Goal: Task Accomplishment & Management: Manage account settings

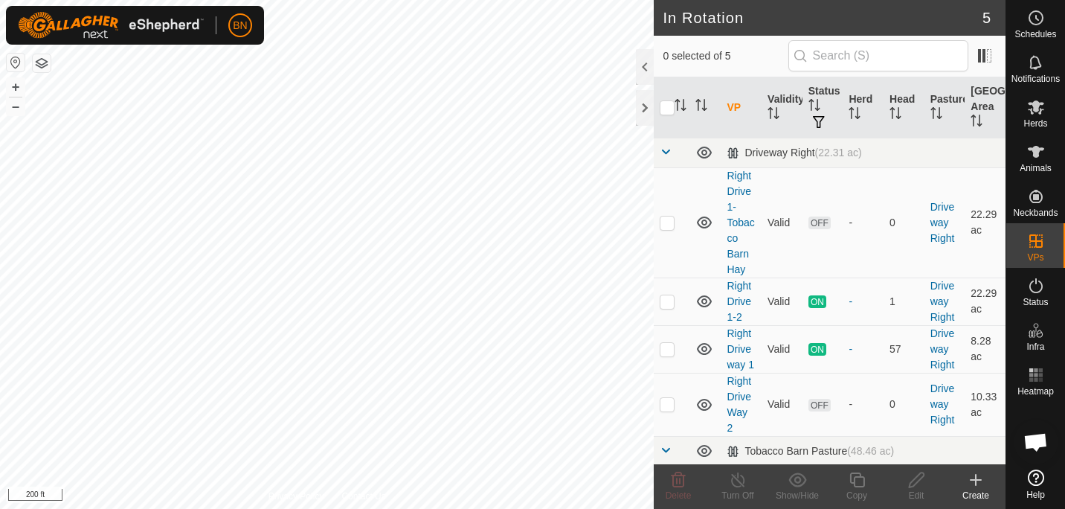
scroll to position [781, 0]
click at [667, 350] on p-checkbox at bounding box center [667, 349] width 15 height 12
checkbox input "true"
click at [739, 485] on icon at bounding box center [738, 480] width 19 height 18
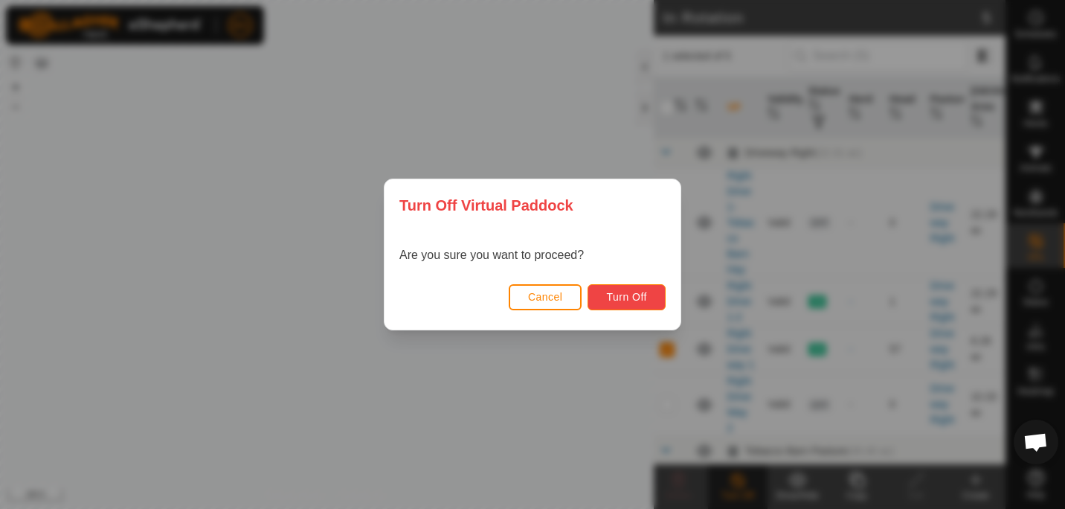
click at [632, 298] on span "Turn Off" at bounding box center [626, 297] width 41 height 12
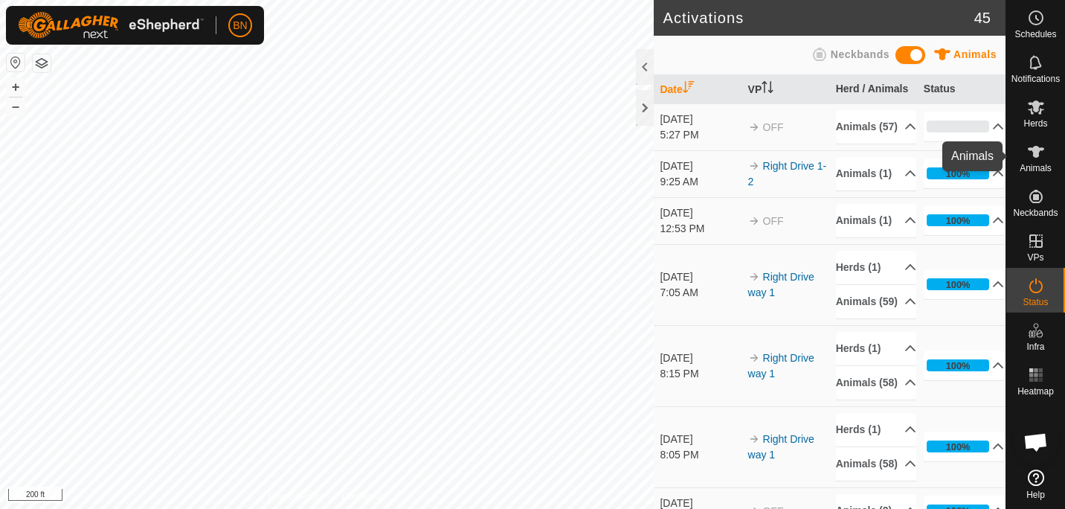
click at [1032, 158] on icon at bounding box center [1036, 152] width 18 height 18
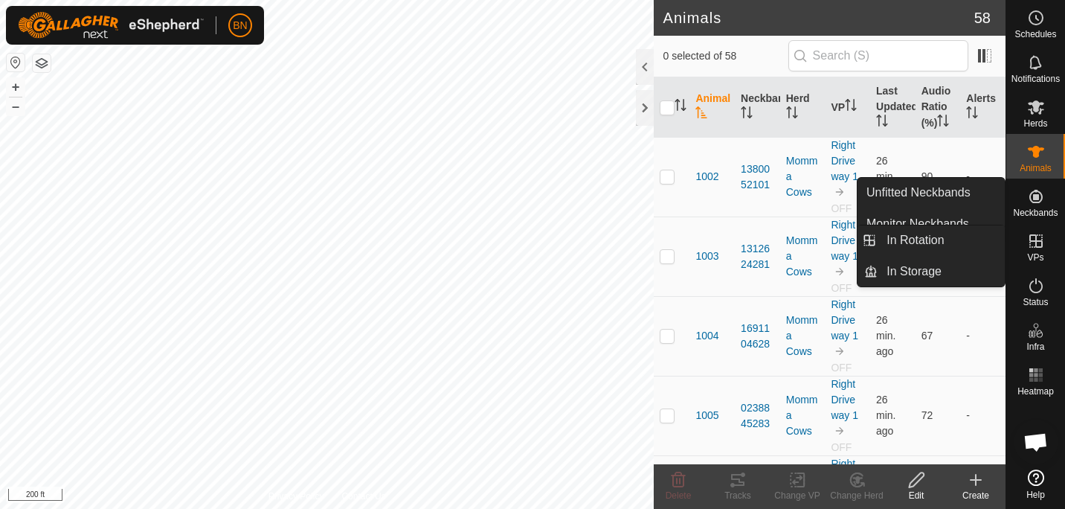
click at [1042, 234] on icon at bounding box center [1036, 241] width 18 height 18
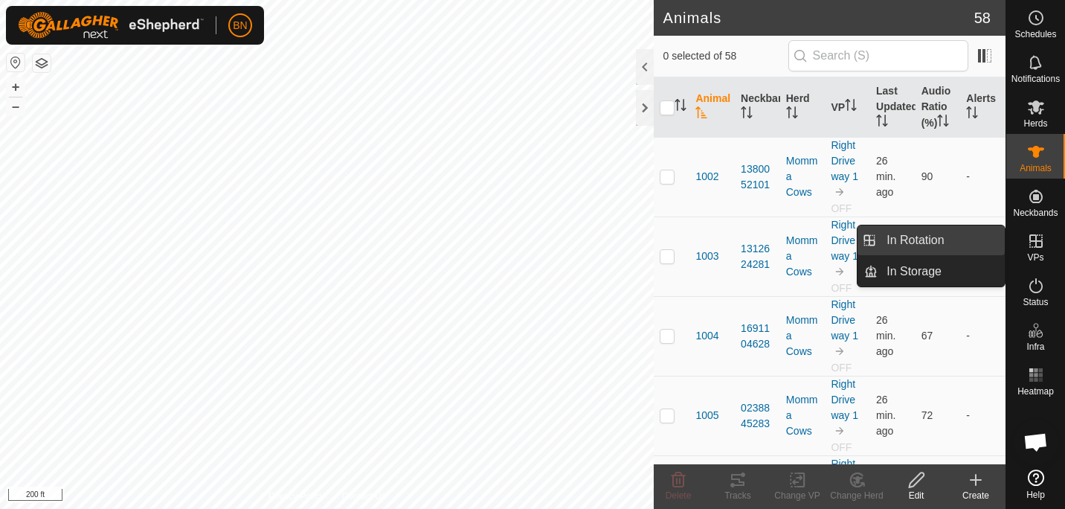
click at [907, 245] on link "In Rotation" at bounding box center [941, 240] width 127 height 30
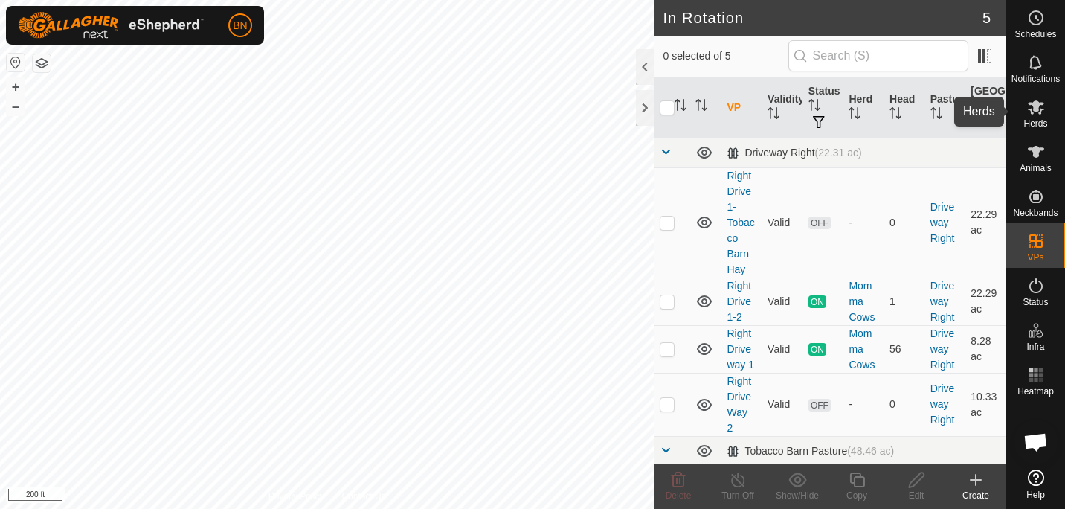
click at [1042, 107] on icon at bounding box center [1036, 107] width 18 height 18
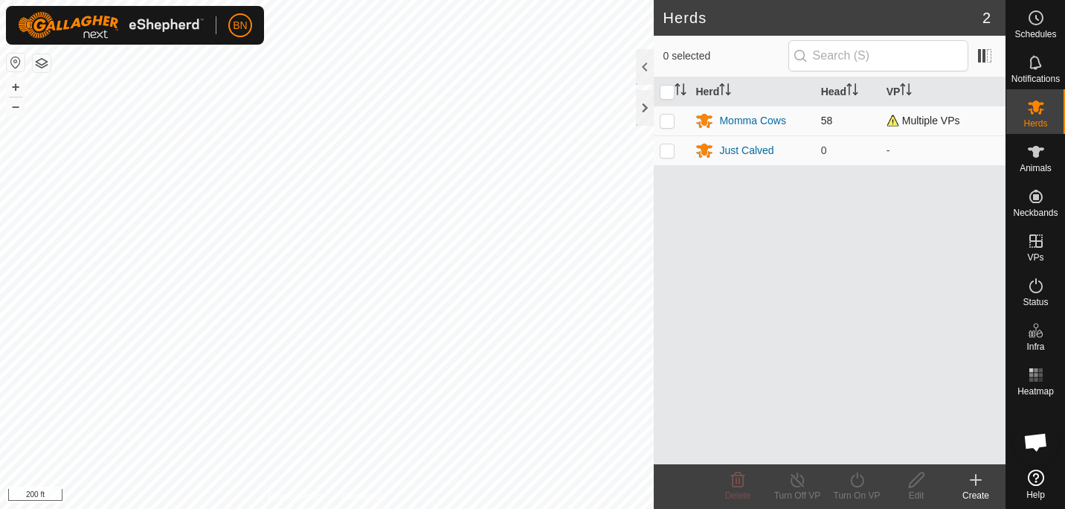
click at [745, 110] on td "Momma Cows" at bounding box center [752, 121] width 125 height 30
click at [740, 118] on div "Momma Cows" at bounding box center [752, 121] width 66 height 16
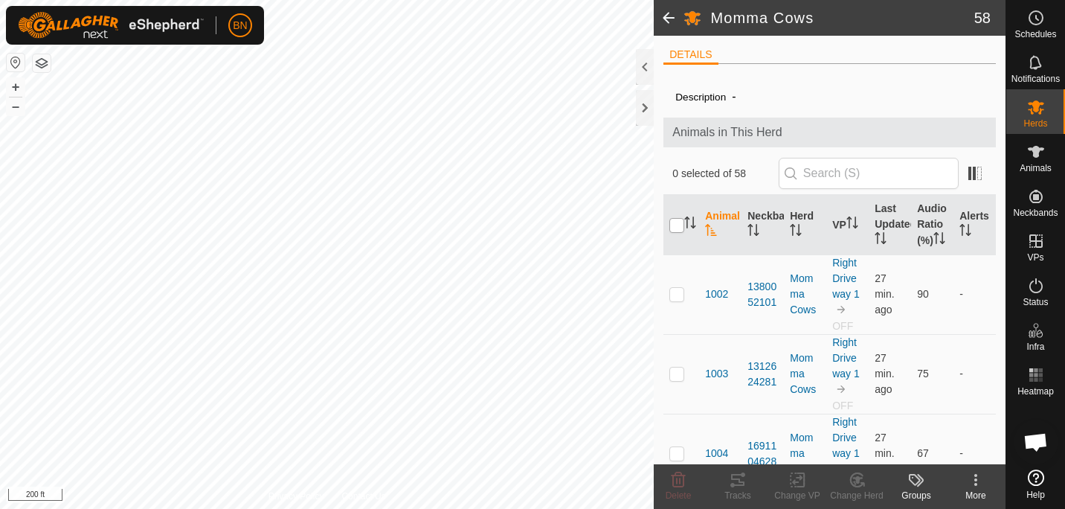
click at [675, 233] on input "checkbox" at bounding box center [676, 225] width 15 height 15
checkbox input "true"
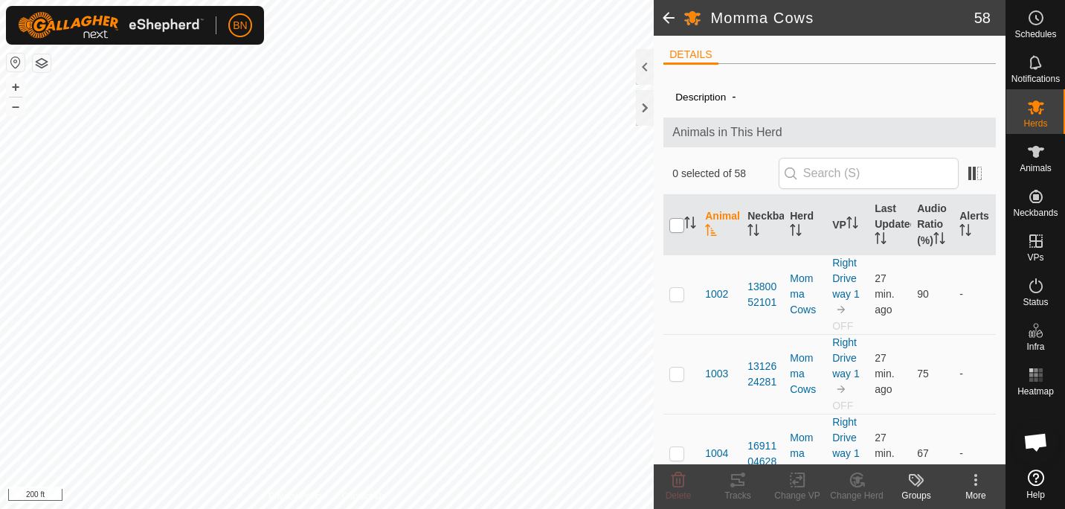
checkbox input "true"
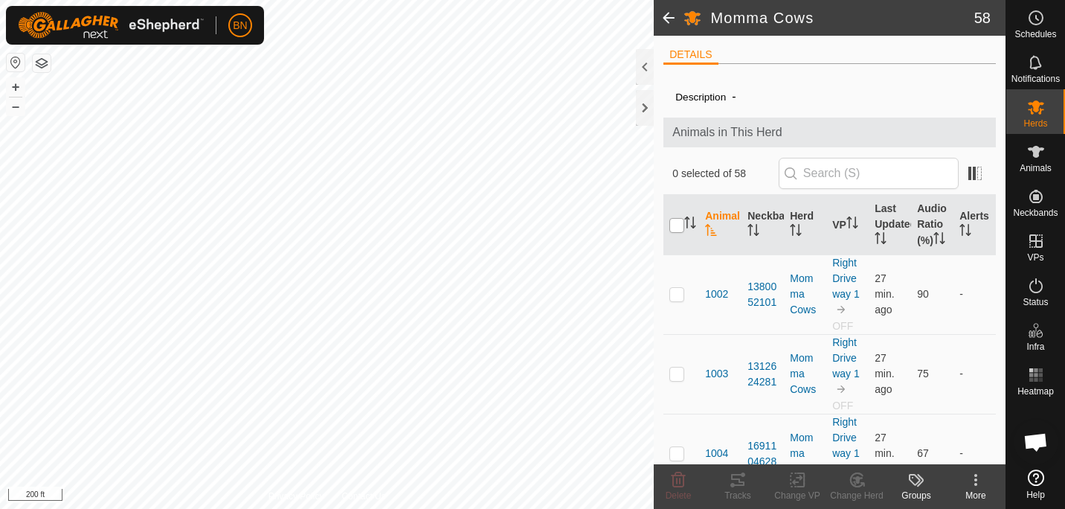
checkbox input "true"
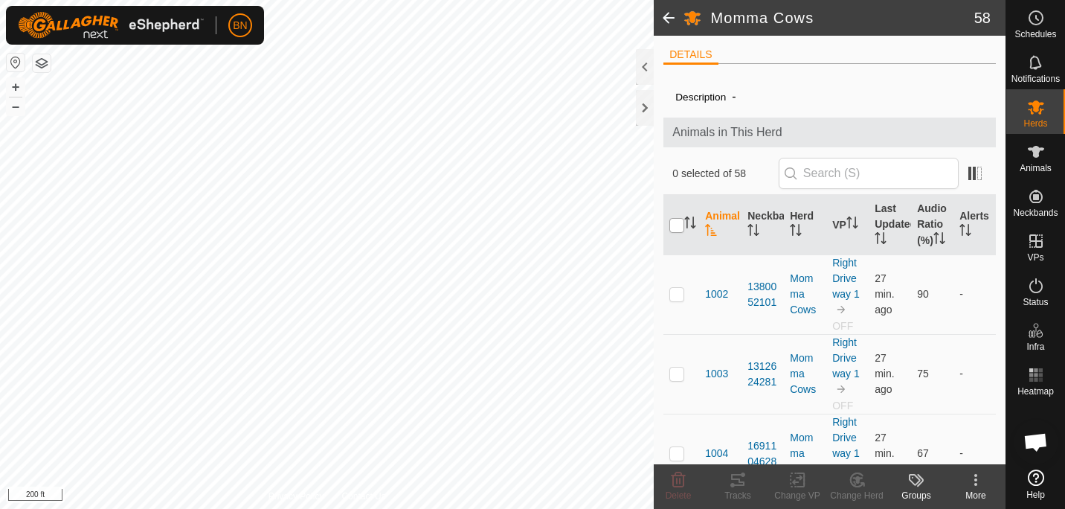
checkbox input "true"
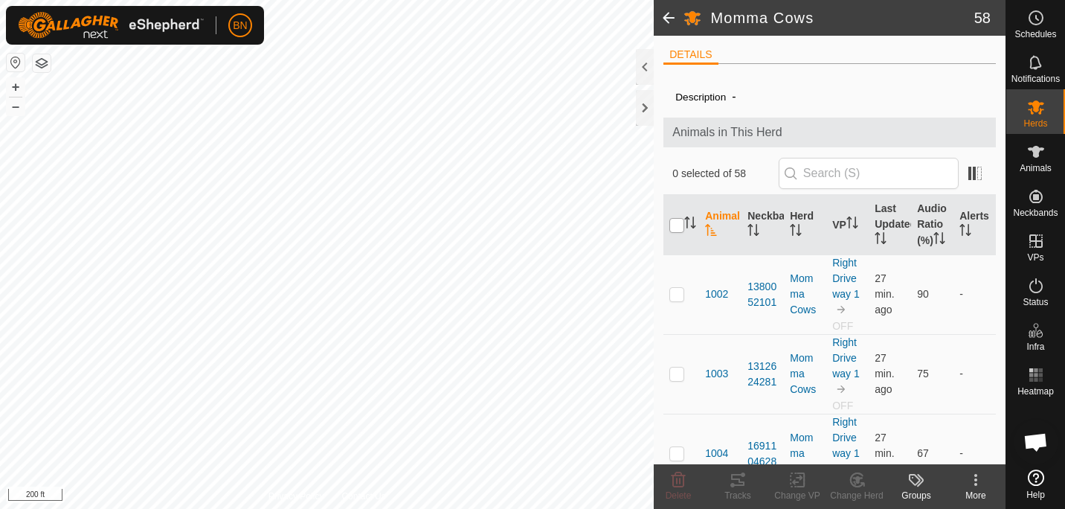
checkbox input "true"
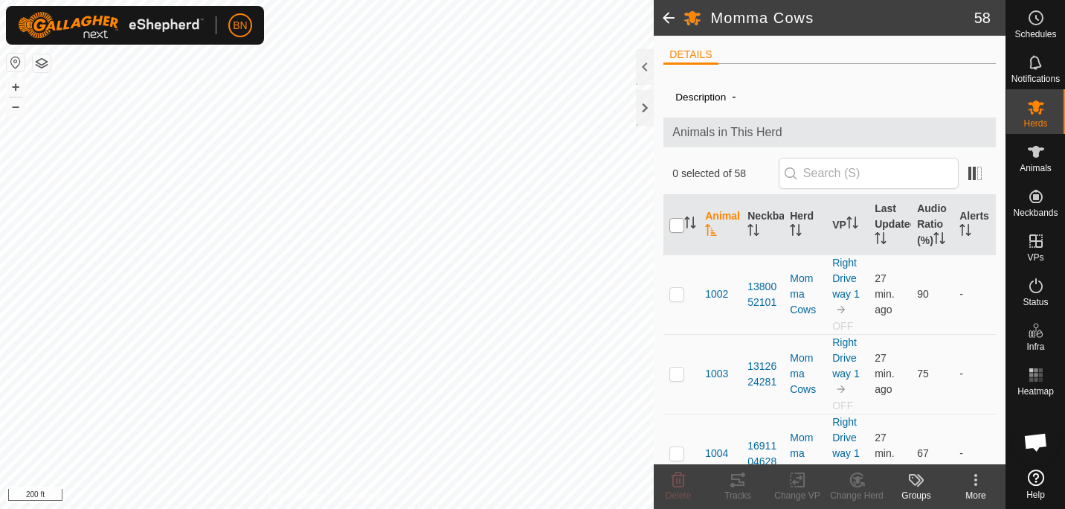
checkbox input "true"
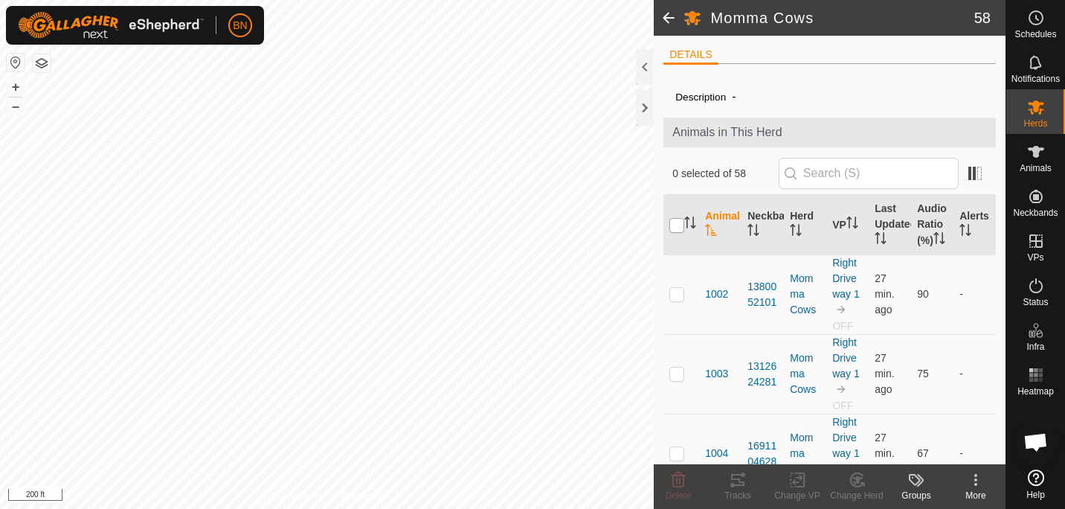
checkbox input "true"
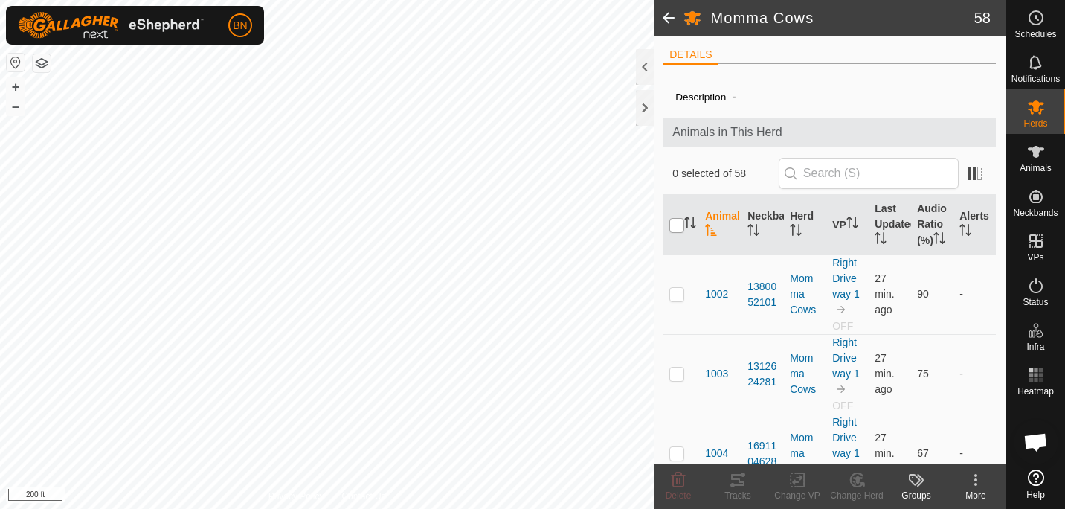
checkbox input "true"
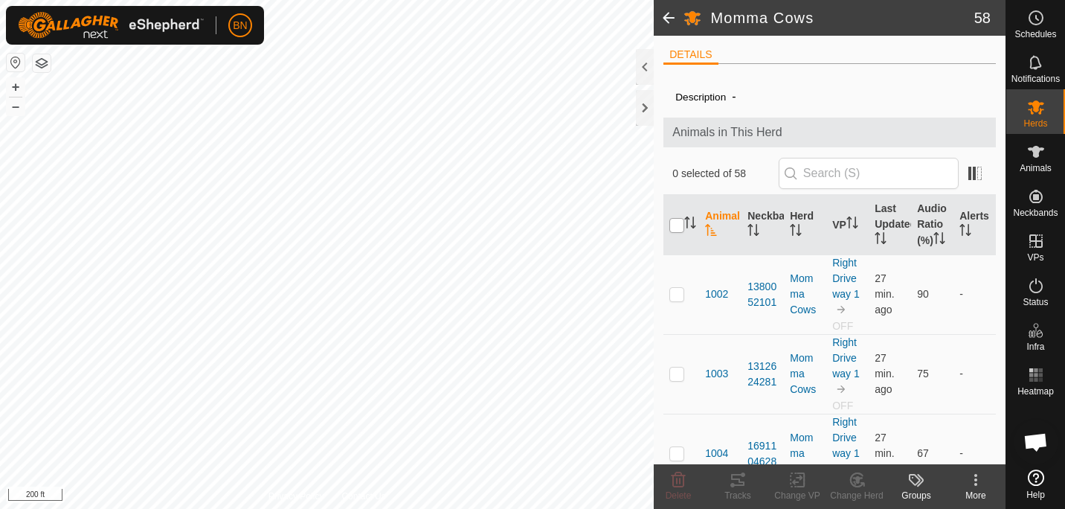
checkbox input "true"
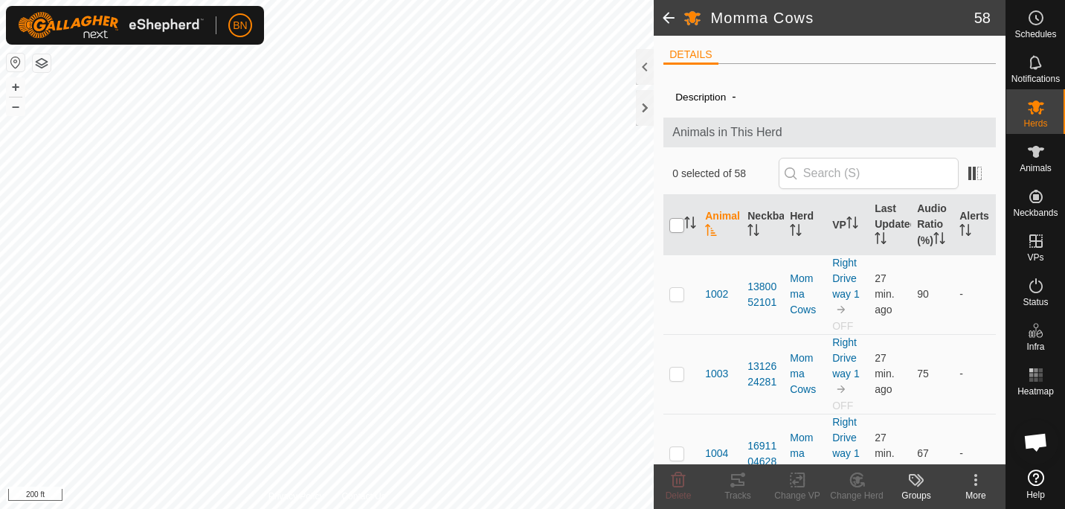
checkbox input "true"
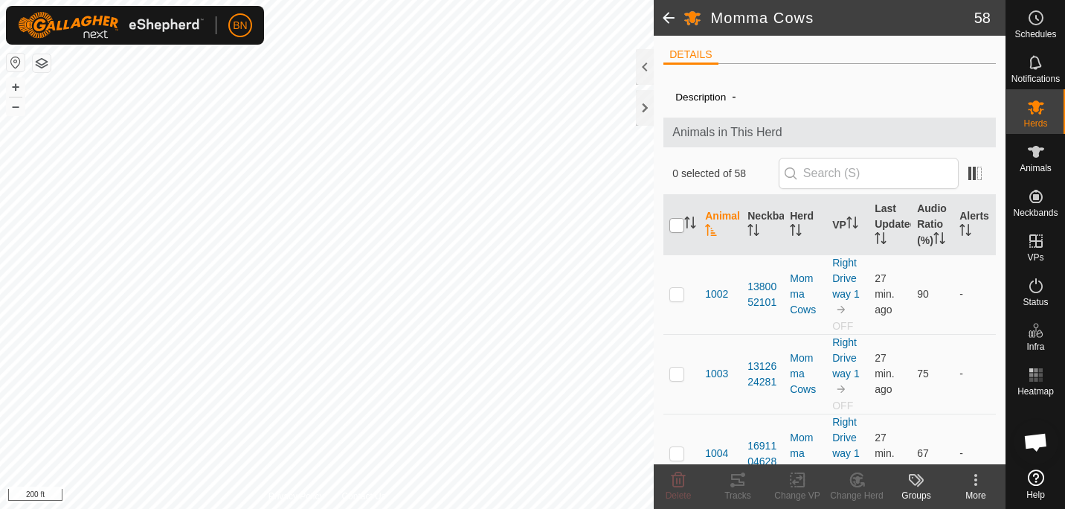
checkbox input "true"
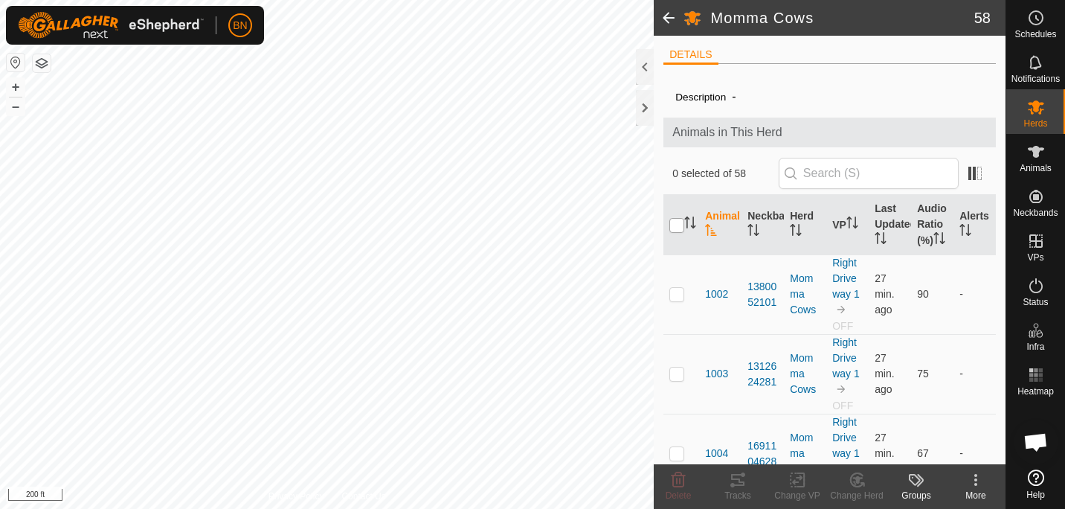
checkbox input "true"
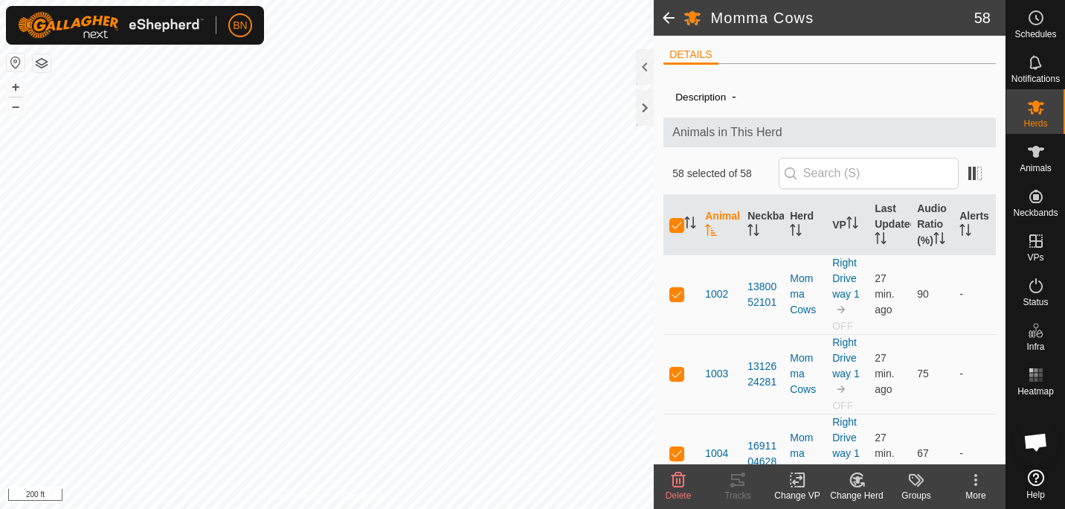
click at [802, 479] on icon at bounding box center [797, 480] width 19 height 18
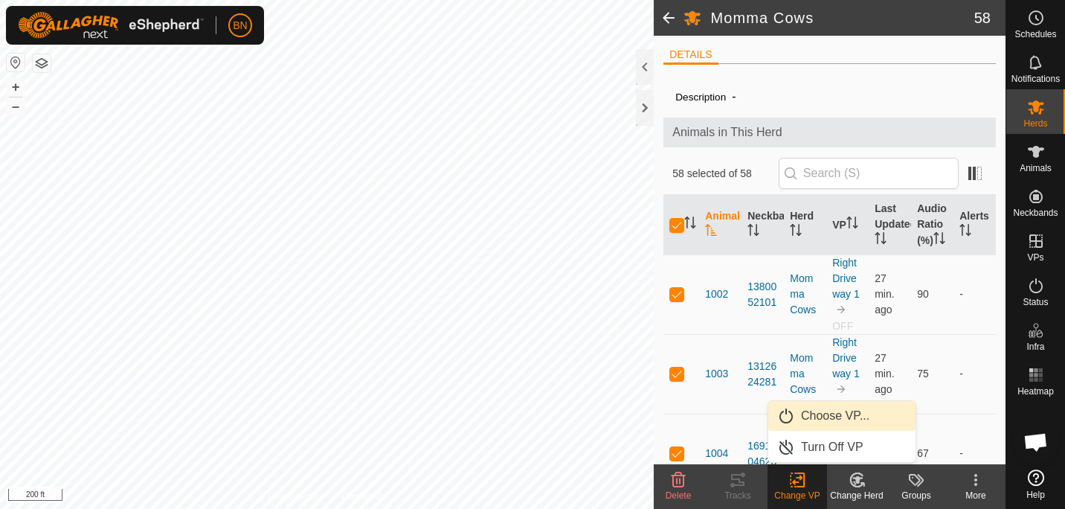
click at [820, 420] on link "Choose VP..." at bounding box center [841, 416] width 147 height 30
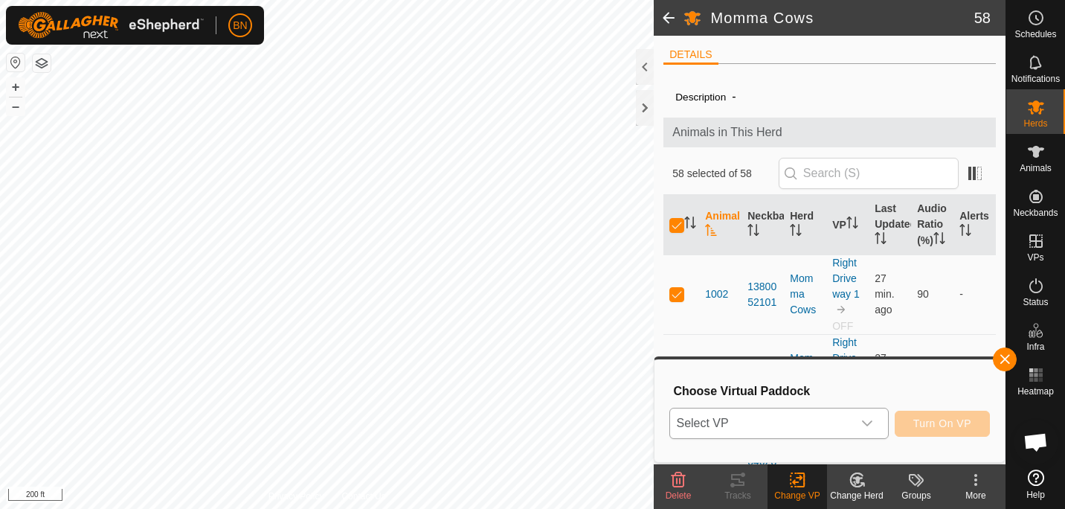
click at [868, 422] on icon "dropdown trigger" at bounding box center [867, 423] width 12 height 12
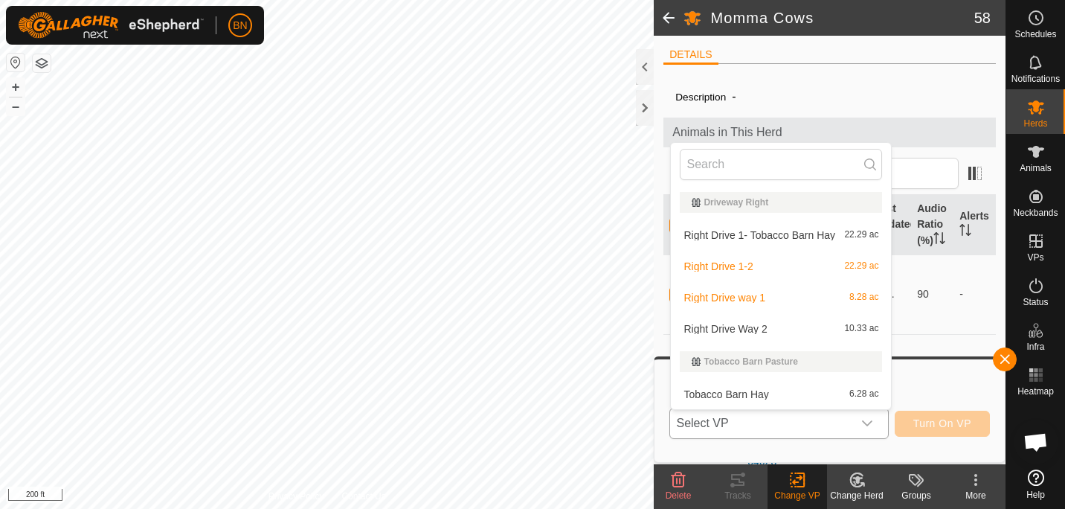
click at [743, 261] on li "Right Drive 1-2 22.29 ac" at bounding box center [781, 266] width 220 height 30
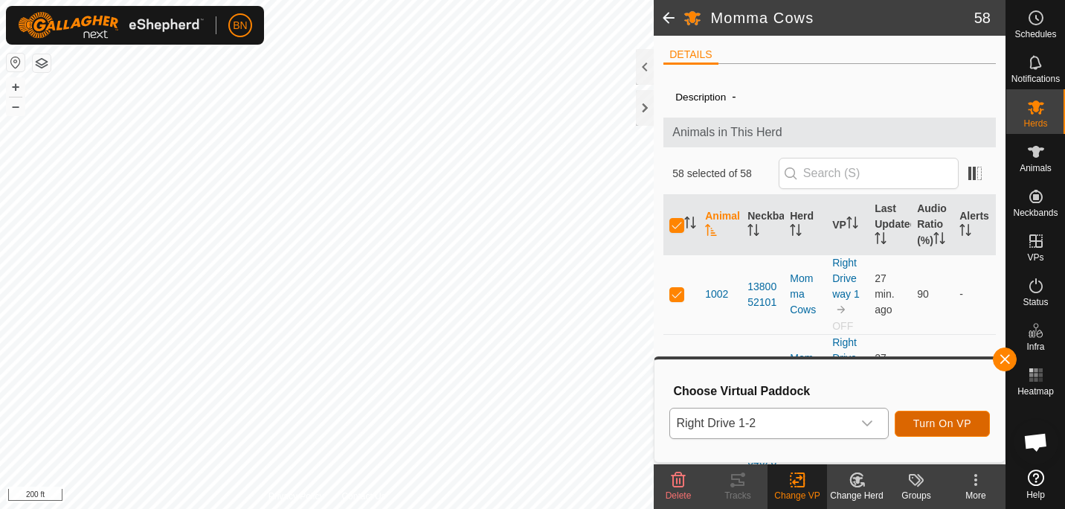
click at [939, 420] on span "Turn On VP" at bounding box center [942, 423] width 58 height 12
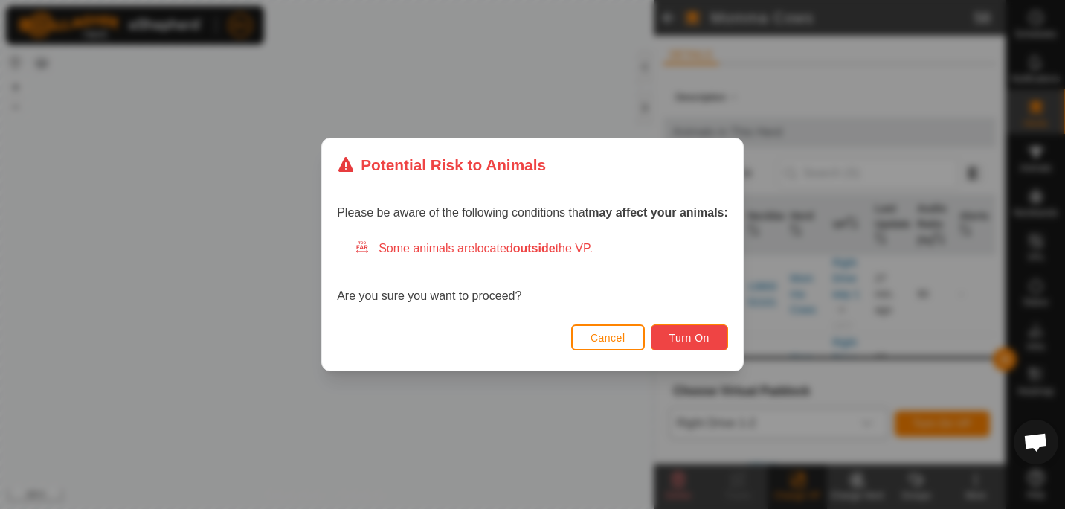
click at [671, 336] on span "Turn On" at bounding box center [689, 338] width 40 height 12
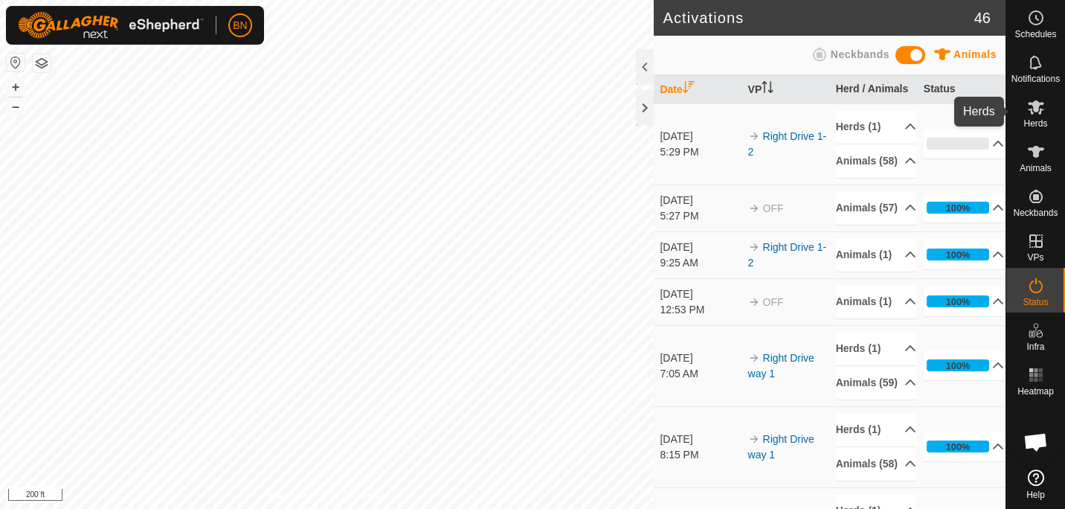
click at [1032, 111] on icon at bounding box center [1036, 107] width 16 height 14
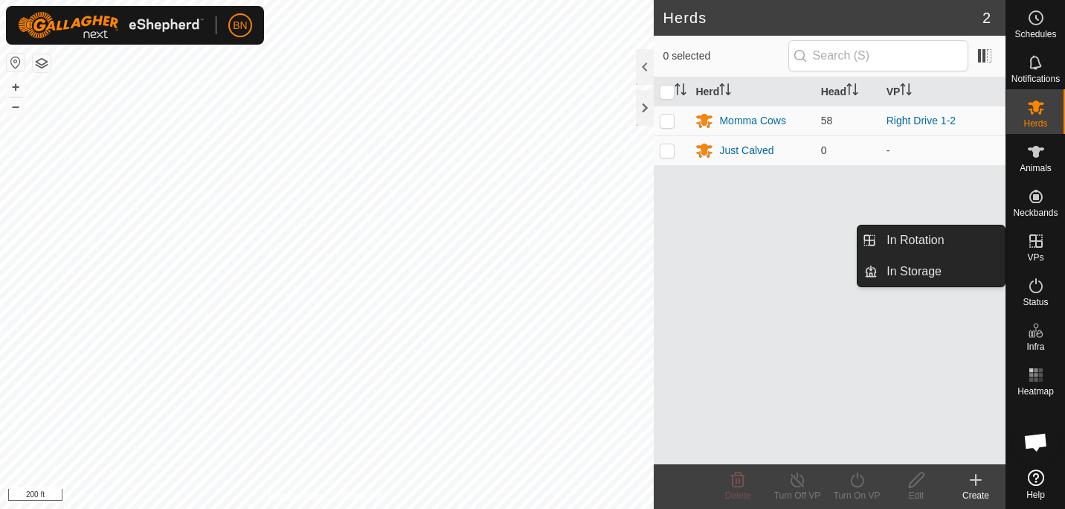
click at [1037, 240] on icon at bounding box center [1036, 241] width 18 height 18
click at [920, 233] on link "In Rotation" at bounding box center [941, 240] width 127 height 30
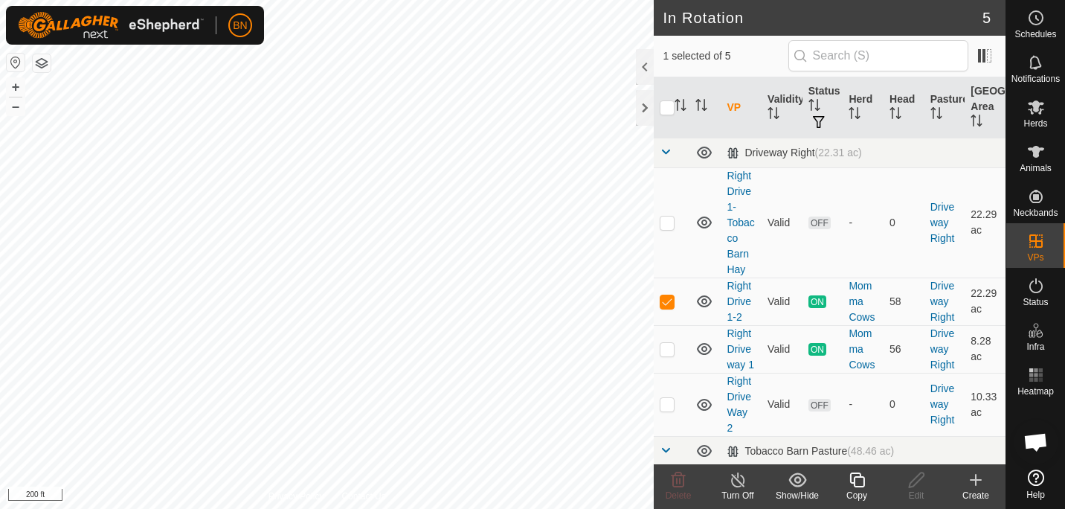
click at [977, 481] on icon at bounding box center [976, 480] width 18 height 18
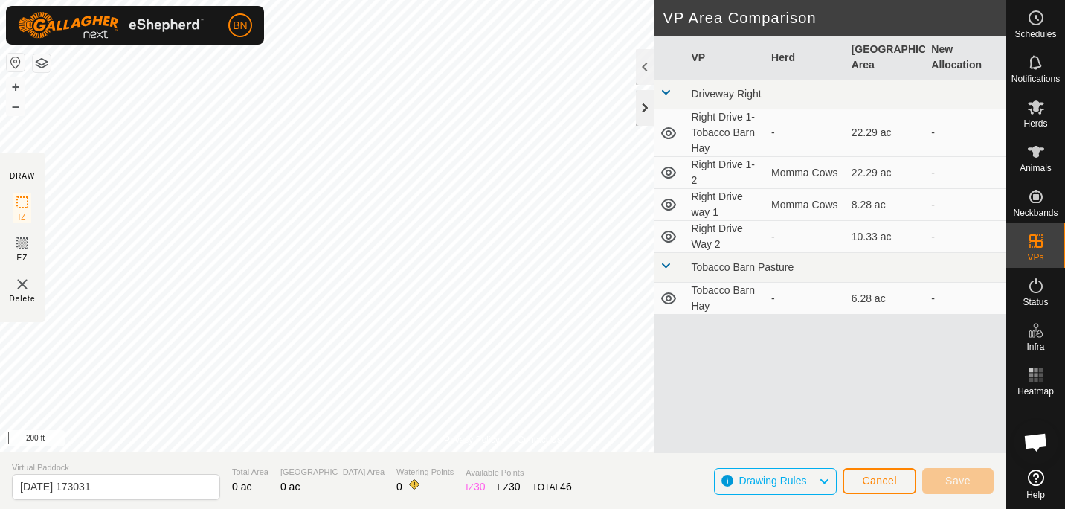
click at [647, 101] on div at bounding box center [645, 108] width 18 height 36
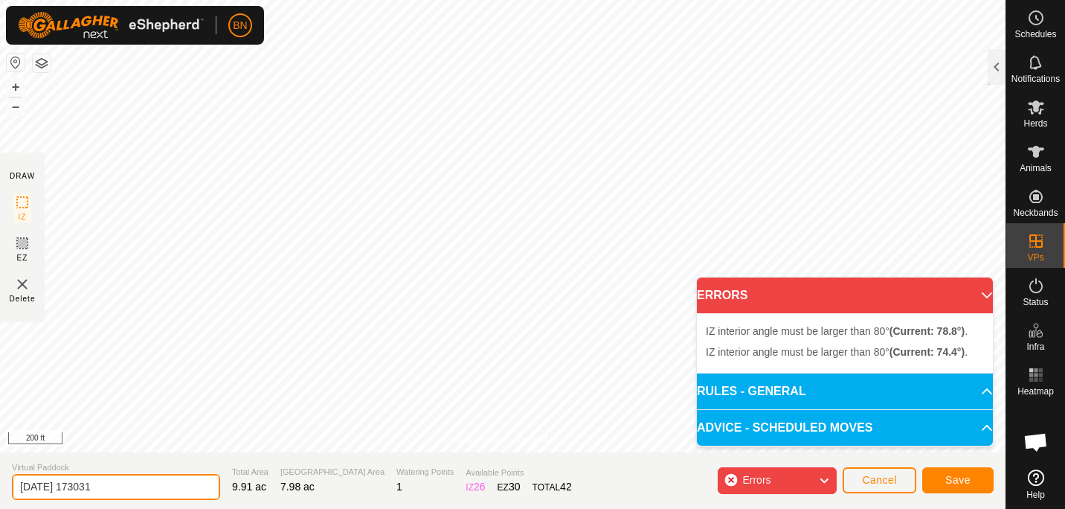
drag, startPoint x: 120, startPoint y: 489, endPoint x: 0, endPoint y: 507, distance: 121.1
click at [0, 507] on html "BN Schedules Notifications Herds Animals Neckbands VPs Status Infra Heatmap Hel…" at bounding box center [532, 254] width 1065 height 509
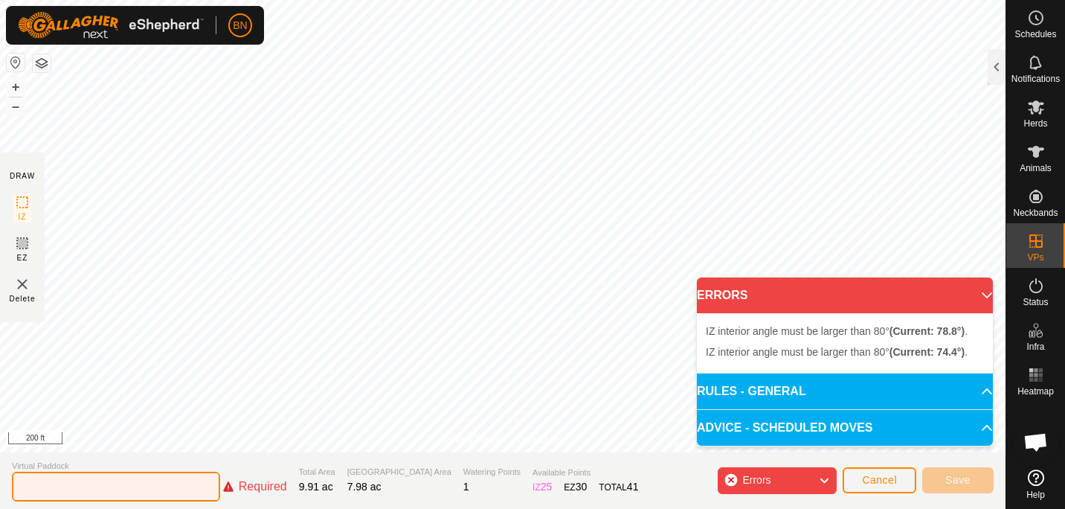
click at [87, 490] on input "text" at bounding box center [116, 487] width 208 height 30
click at [133, 480] on input "text" at bounding box center [116, 487] width 208 height 30
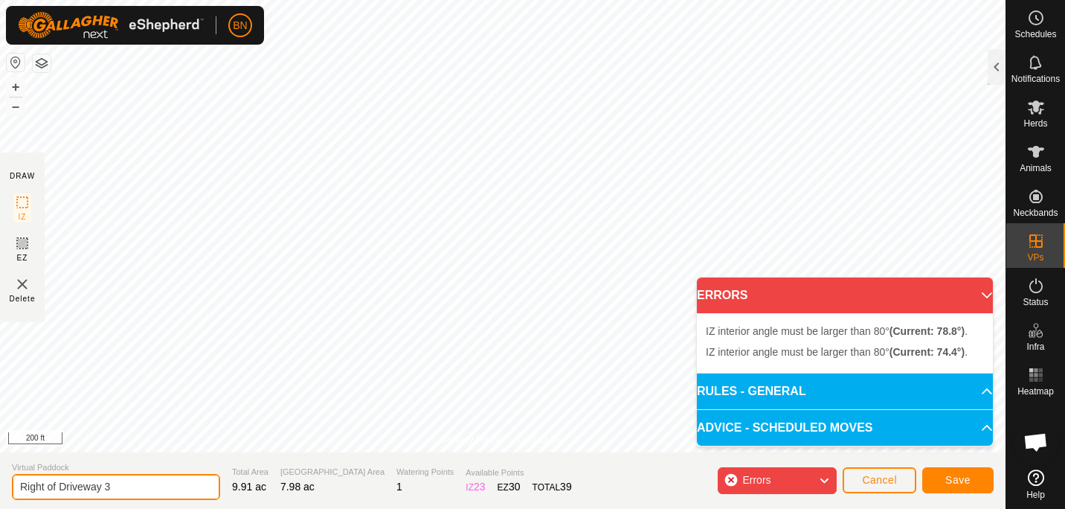
type input "Right of Driveway 3"
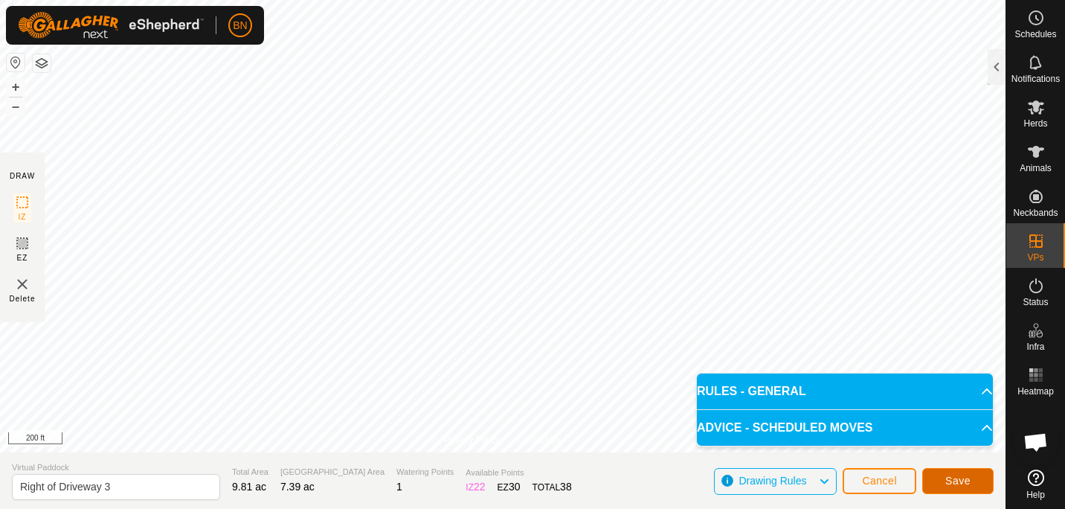
click at [951, 480] on span "Save" at bounding box center [957, 481] width 25 height 12
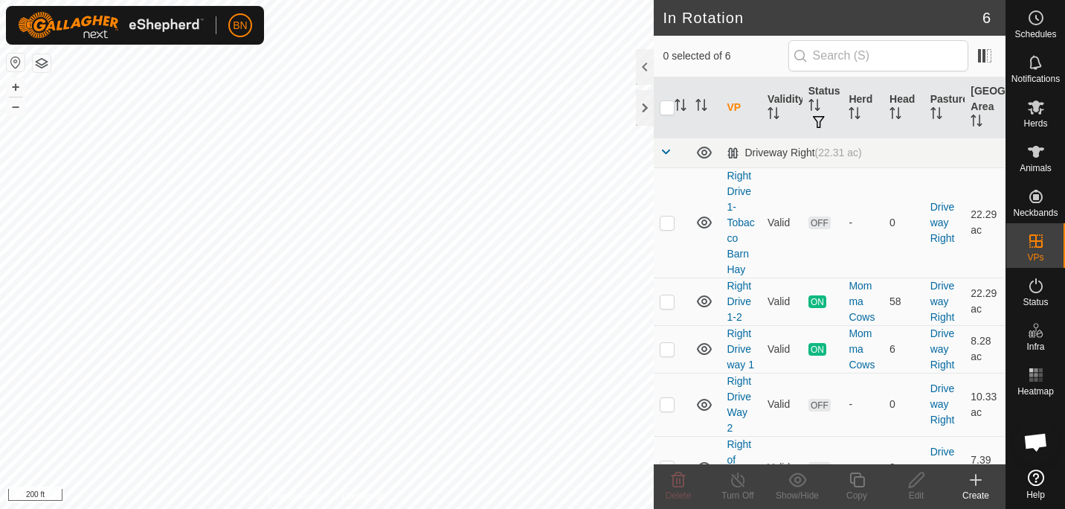
click at [971, 477] on icon at bounding box center [976, 480] width 18 height 18
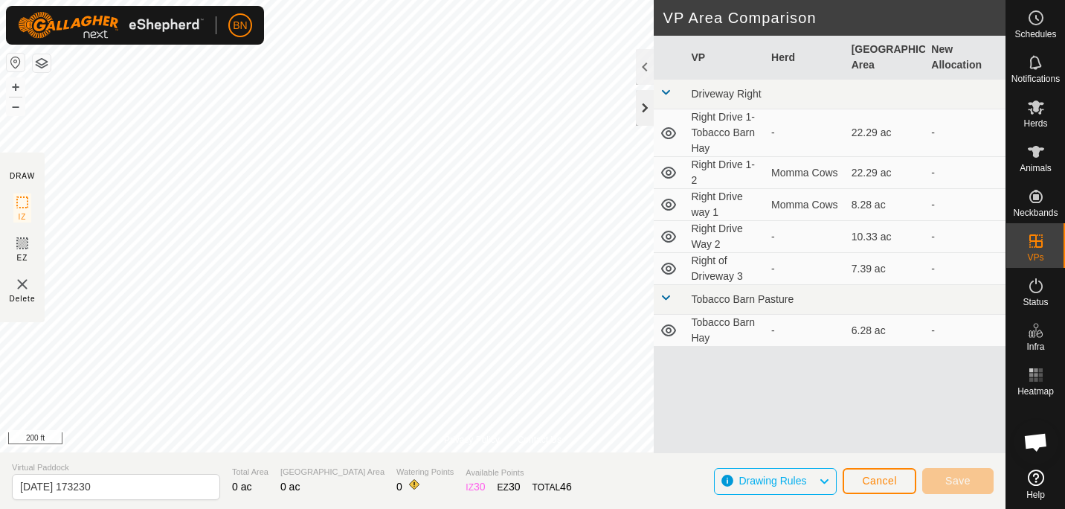
click at [645, 99] on div at bounding box center [645, 108] width 18 height 36
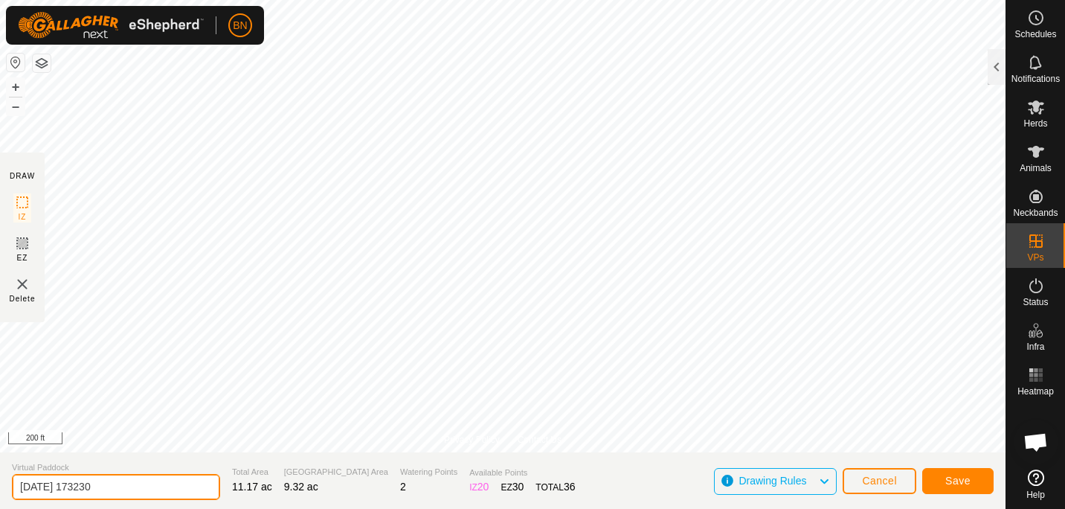
drag, startPoint x: 118, startPoint y: 485, endPoint x: -3, endPoint y: 489, distance: 121.3
click at [0, 489] on html "BN Schedules Notifications Herds Animals Neckbands VPs Status Infra Heatmap Hel…" at bounding box center [532, 254] width 1065 height 509
type input "Right of Driveway 4"
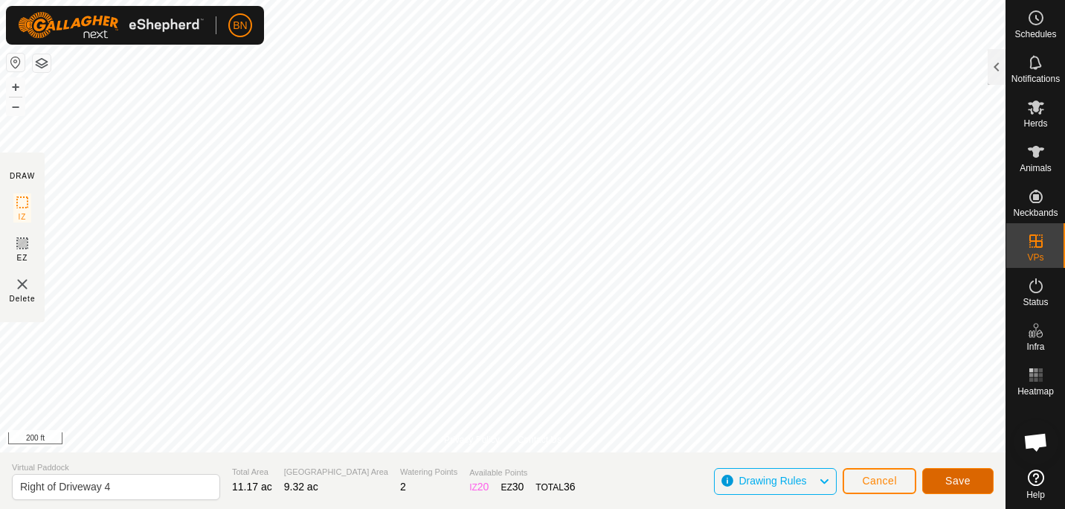
click at [973, 481] on button "Save" at bounding box center [957, 481] width 71 height 26
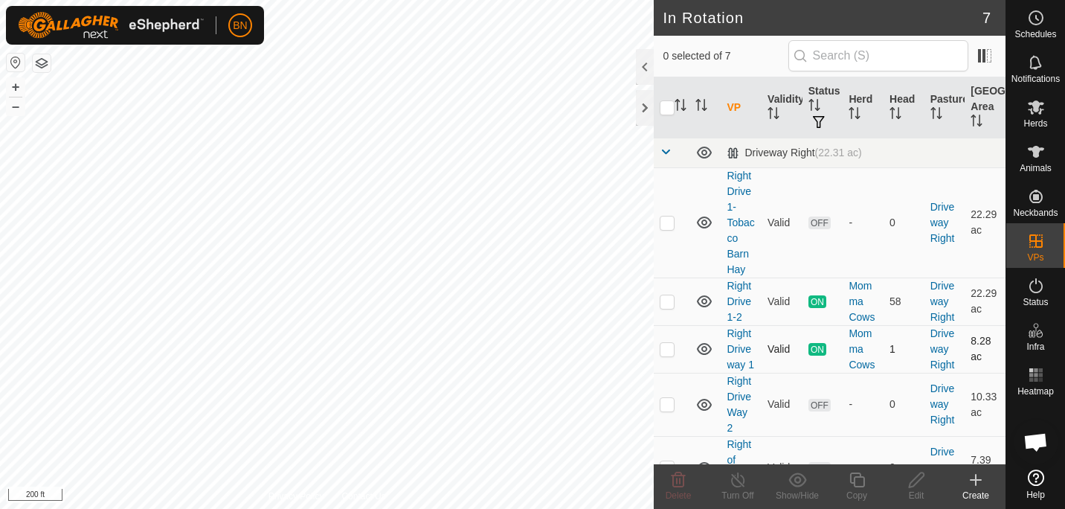
click at [807, 341] on td "ON" at bounding box center [823, 349] width 41 height 48
click at [667, 350] on p-checkbox at bounding box center [667, 349] width 15 height 12
checkbox input "true"
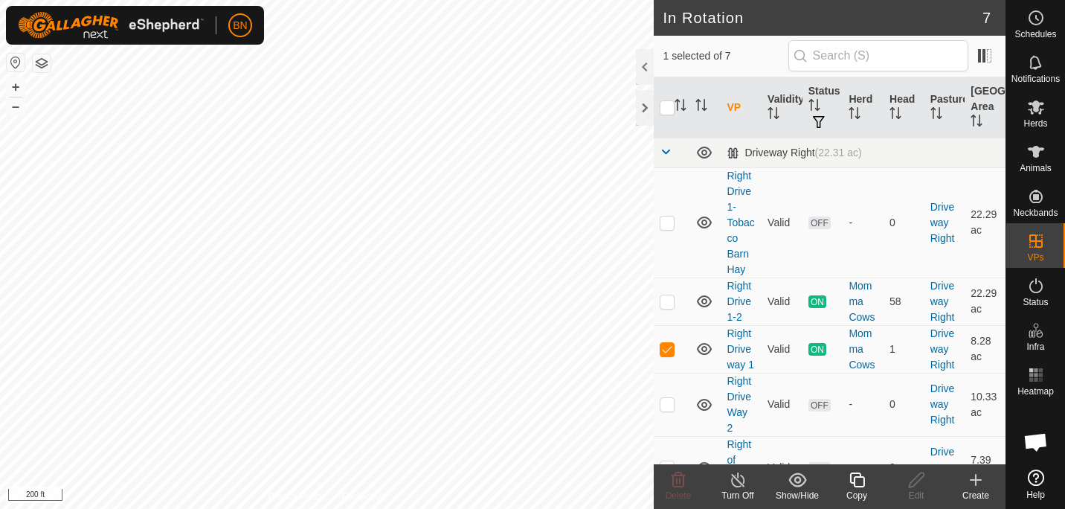
click at [735, 486] on icon at bounding box center [737, 479] width 13 height 15
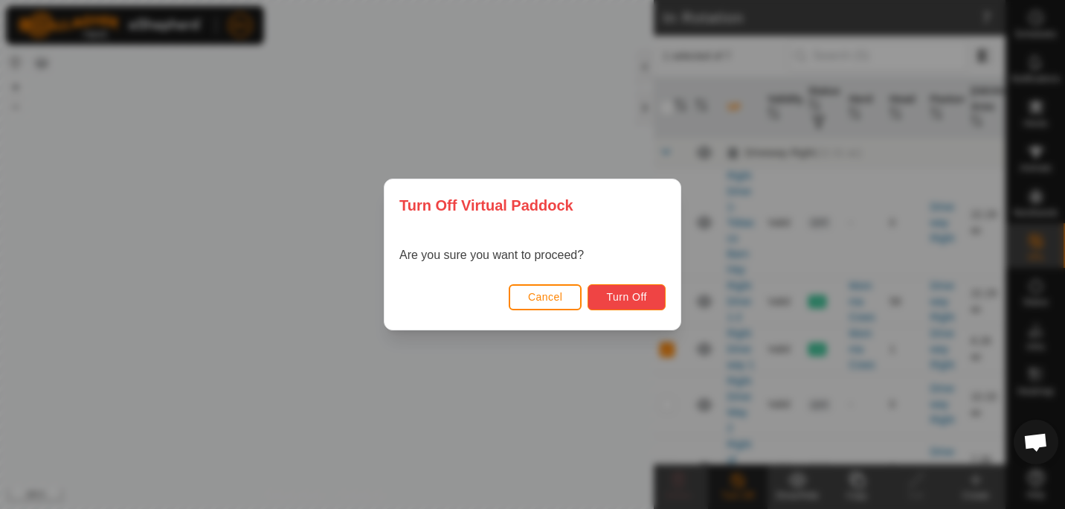
click at [643, 299] on span "Turn Off" at bounding box center [626, 297] width 41 height 12
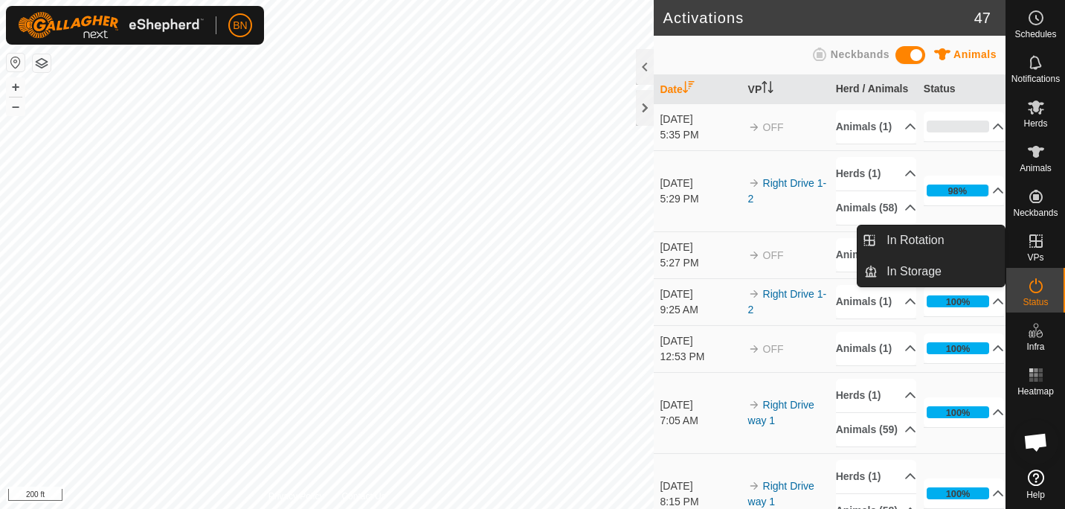
click at [1040, 253] on span "VPs" at bounding box center [1035, 257] width 16 height 9
click at [943, 242] on link "In Rotation" at bounding box center [941, 240] width 127 height 30
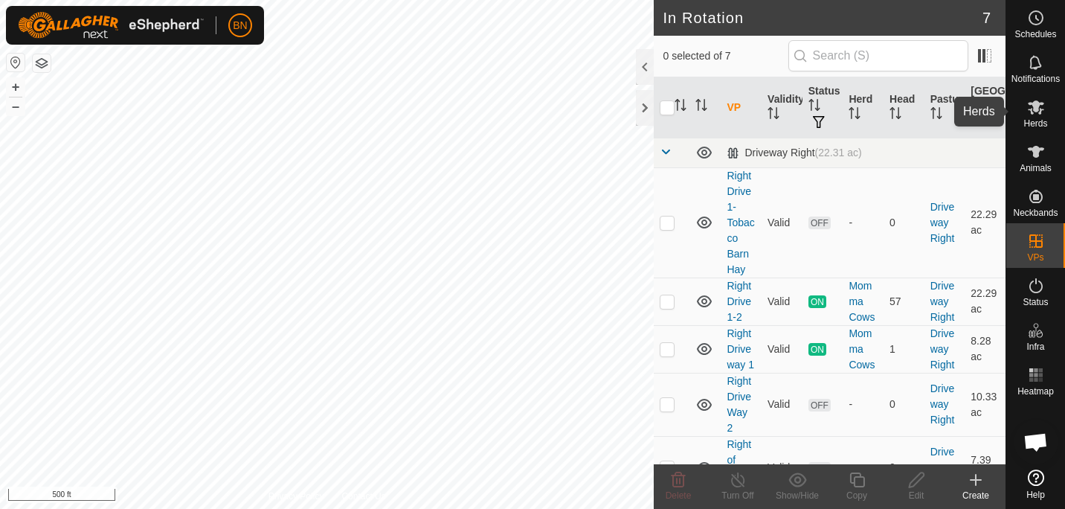
scroll to position [781, 0]
click at [1035, 33] on span "Schedules" at bounding box center [1036, 34] width 42 height 9
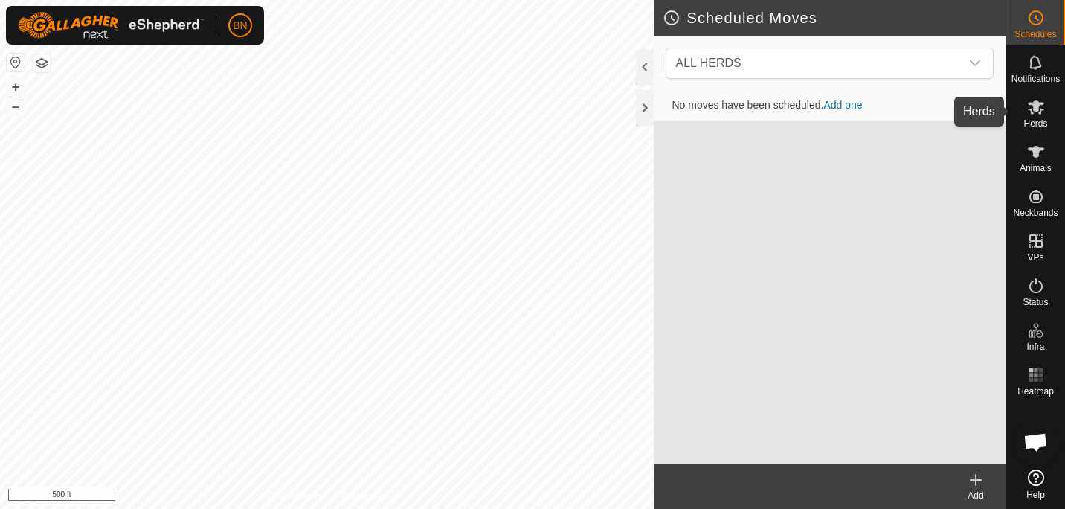
click at [1029, 106] on icon at bounding box center [1036, 107] width 18 height 18
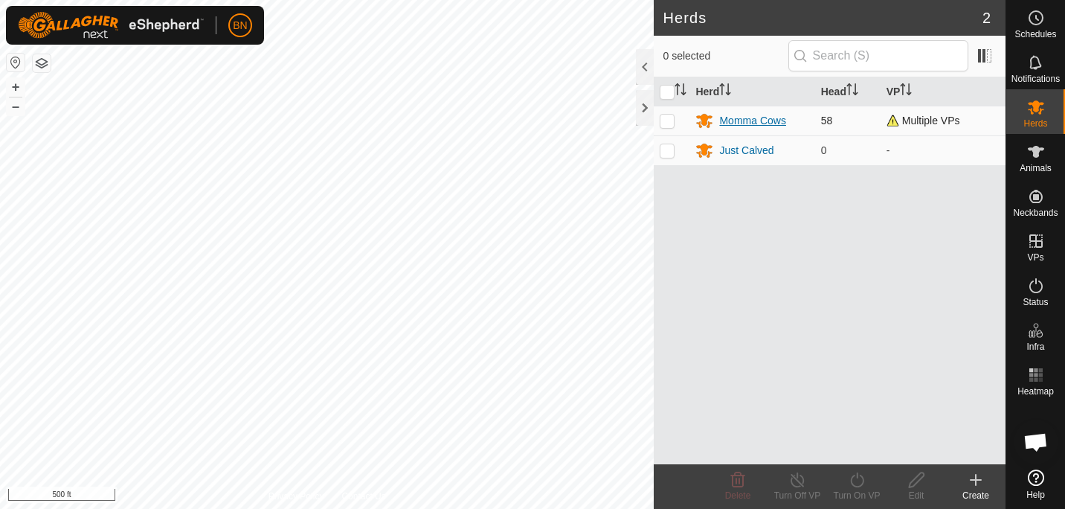
click at [740, 120] on div "Momma Cows" at bounding box center [752, 121] width 66 height 16
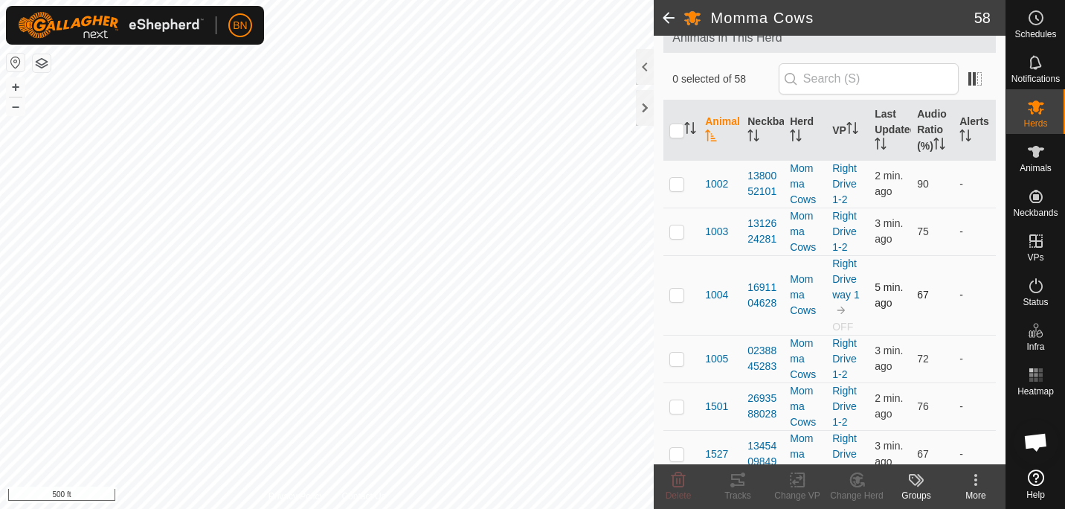
scroll to position [95, 0]
click at [678, 300] on p-checkbox at bounding box center [676, 294] width 15 height 12
checkbox input "true"
click at [798, 476] on icon at bounding box center [797, 480] width 19 height 18
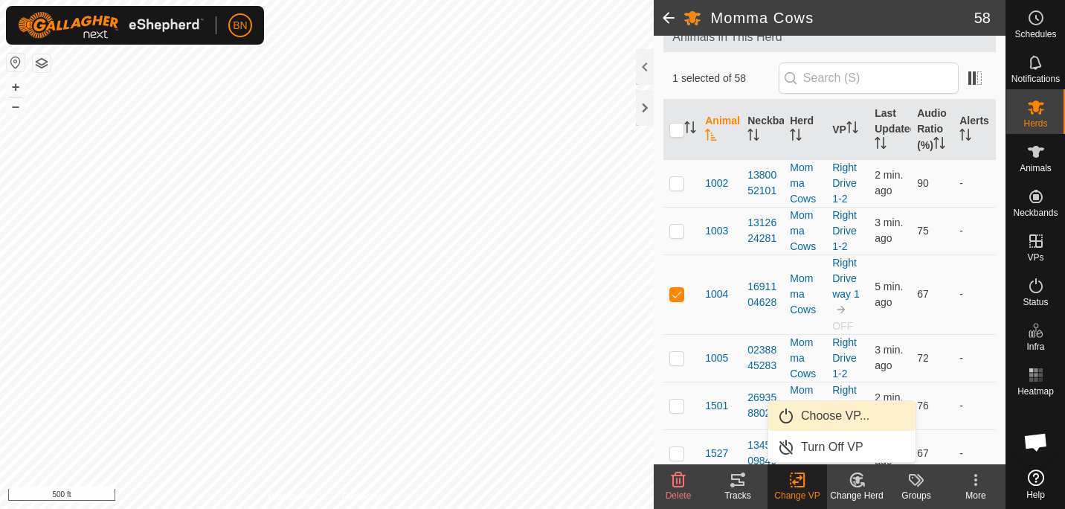
click at [835, 417] on link "Choose VP..." at bounding box center [841, 416] width 147 height 30
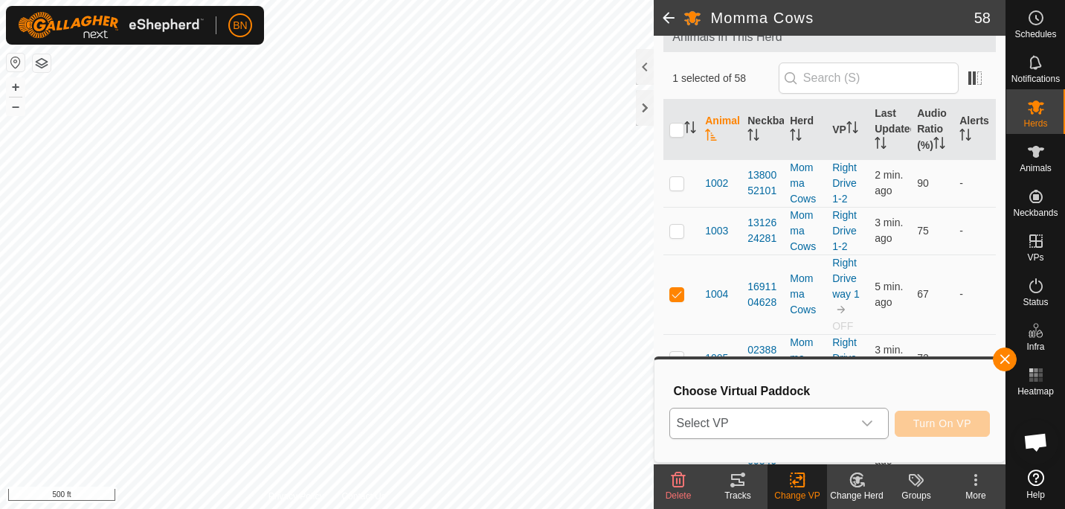
click at [879, 426] on div "dropdown trigger" at bounding box center [867, 423] width 30 height 30
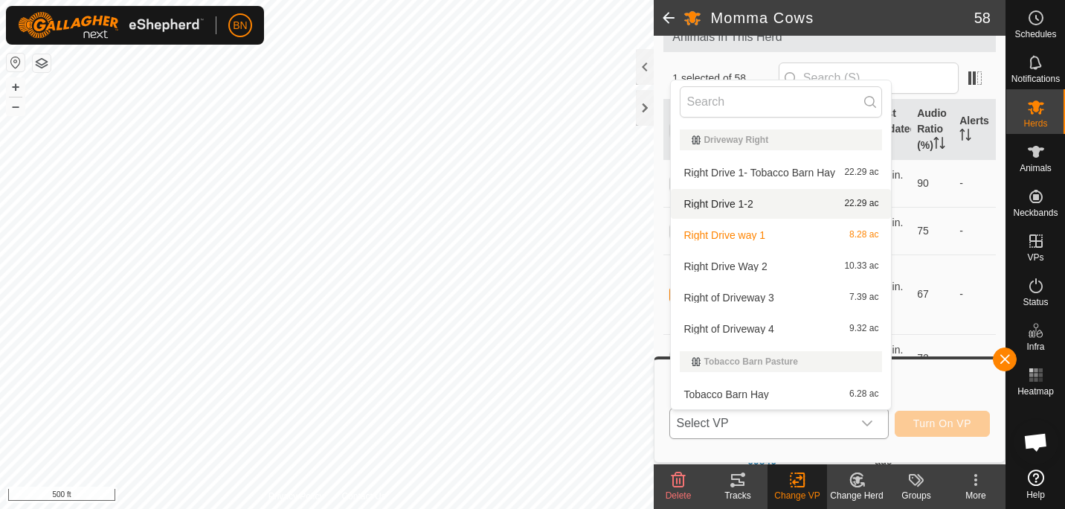
click at [753, 199] on li "Right Drive 1-2 22.29 ac" at bounding box center [781, 204] width 220 height 30
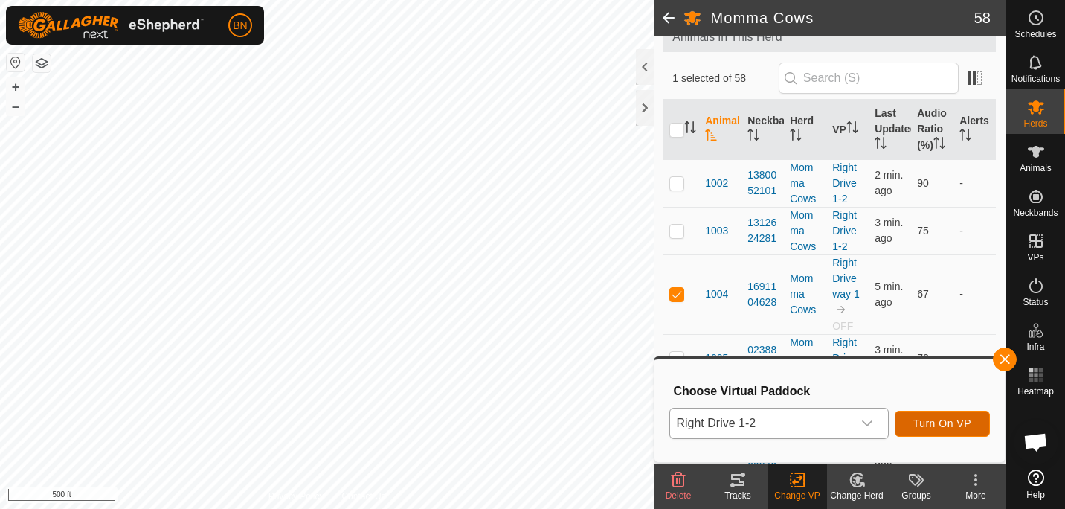
click at [919, 426] on span "Turn On VP" at bounding box center [942, 423] width 58 height 12
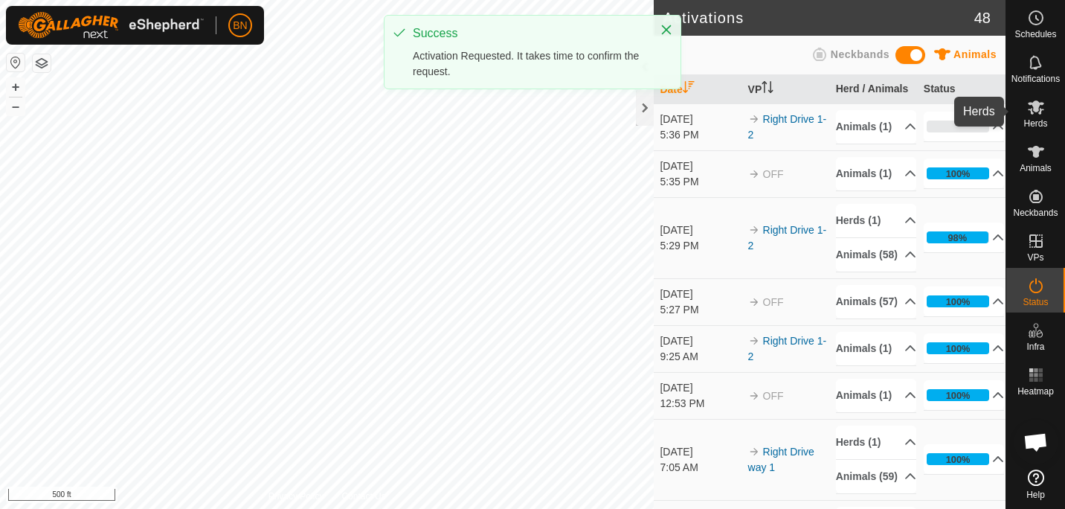
click at [1047, 106] on es-mob-svg-icon at bounding box center [1036, 107] width 27 height 24
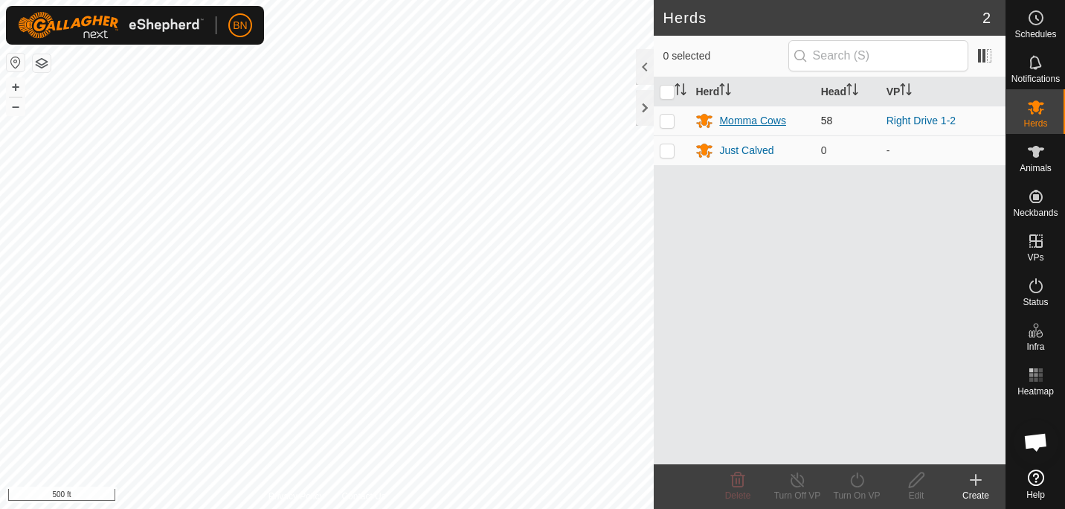
click at [754, 117] on div "Momma Cows" at bounding box center [752, 121] width 66 height 16
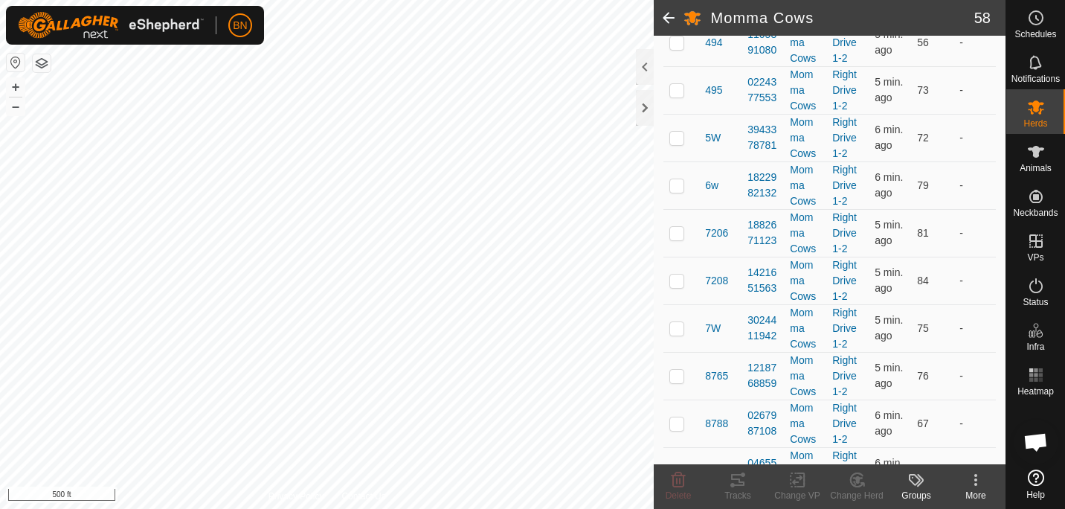
scroll to position [2661, 0]
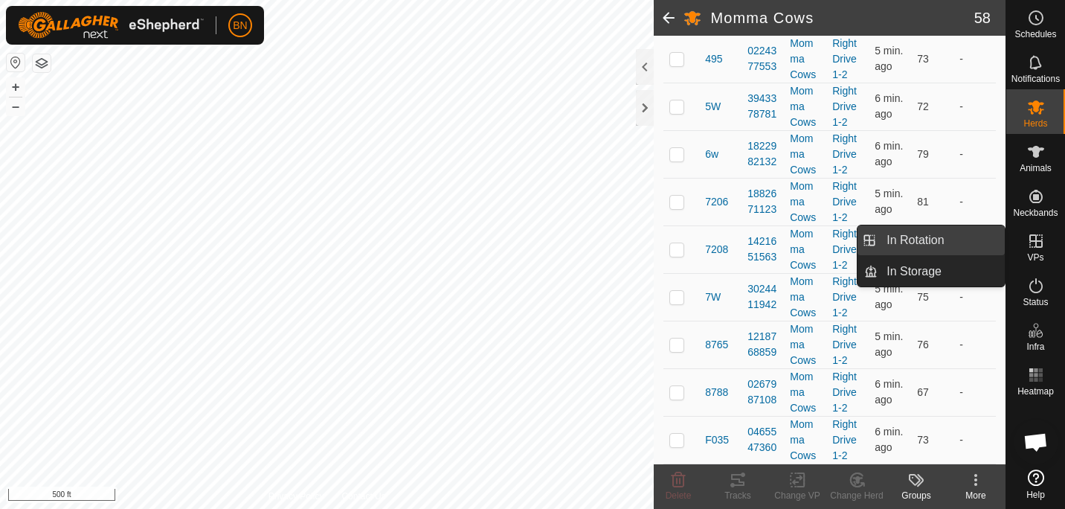
click at [940, 234] on link "In Rotation" at bounding box center [941, 240] width 127 height 30
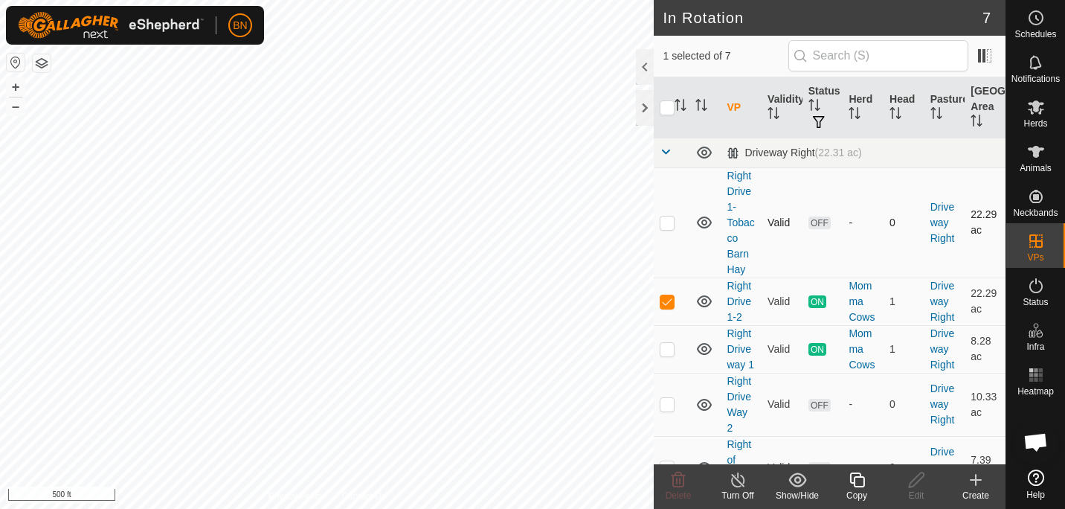
scroll to position [65, 0]
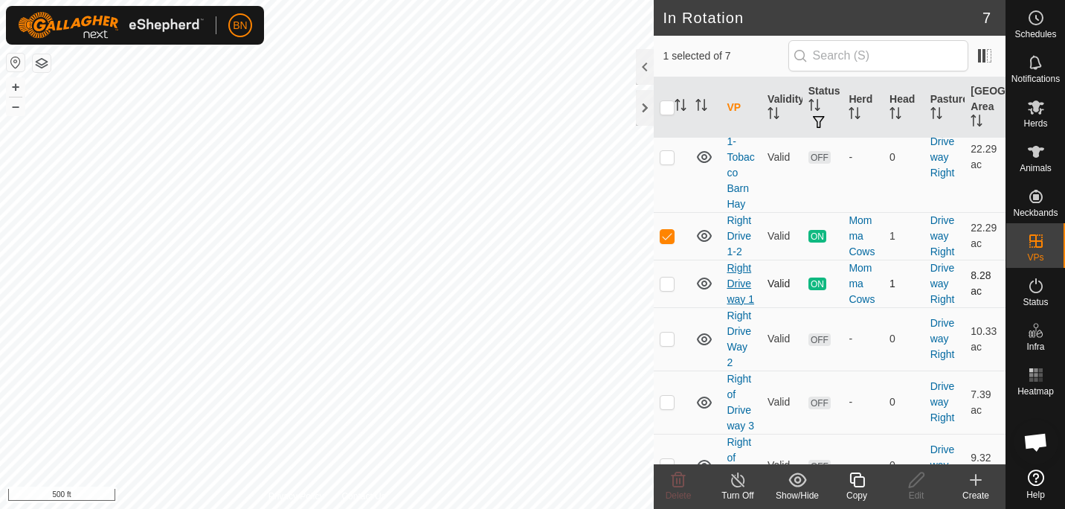
click at [741, 284] on link "Right Drive way 1" at bounding box center [741, 283] width 28 height 43
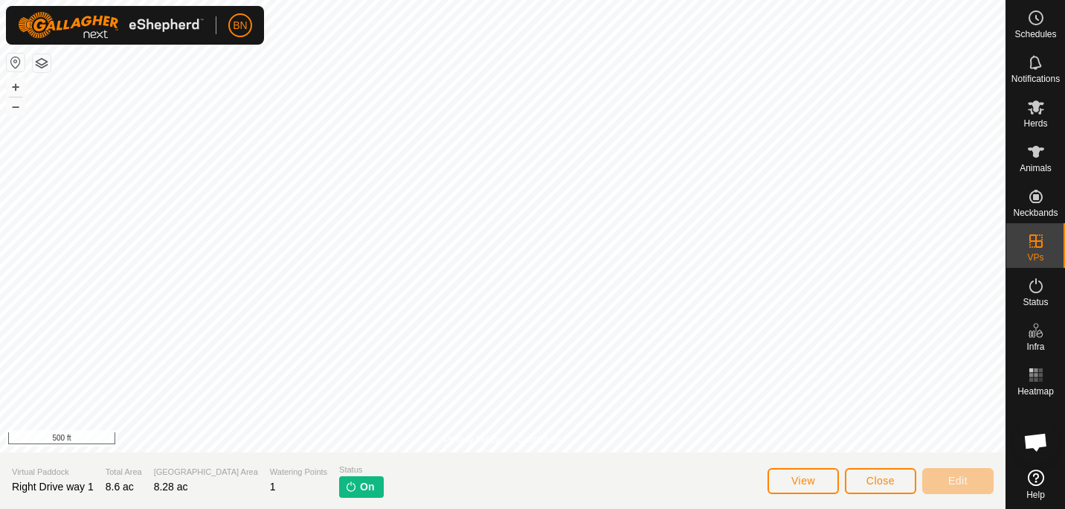
click at [360, 492] on span "On" at bounding box center [367, 487] width 14 height 16
click at [878, 481] on span "Close" at bounding box center [881, 481] width 28 height 12
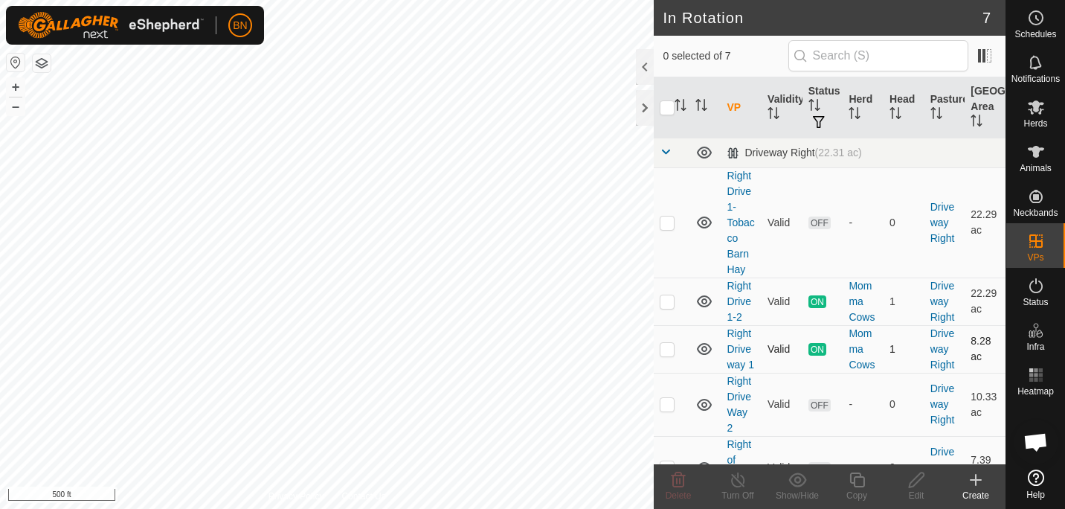
click at [666, 346] on p-checkbox at bounding box center [667, 349] width 15 height 12
checkbox input "true"
click at [739, 484] on icon at bounding box center [738, 480] width 19 height 18
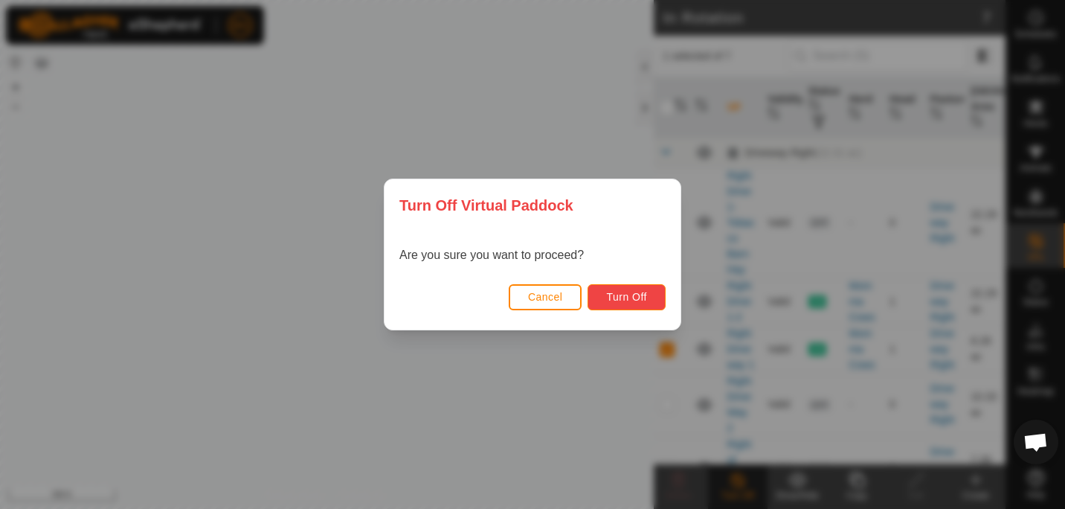
click at [611, 295] on span "Turn Off" at bounding box center [626, 297] width 41 height 12
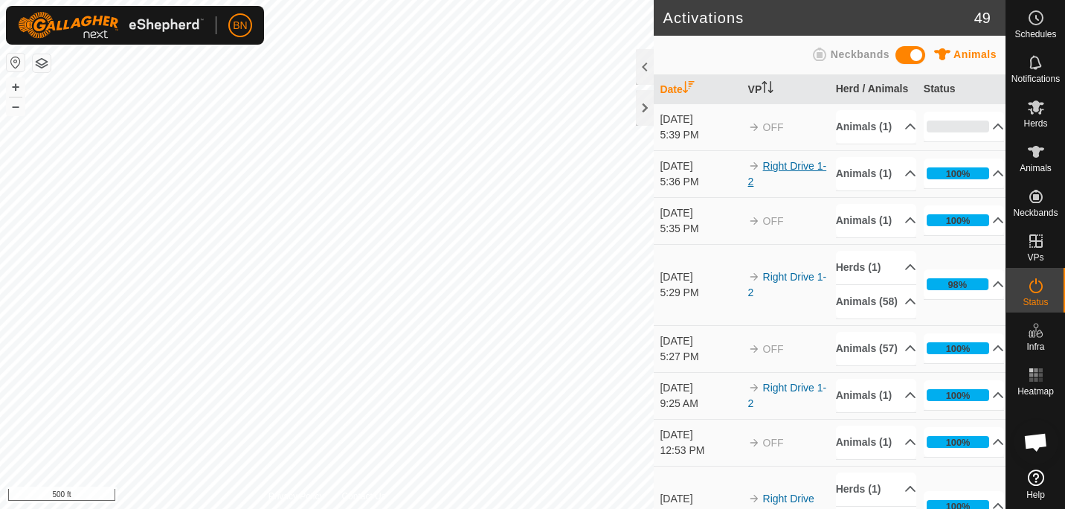
click at [792, 187] on link "Right Drive 1-2" at bounding box center [787, 174] width 79 height 28
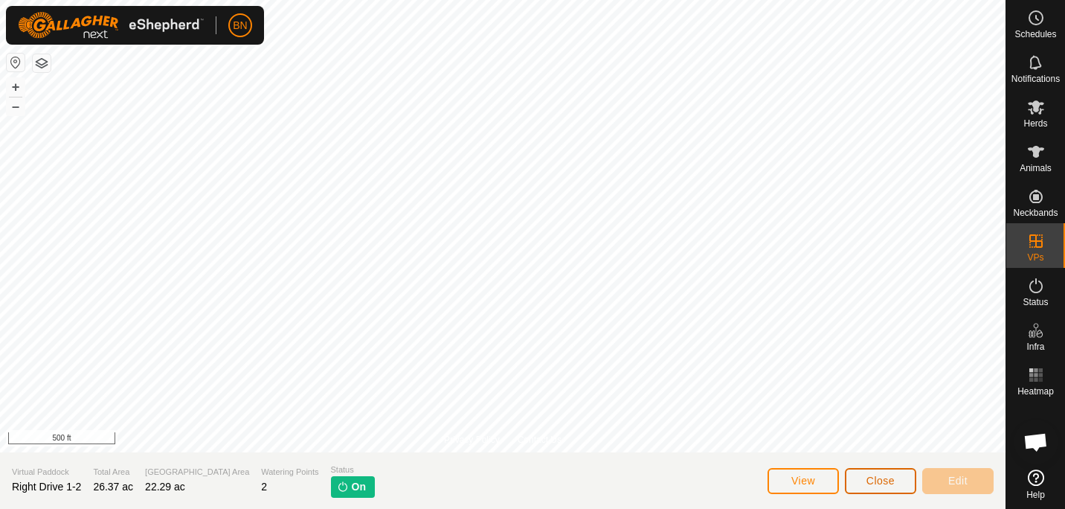
click at [870, 475] on span "Close" at bounding box center [881, 481] width 28 height 12
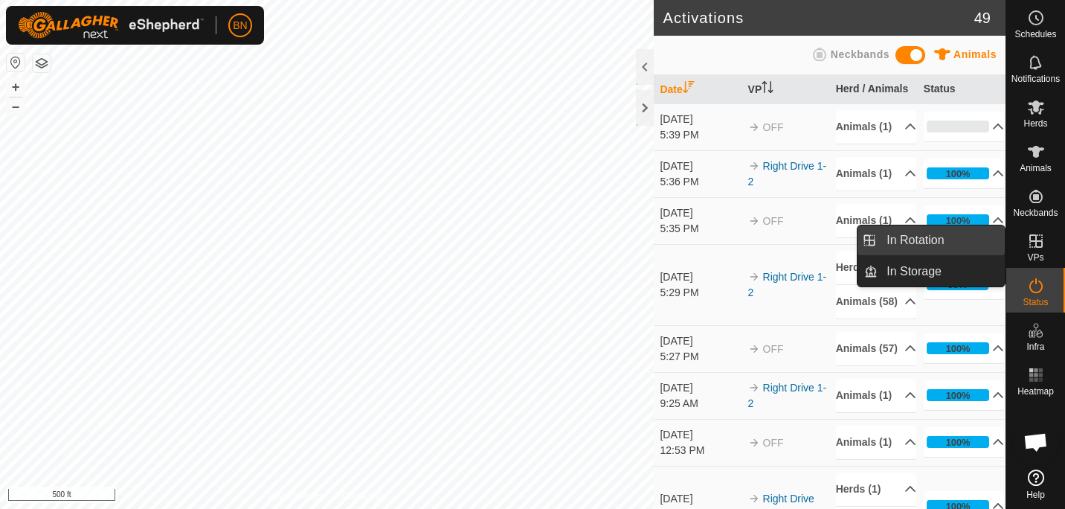
click at [927, 248] on link "In Rotation" at bounding box center [941, 240] width 127 height 30
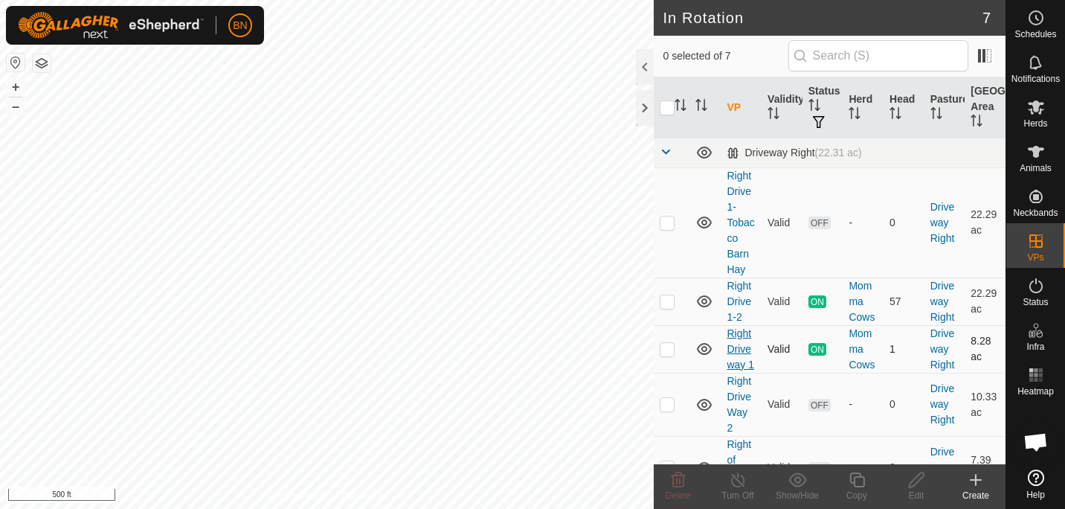
click at [731, 351] on link "Right Drive way 1" at bounding box center [741, 348] width 28 height 43
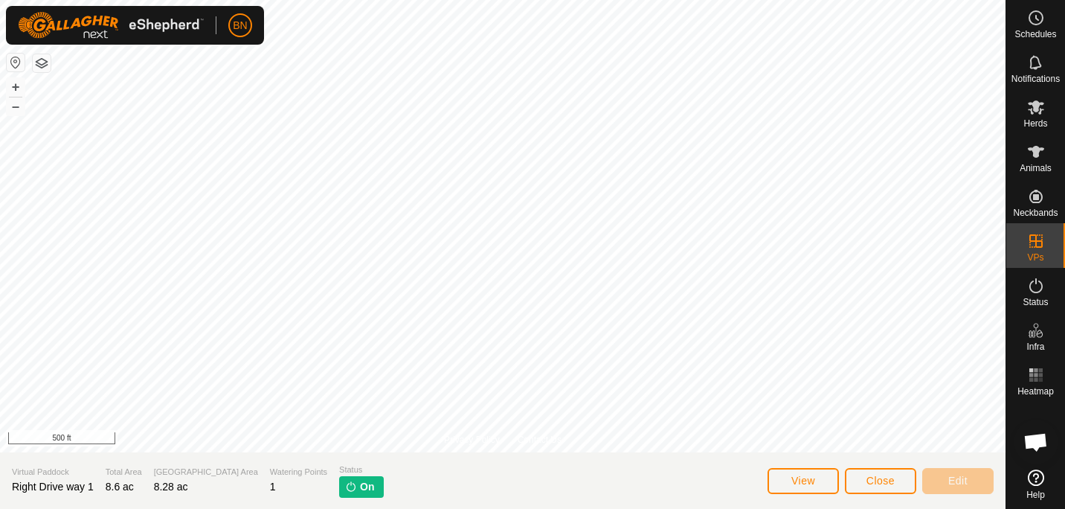
click at [345, 487] on img at bounding box center [351, 487] width 12 height 12
click at [345, 484] on img at bounding box center [351, 487] width 12 height 12
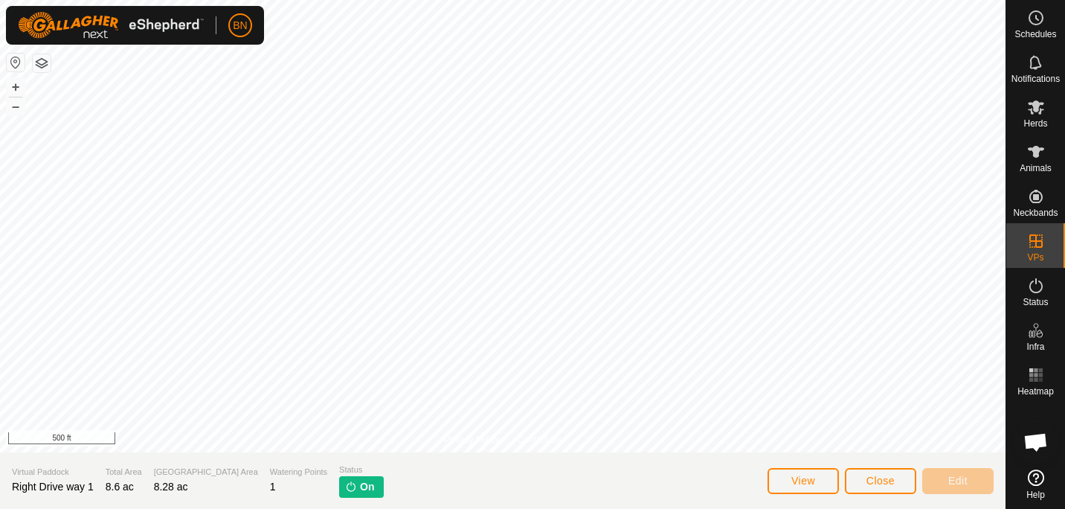
click at [345, 484] on img at bounding box center [351, 487] width 12 height 12
click at [821, 480] on button "View" at bounding box center [803, 481] width 71 height 26
click at [885, 472] on button "Close" at bounding box center [880, 481] width 71 height 26
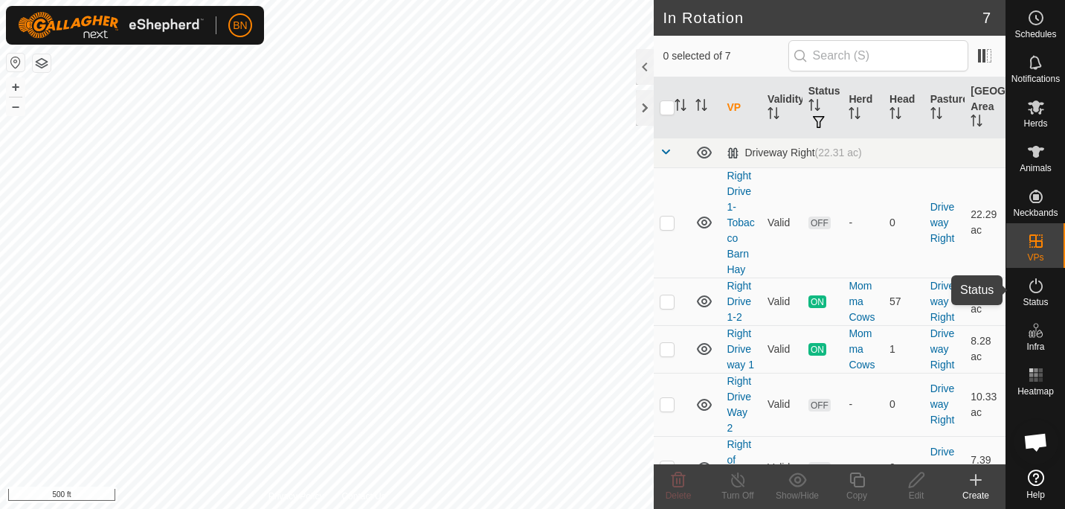
click at [1032, 295] on es-activation-svg-icon at bounding box center [1036, 286] width 27 height 24
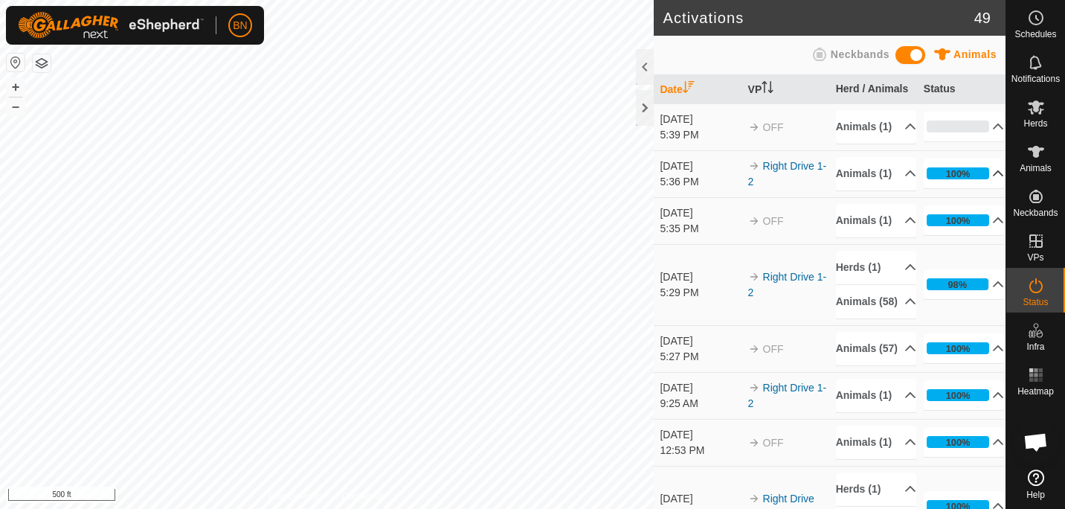
click at [981, 188] on p-accordion-header "100%" at bounding box center [964, 173] width 81 height 30
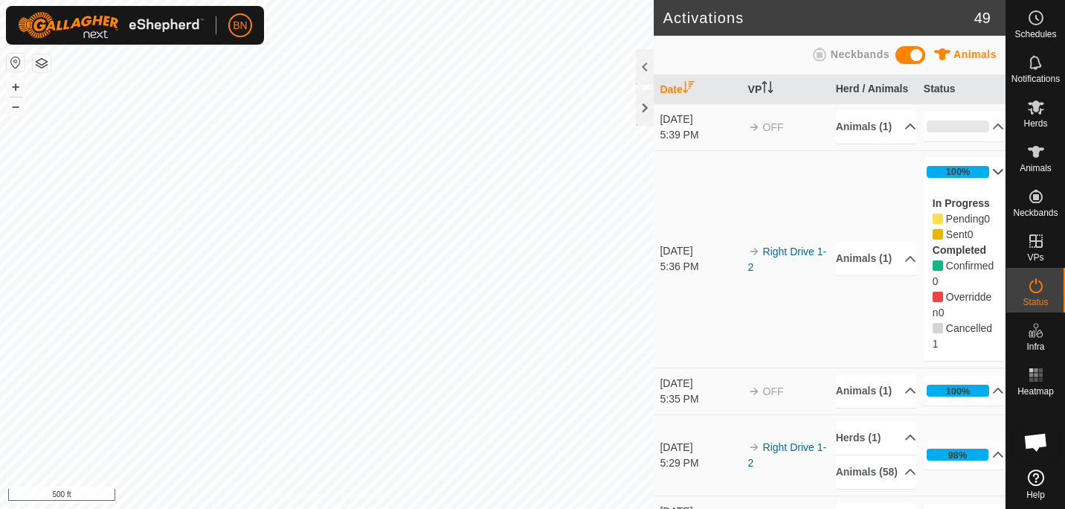
click at [981, 187] on p-accordion-header "100%" at bounding box center [964, 172] width 81 height 30
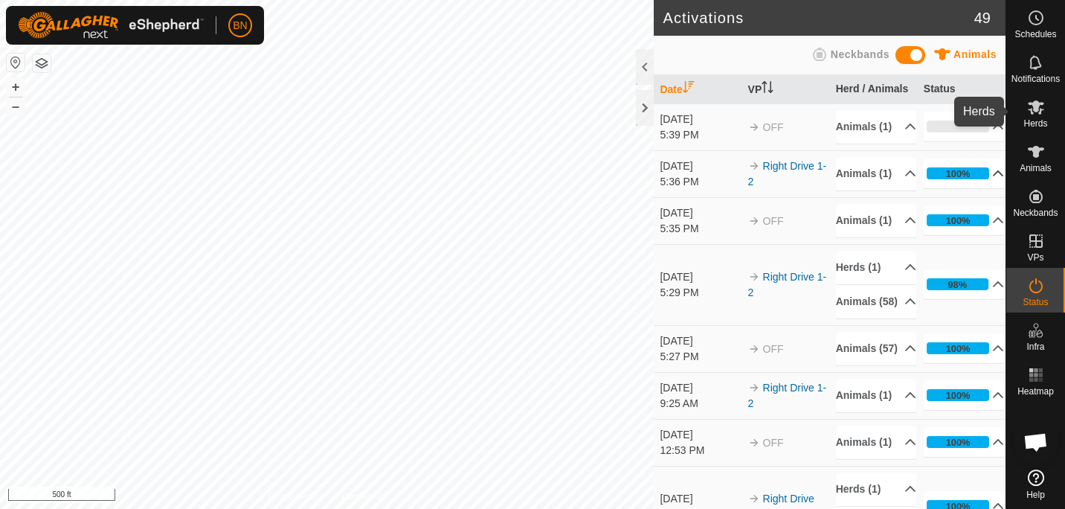
click at [1037, 114] on icon at bounding box center [1036, 107] width 18 height 18
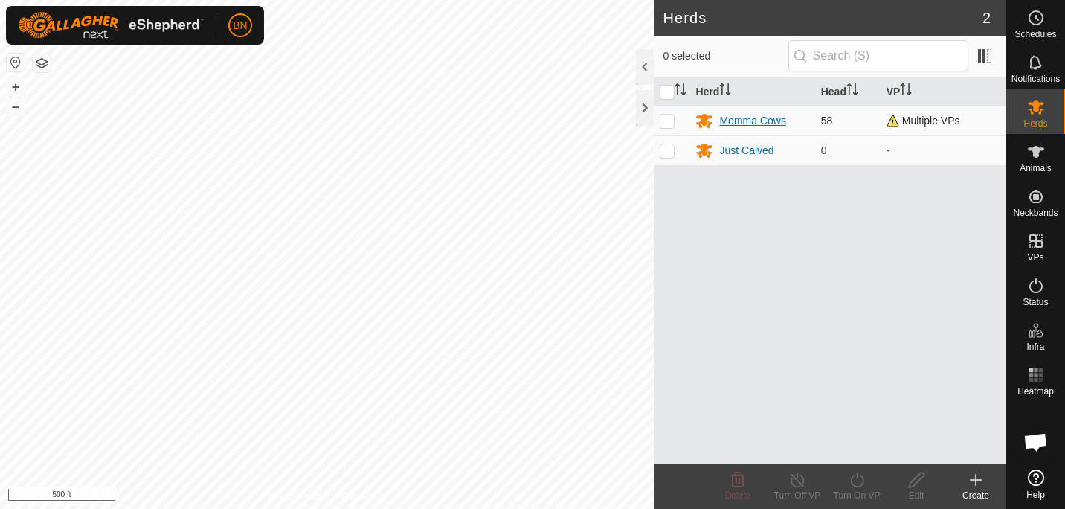
click at [750, 123] on div "Momma Cows" at bounding box center [752, 121] width 66 height 16
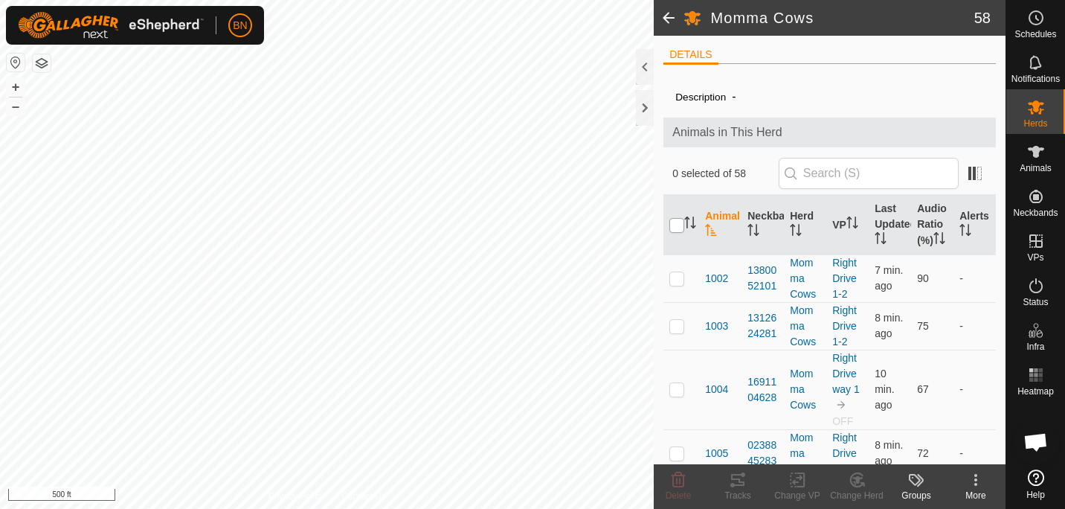
click at [678, 228] on input "checkbox" at bounding box center [676, 225] width 15 height 15
checkbox input "true"
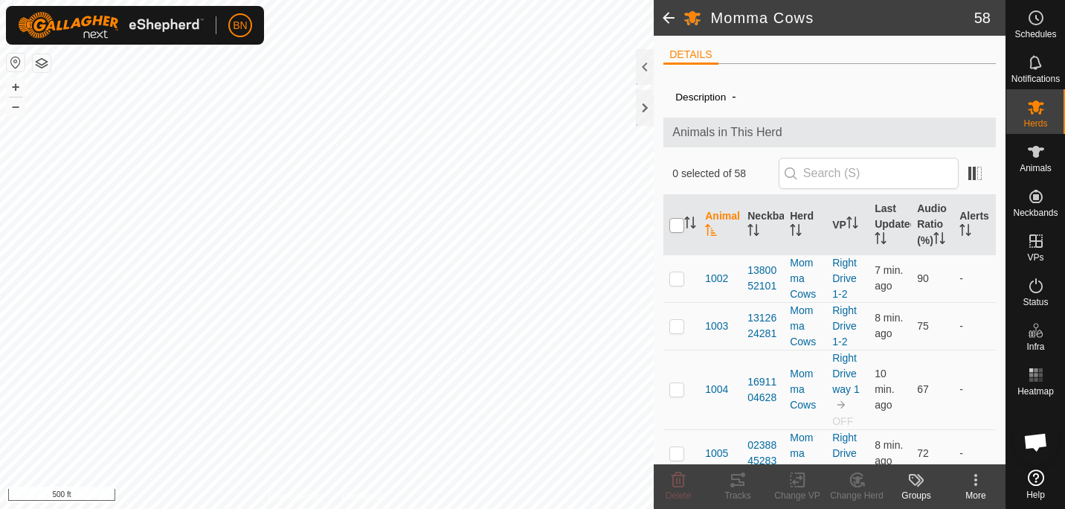
checkbox input "true"
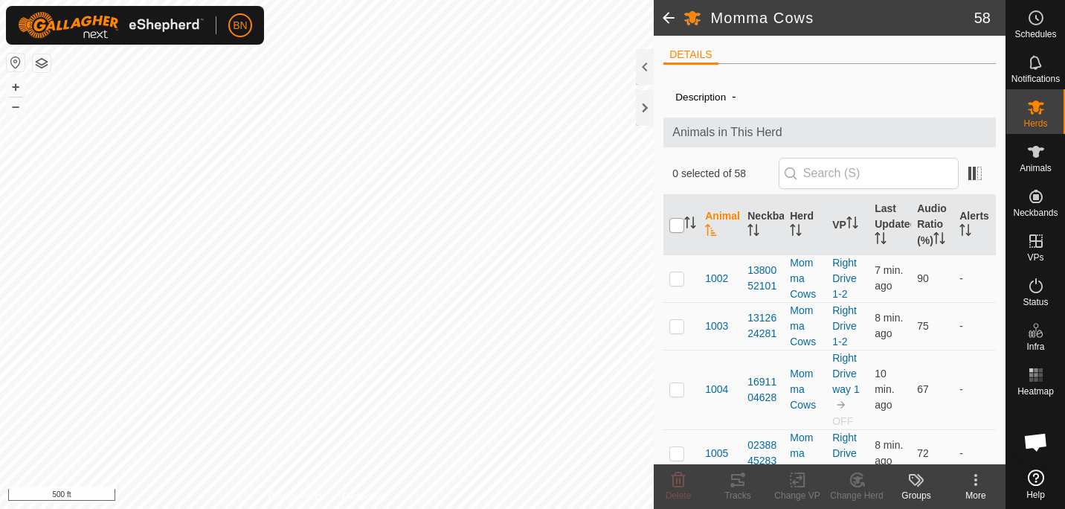
checkbox input "true"
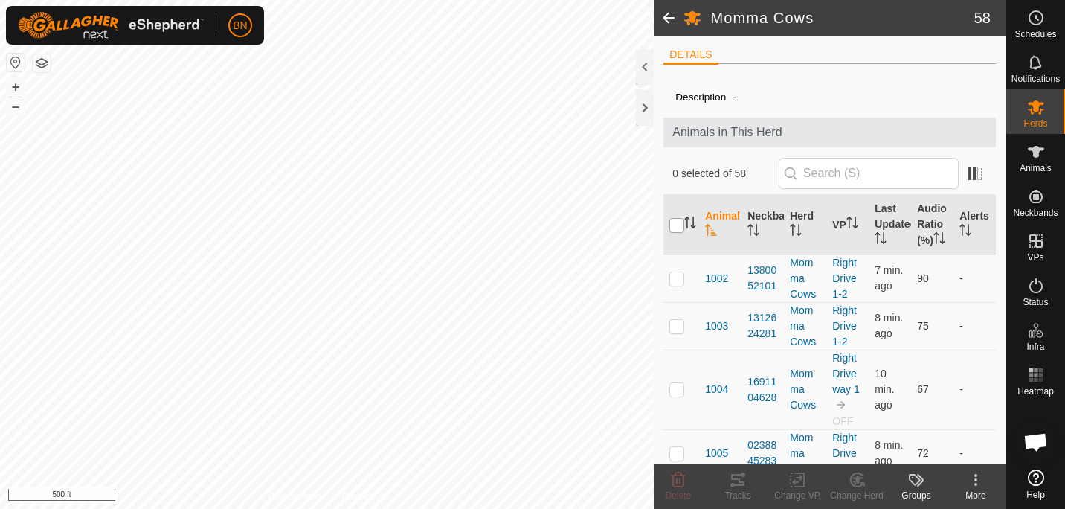
checkbox input "true"
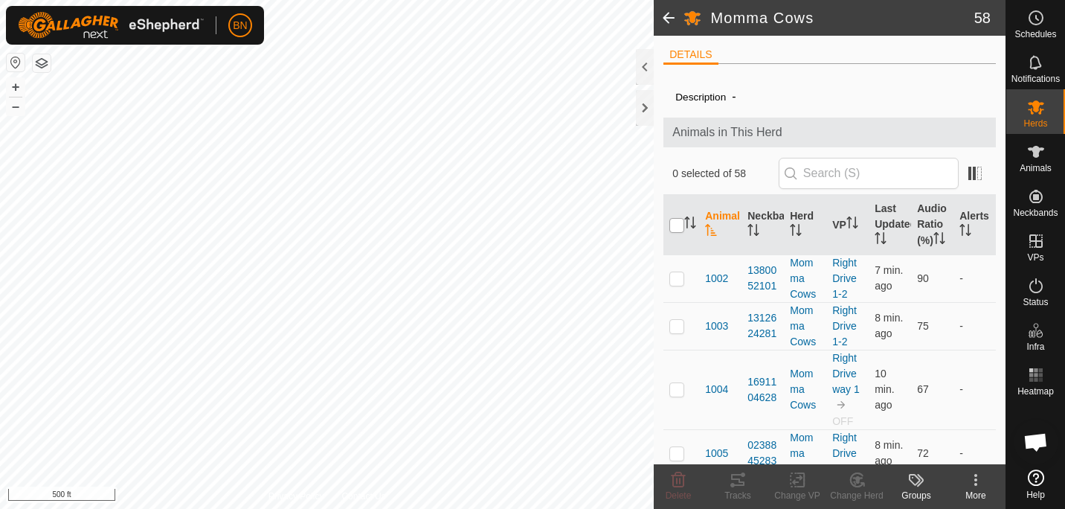
checkbox input "true"
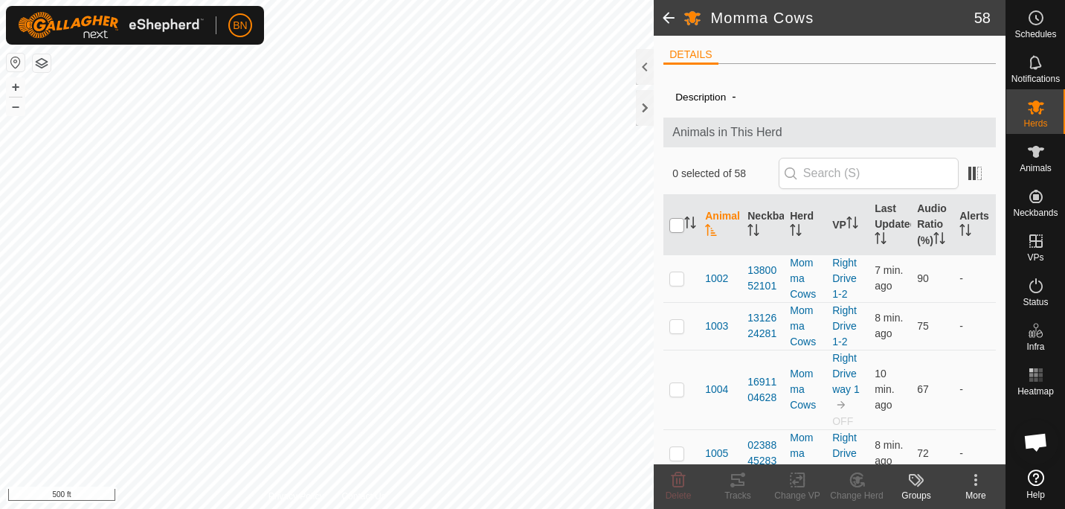
checkbox input "true"
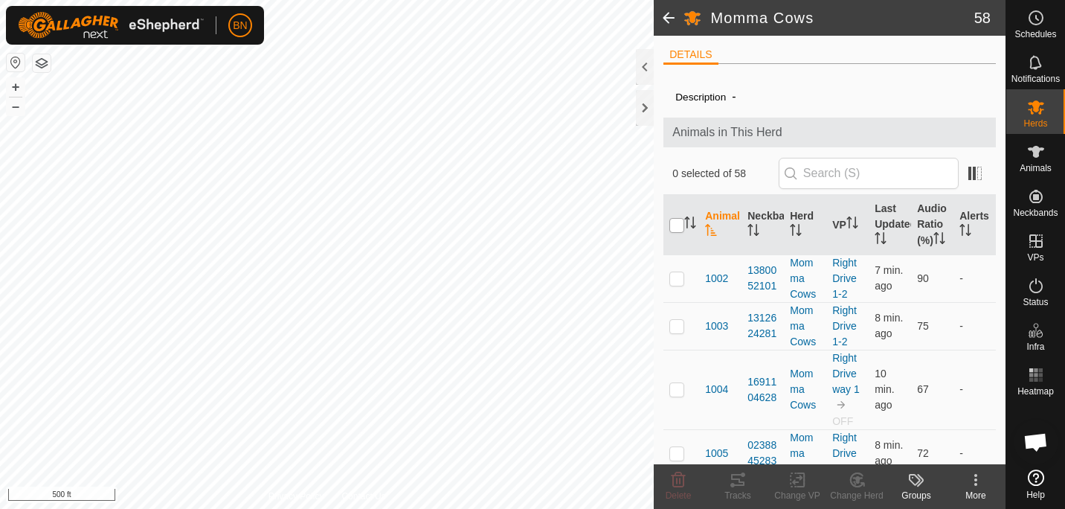
checkbox input "true"
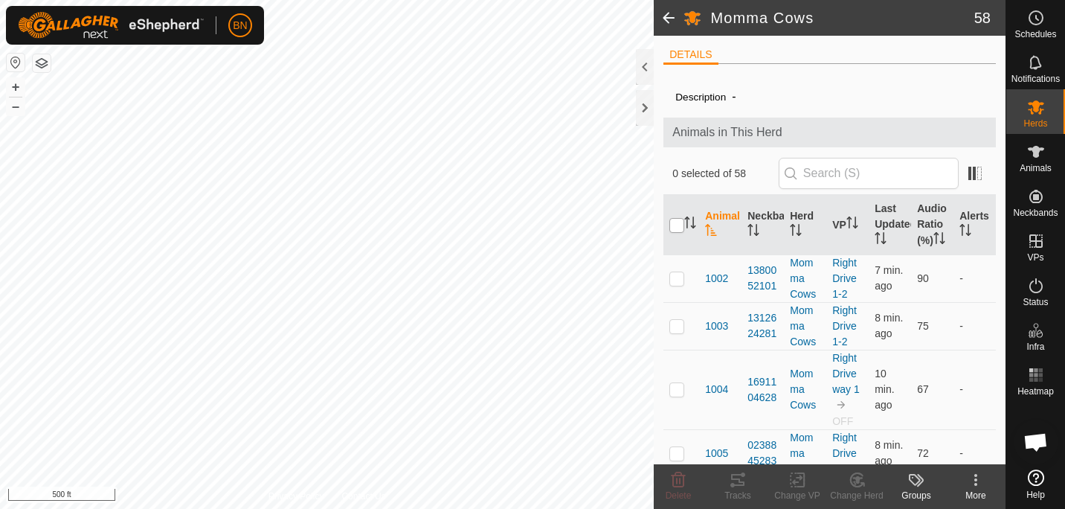
checkbox input "true"
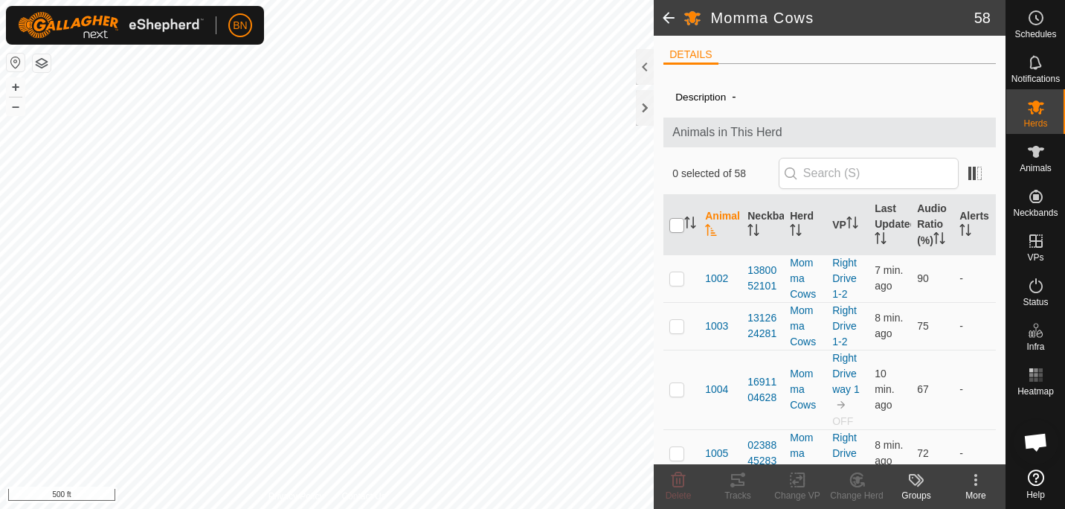
checkbox input "true"
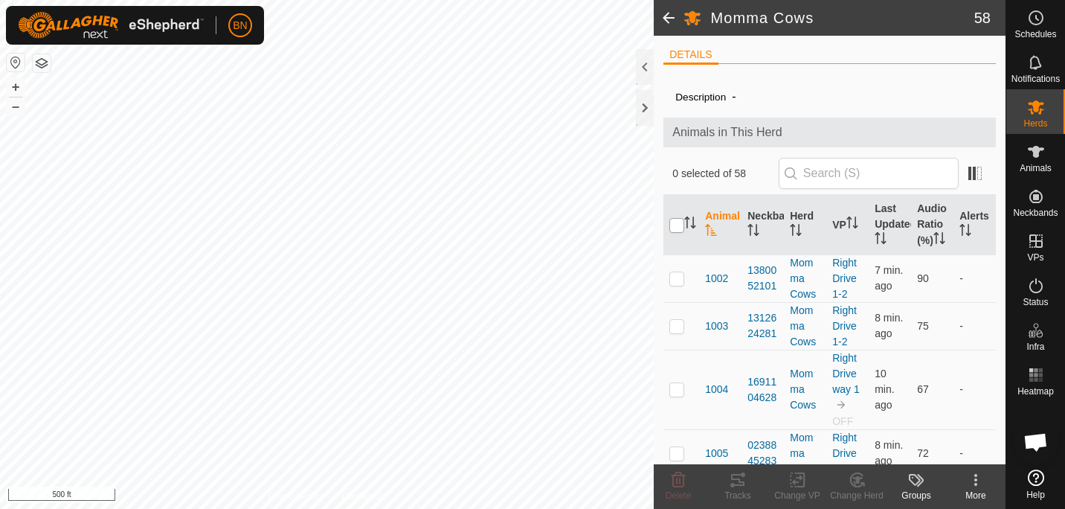
checkbox input "true"
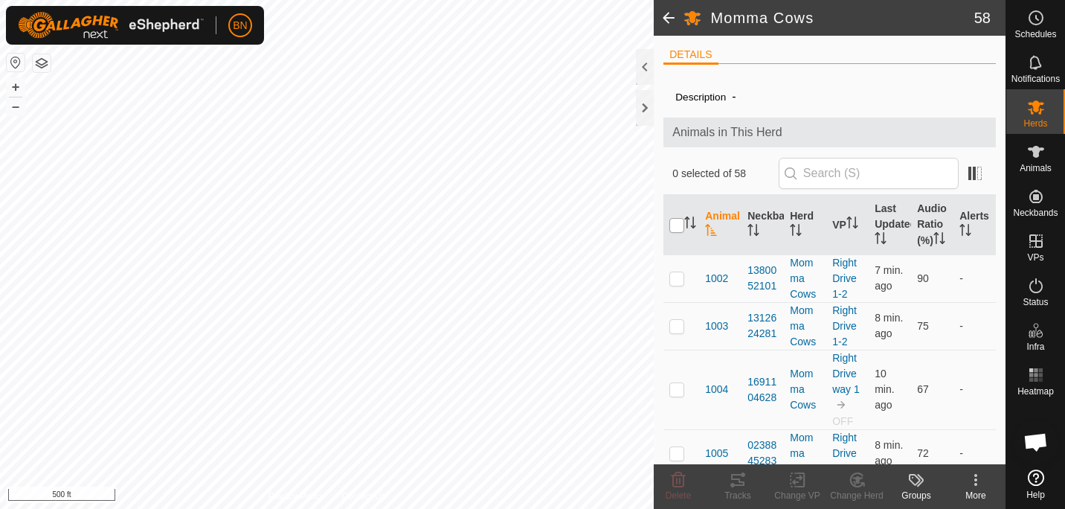
checkbox input "true"
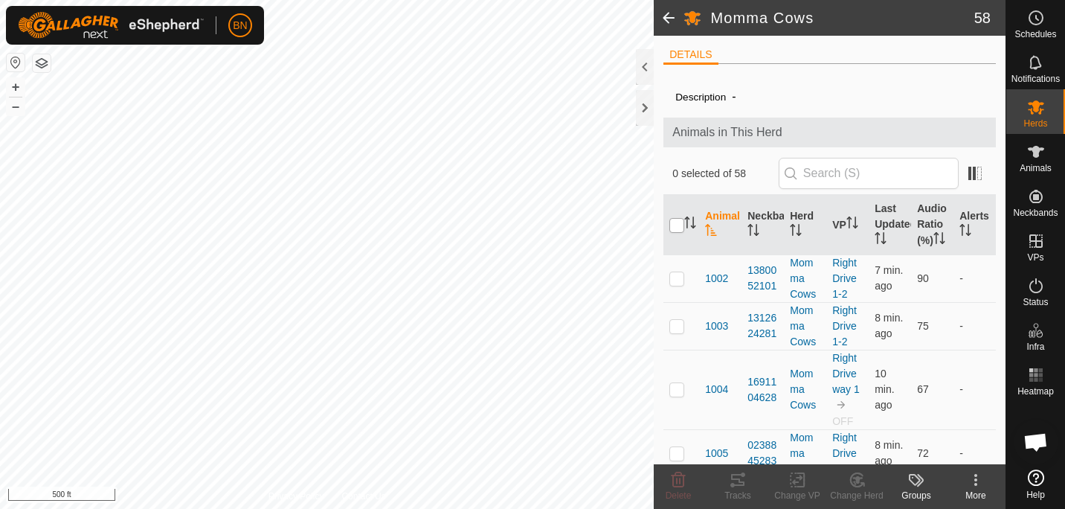
checkbox input "true"
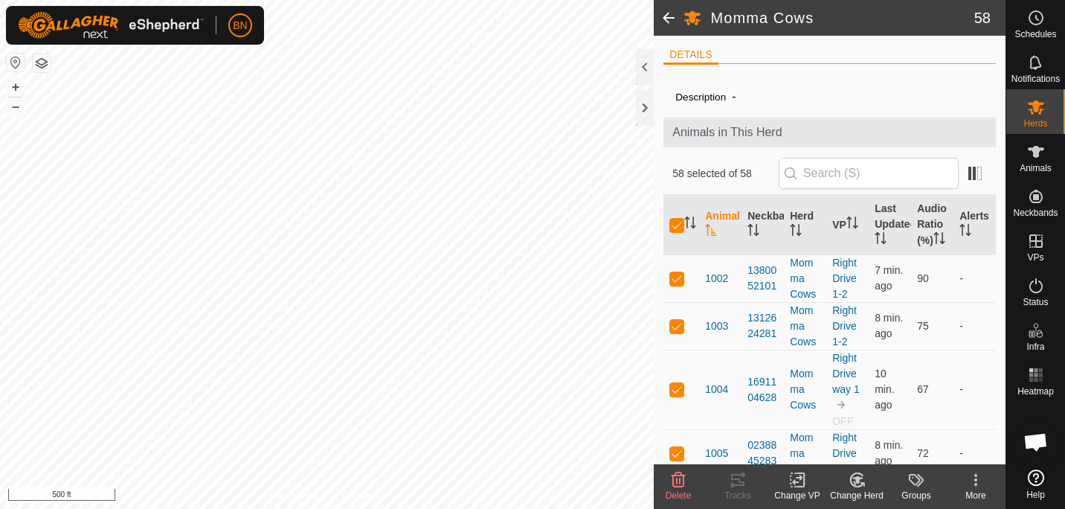
click at [797, 482] on icon at bounding box center [797, 480] width 10 height 10
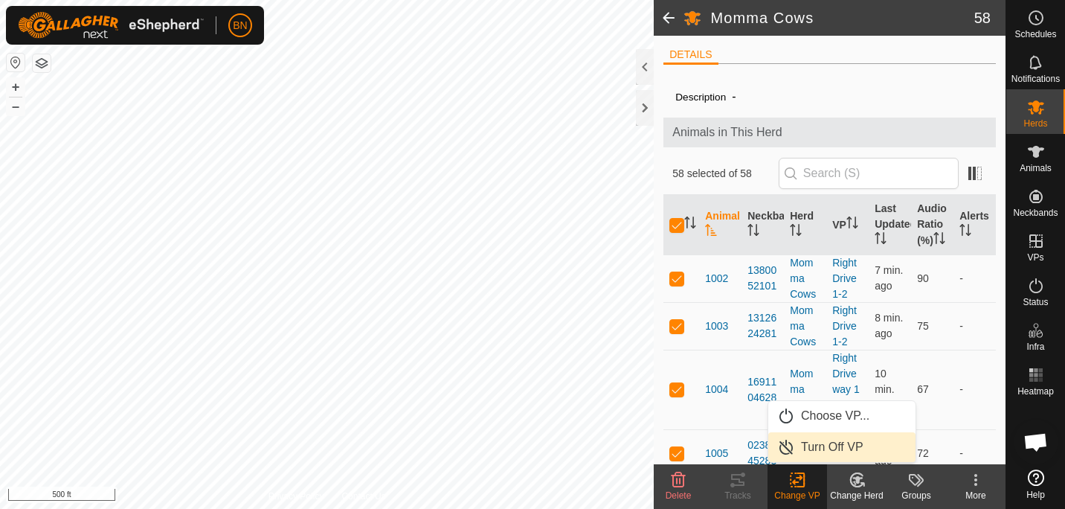
click at [812, 456] on link "Turn Off VP" at bounding box center [841, 447] width 147 height 30
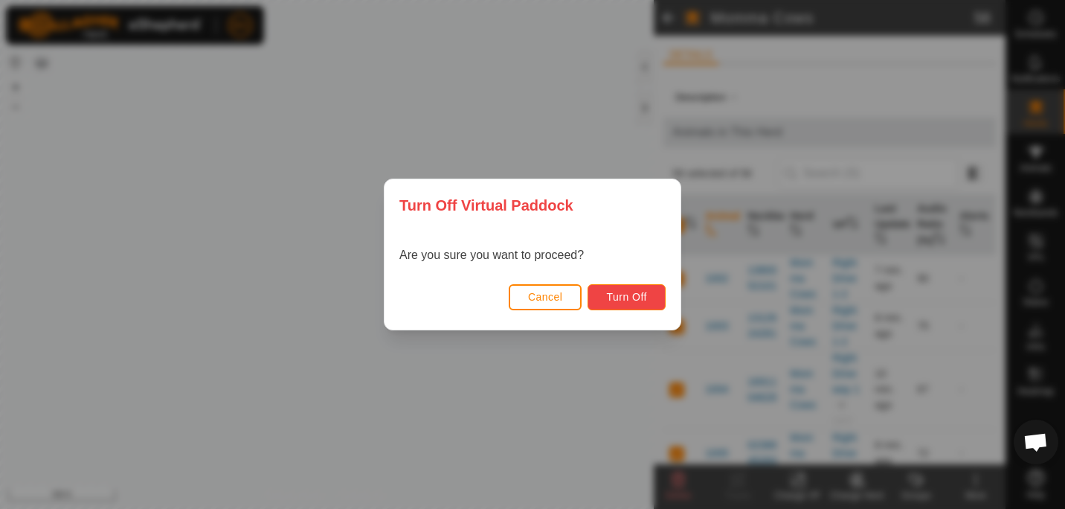
click at [626, 296] on span "Turn Off" at bounding box center [626, 297] width 41 height 12
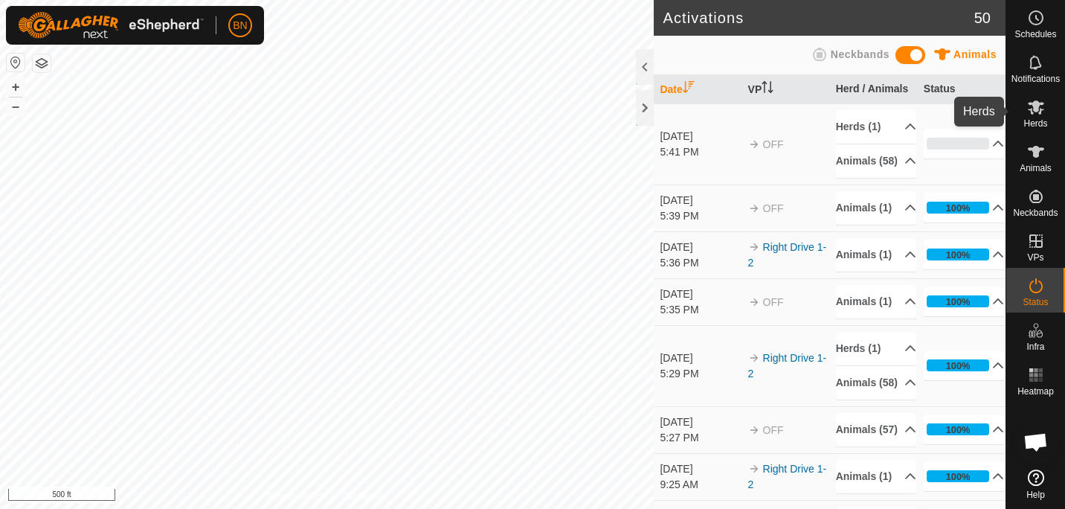
click at [1037, 97] on es-mob-svg-icon at bounding box center [1036, 107] width 27 height 24
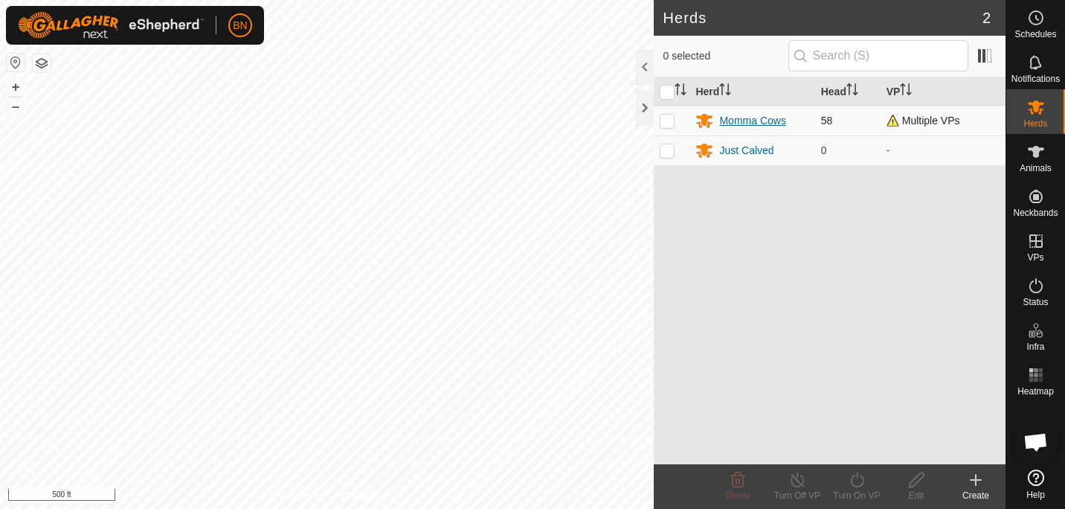
click at [713, 120] on icon at bounding box center [704, 121] width 18 height 18
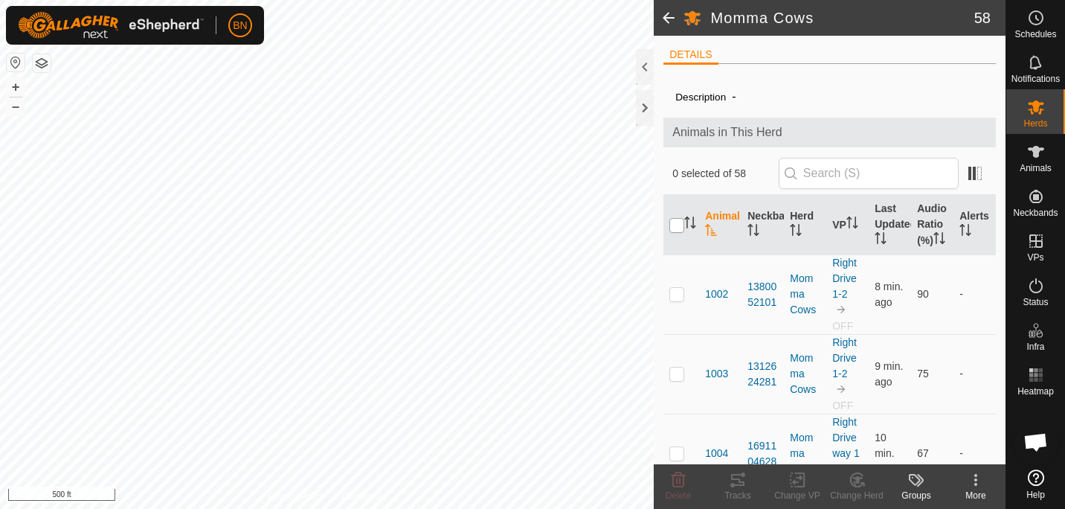
click at [670, 225] on input "checkbox" at bounding box center [676, 225] width 15 height 15
checkbox input "true"
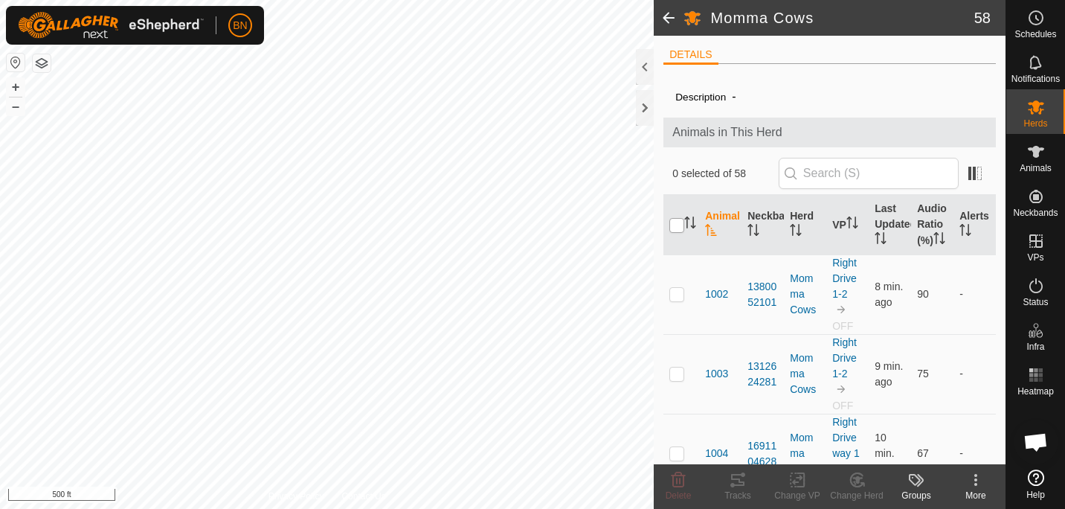
checkbox input "true"
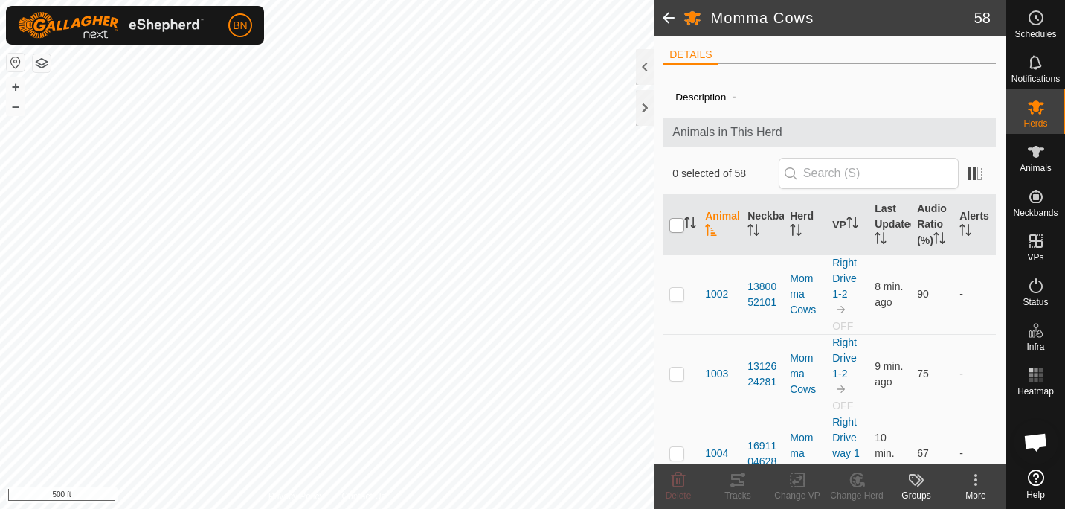
checkbox input "true"
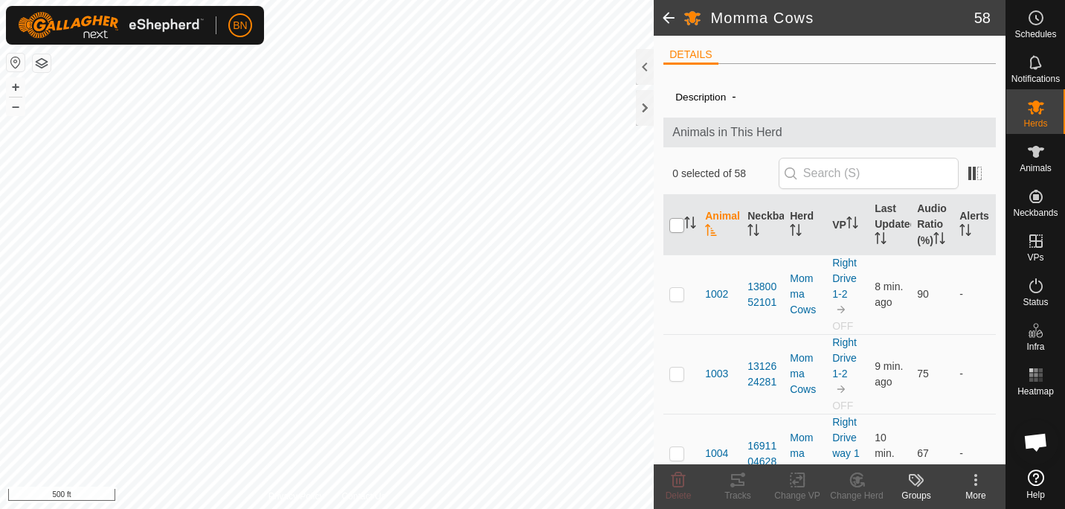
checkbox input "true"
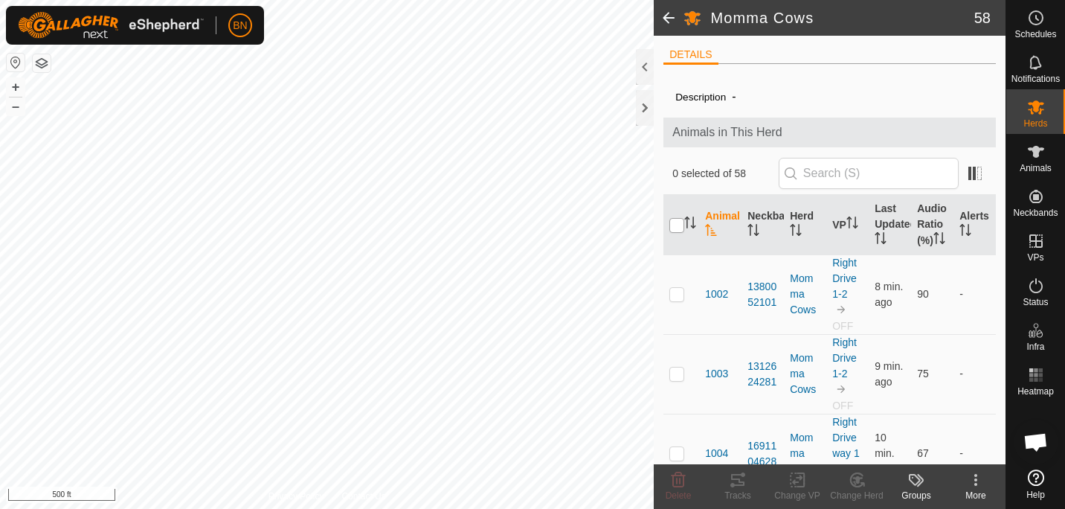
checkbox input "true"
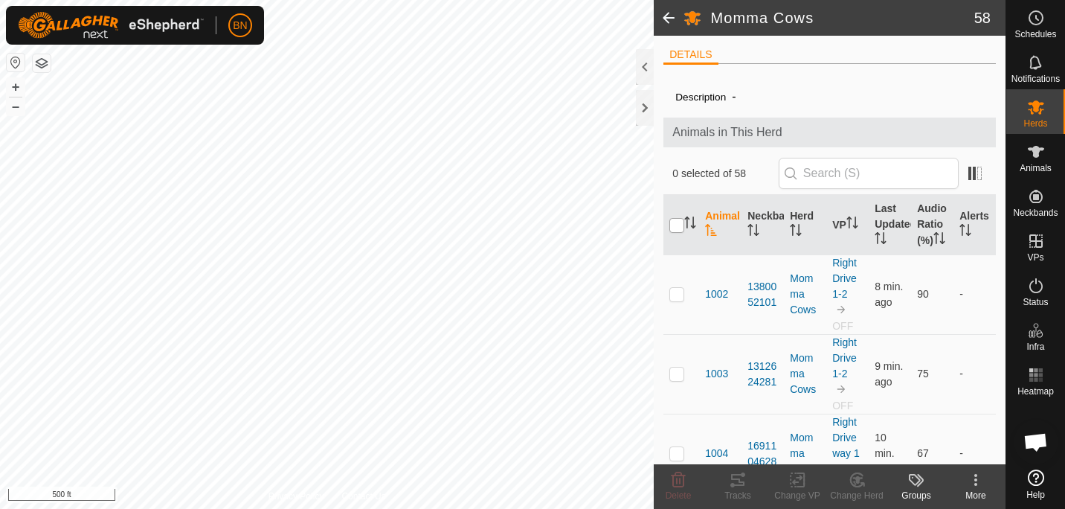
checkbox input "true"
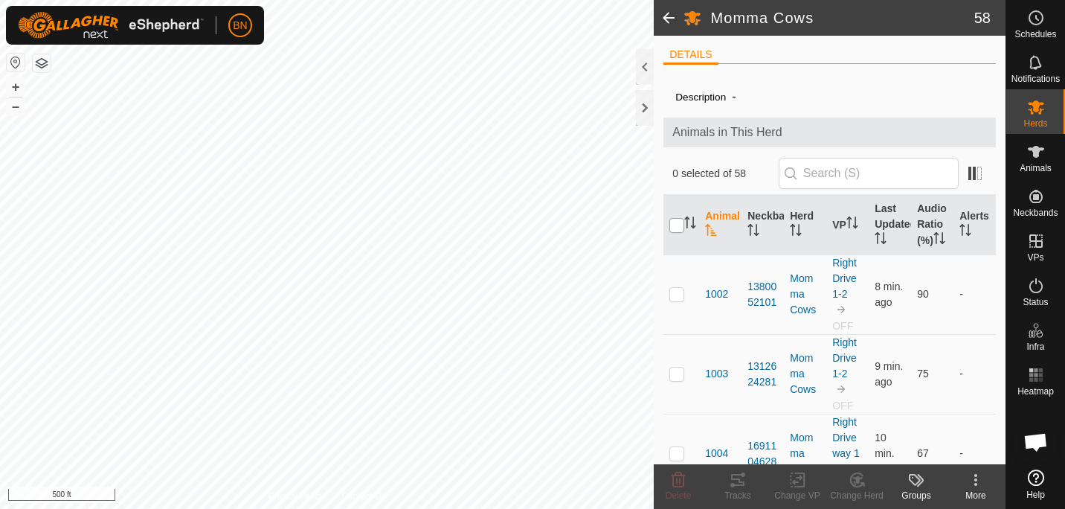
checkbox input "true"
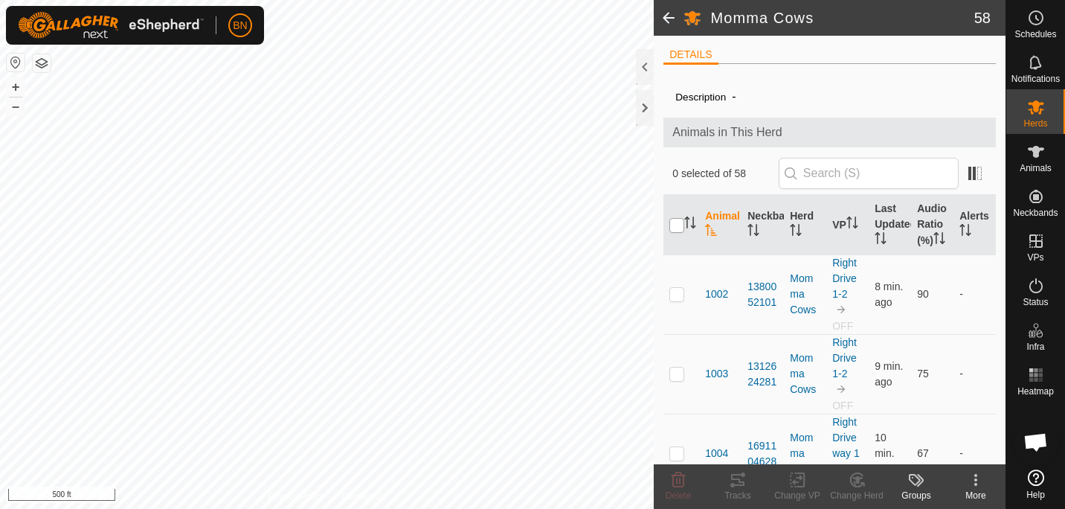
checkbox input "true"
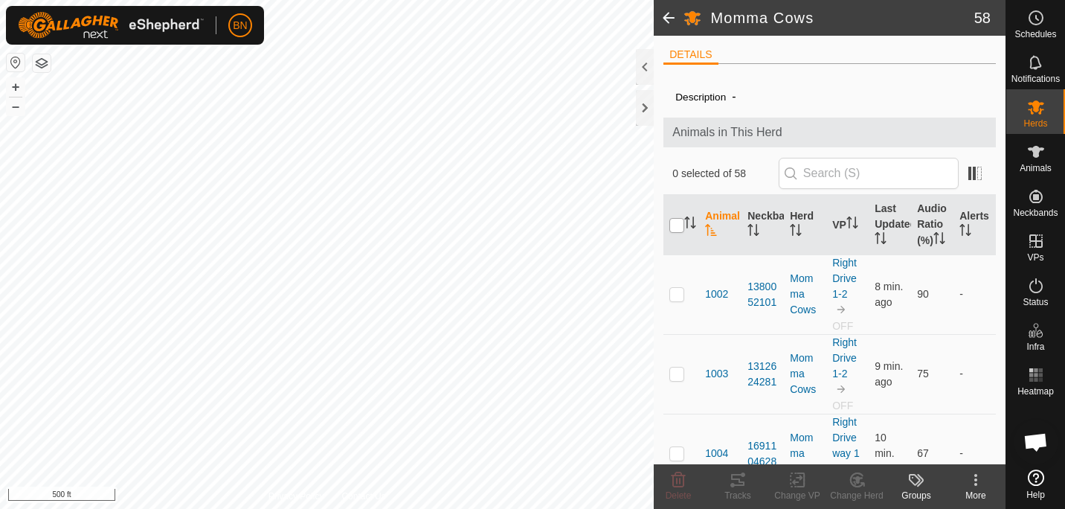
checkbox input "true"
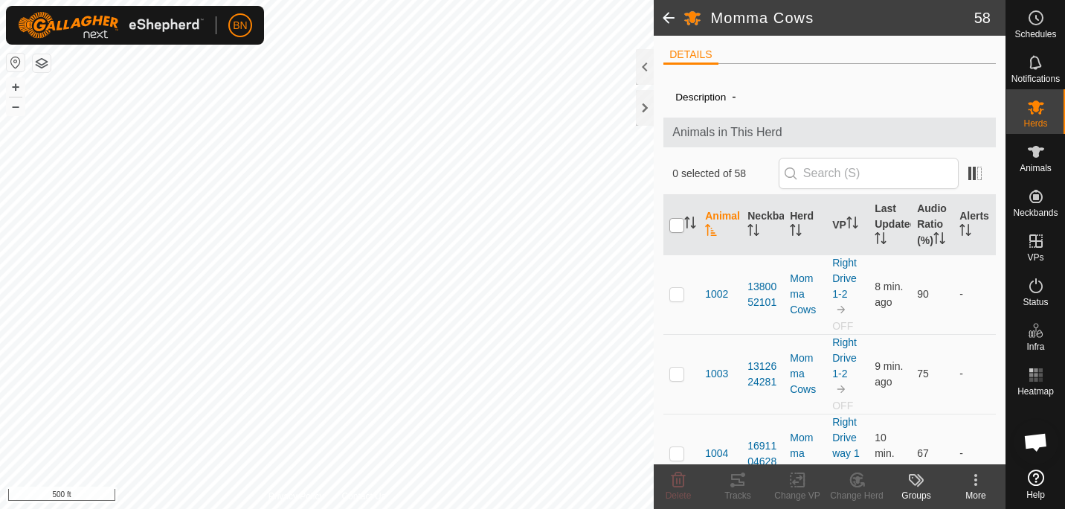
checkbox input "true"
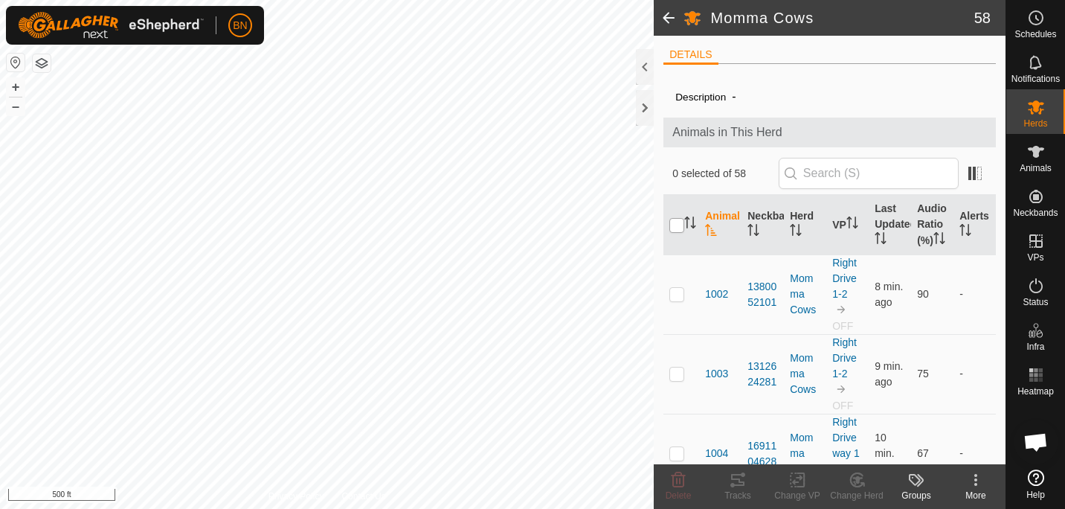
checkbox input "true"
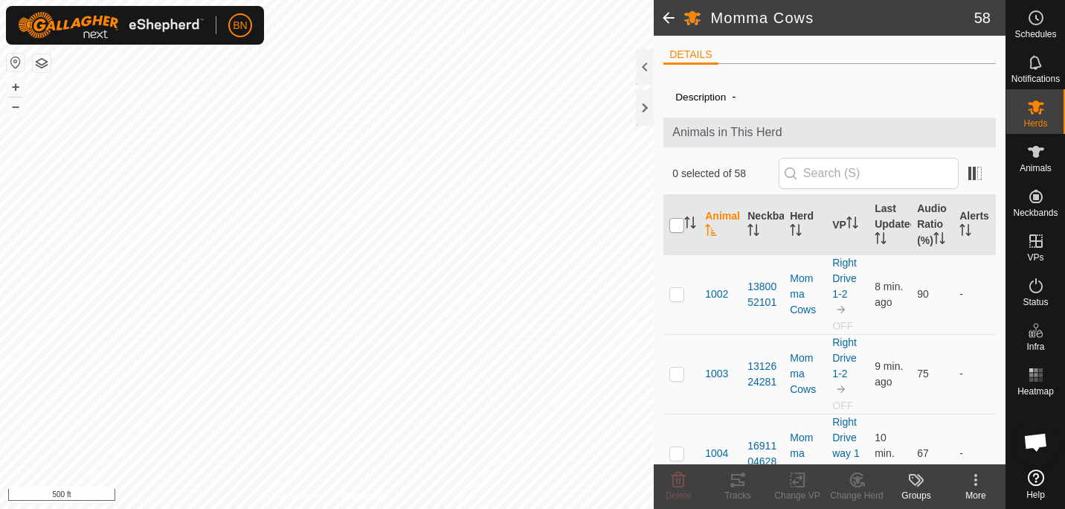
checkbox input "true"
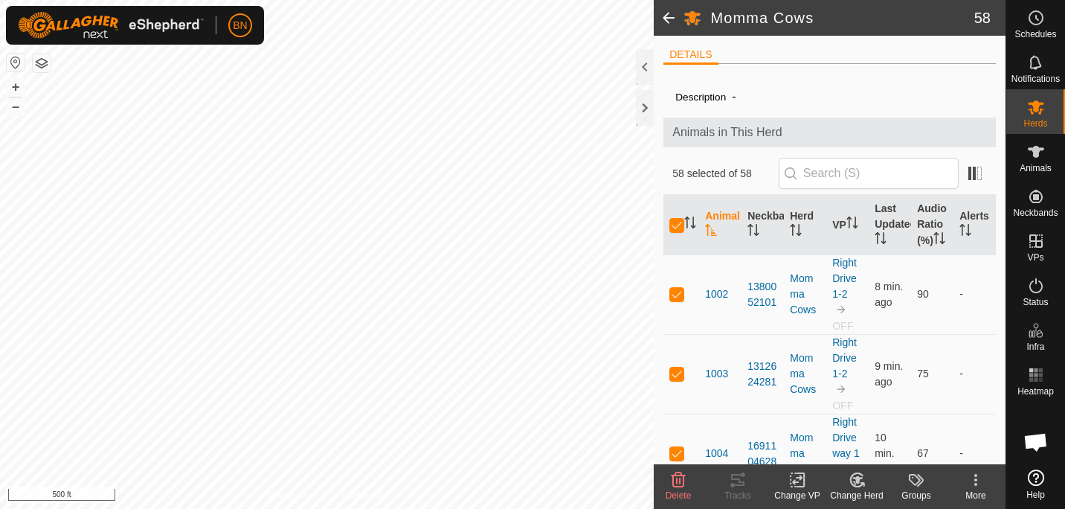
click at [793, 488] on icon at bounding box center [797, 480] width 19 height 18
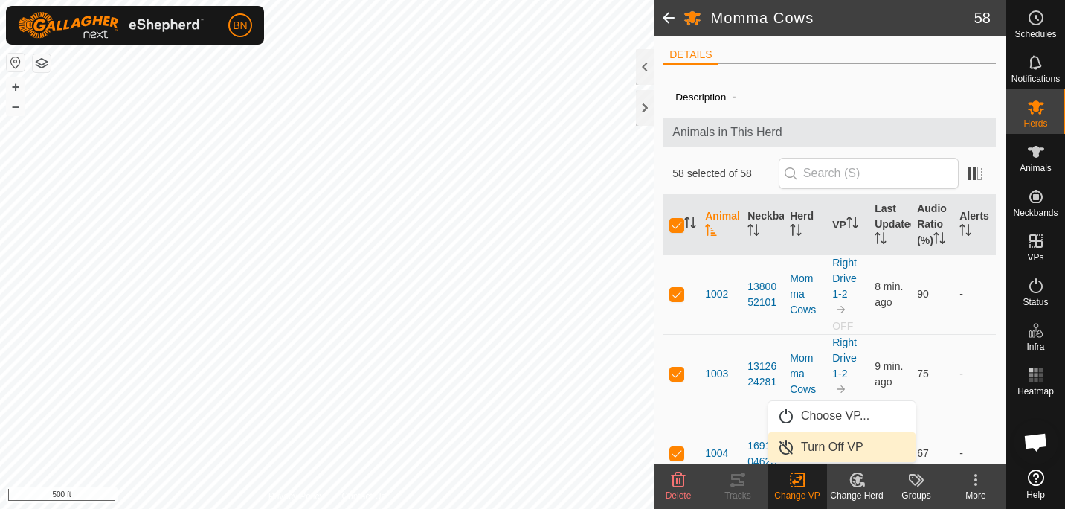
click at [805, 445] on link "Turn Off VP" at bounding box center [841, 447] width 147 height 30
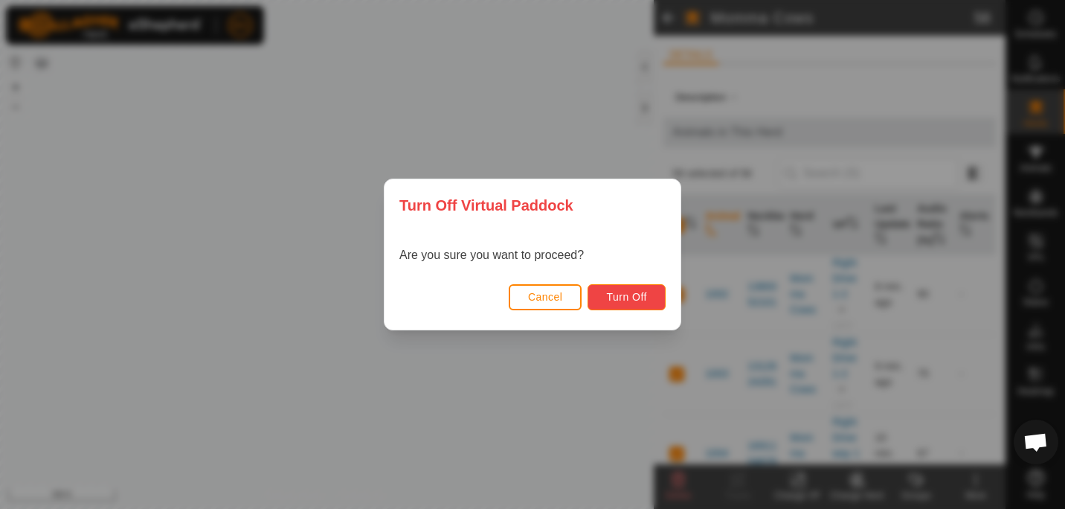
click at [614, 303] on span "Turn Off" at bounding box center [626, 297] width 41 height 12
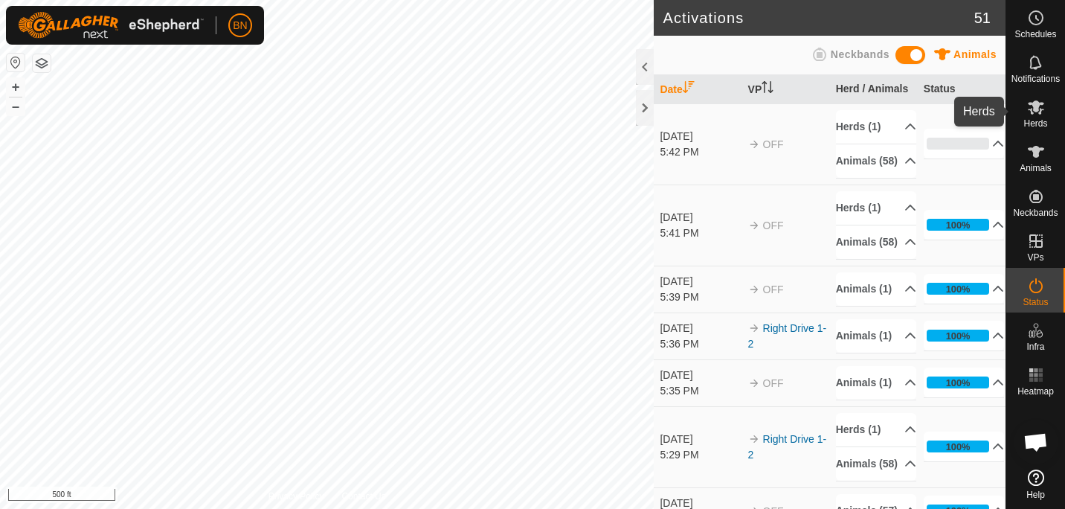
click at [1033, 100] on icon at bounding box center [1036, 107] width 18 height 18
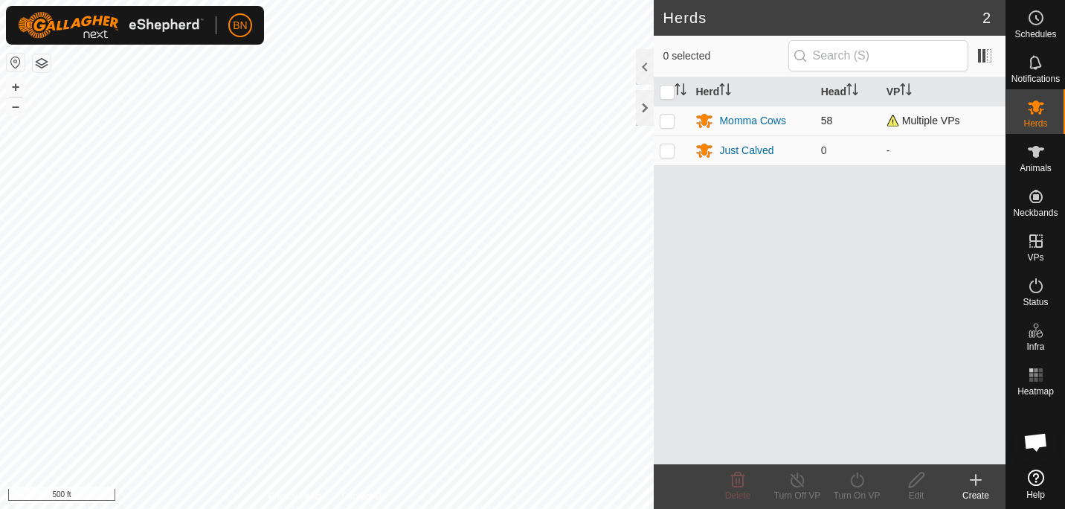
click at [933, 124] on span "Multiple VPs" at bounding box center [924, 121] width 74 height 12
drag, startPoint x: 933, startPoint y: 124, endPoint x: 890, endPoint y: 118, distance: 42.8
click at [890, 118] on span "Multiple VPs" at bounding box center [924, 121] width 74 height 12
click at [661, 119] on p-checkbox at bounding box center [667, 121] width 15 height 12
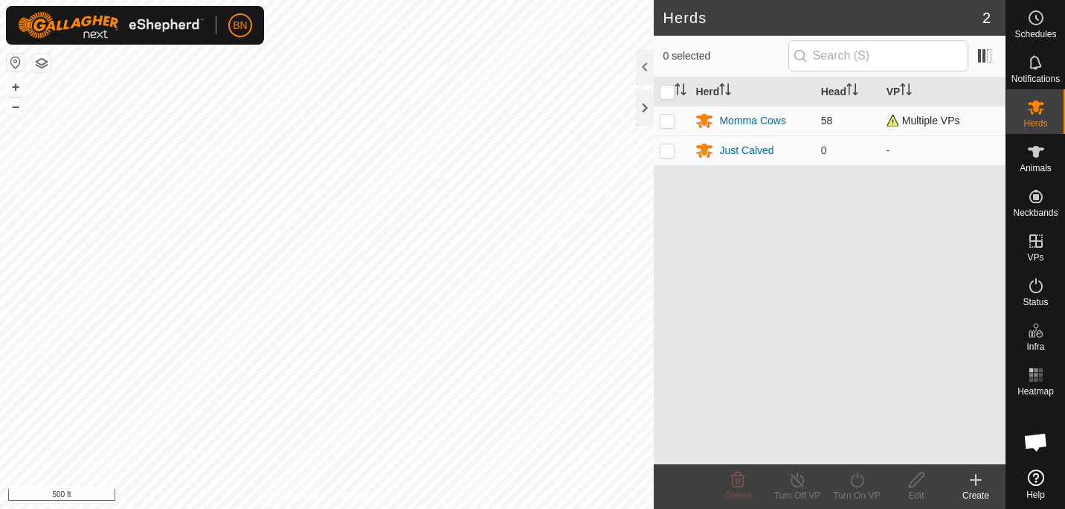
checkbox input "true"
click at [794, 487] on icon at bounding box center [797, 480] width 19 height 18
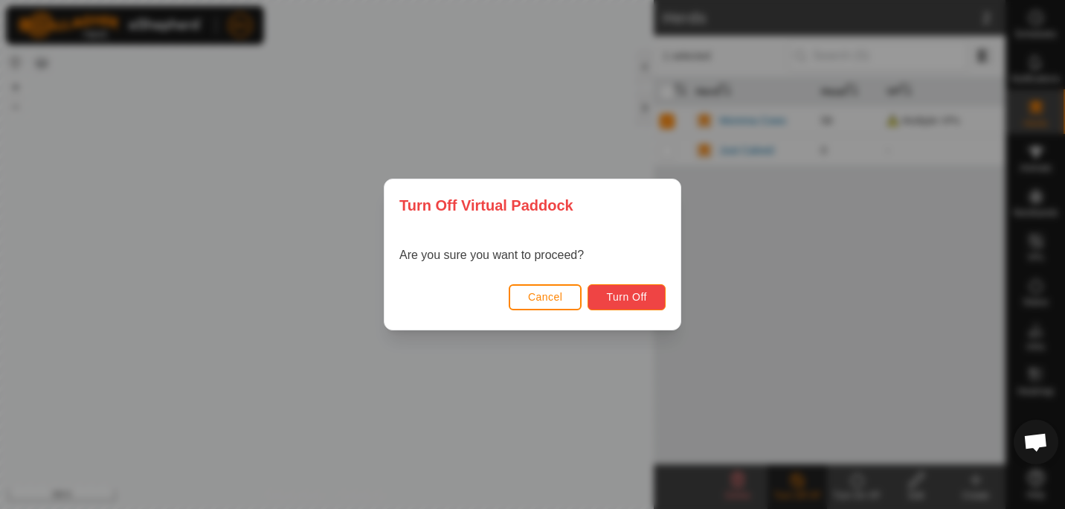
click at [618, 296] on span "Turn Off" at bounding box center [626, 297] width 41 height 12
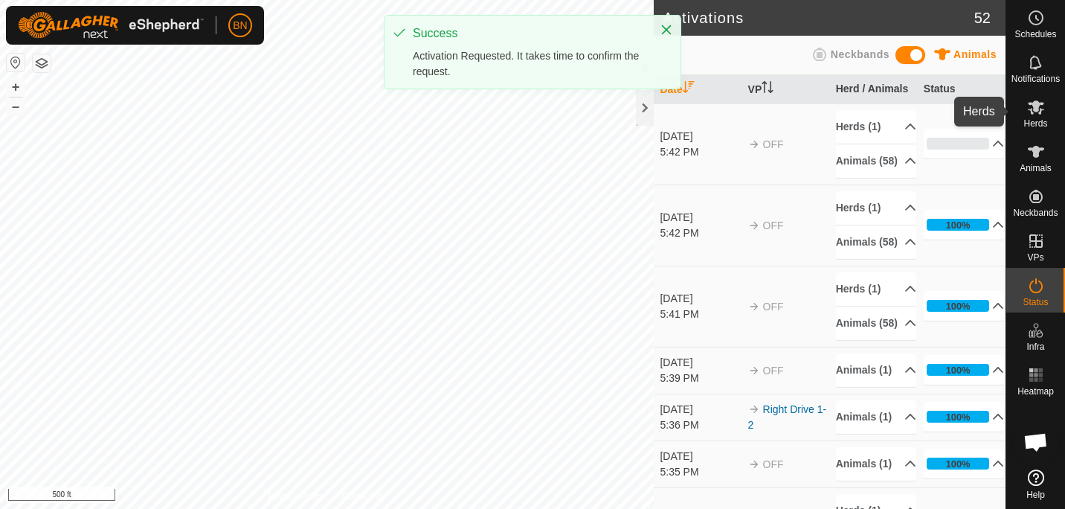
click at [1021, 111] on div "Herds" at bounding box center [1035, 111] width 59 height 45
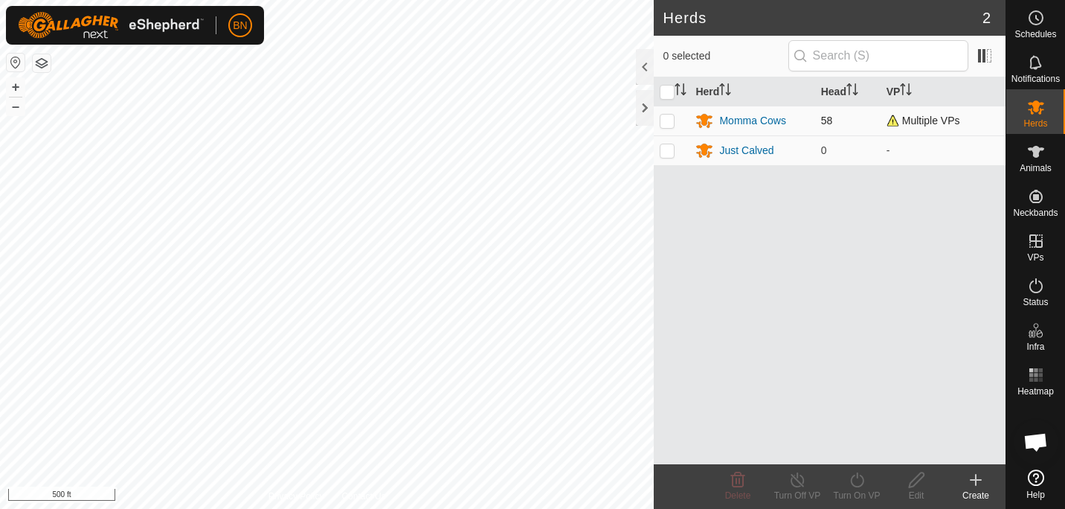
click at [670, 119] on p-checkbox at bounding box center [667, 121] width 15 height 12
checkbox input "true"
click at [854, 483] on icon at bounding box center [857, 480] width 19 height 18
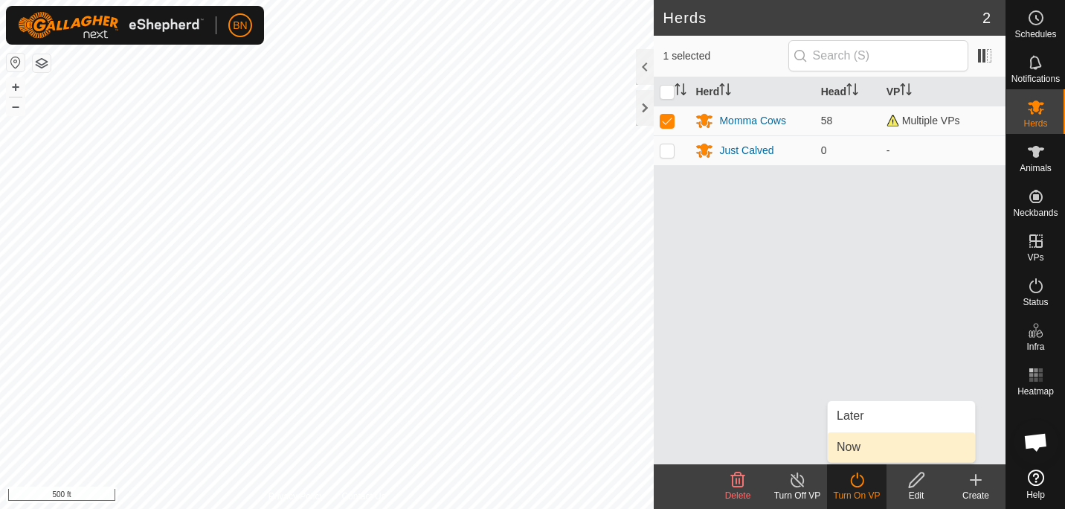
click at [852, 447] on link "Now" at bounding box center [901, 447] width 147 height 30
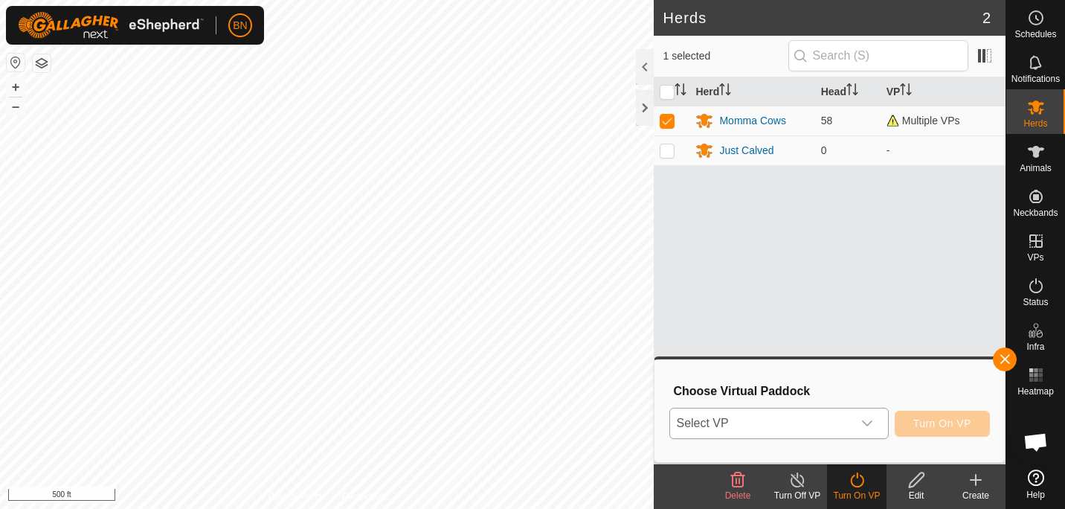
click at [864, 417] on icon "dropdown trigger" at bounding box center [867, 423] width 12 height 12
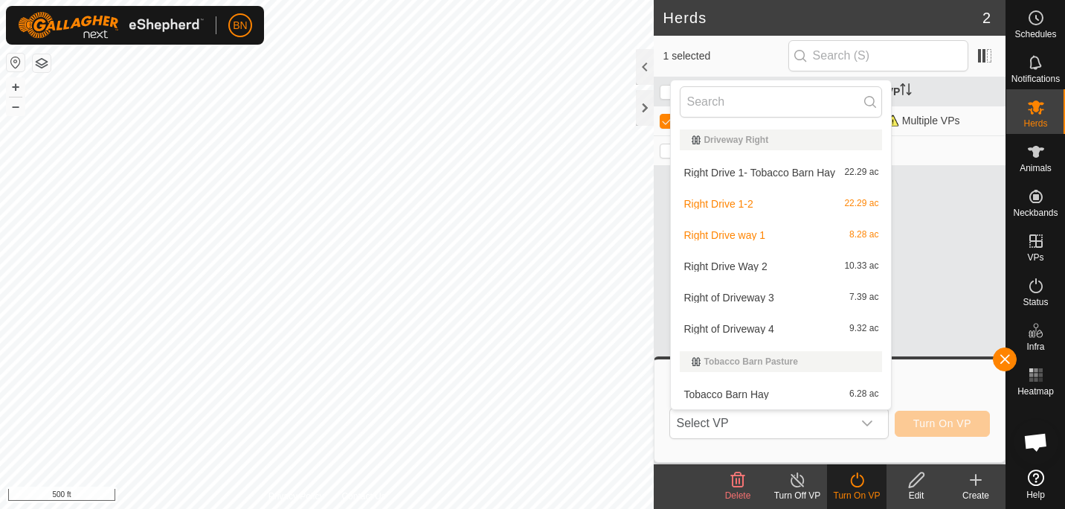
click at [981, 186] on div "Herd Head VP Momma Cows 58 Multiple VPs Just Calved 0 -" at bounding box center [830, 270] width 352 height 387
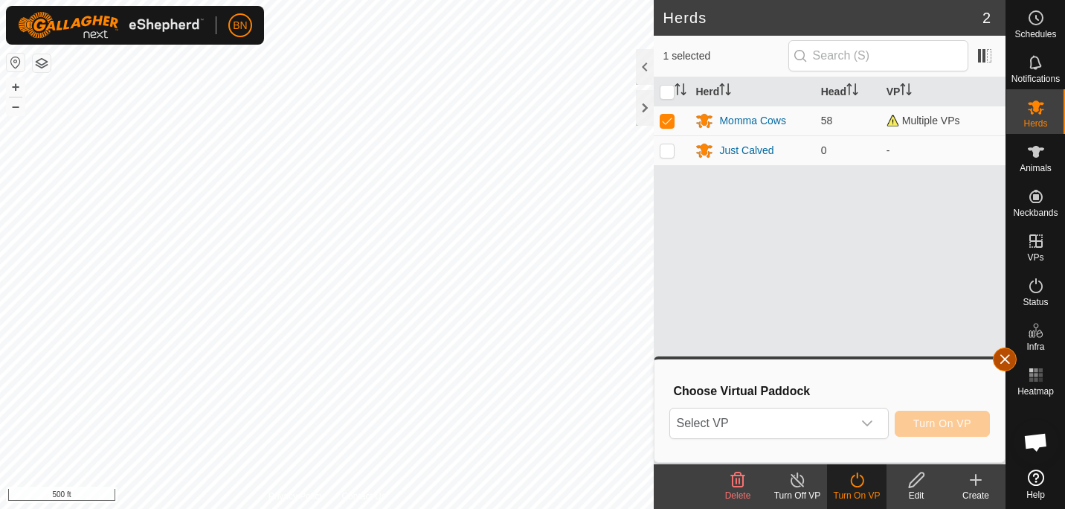
click at [998, 356] on button "button" at bounding box center [1005, 359] width 24 height 24
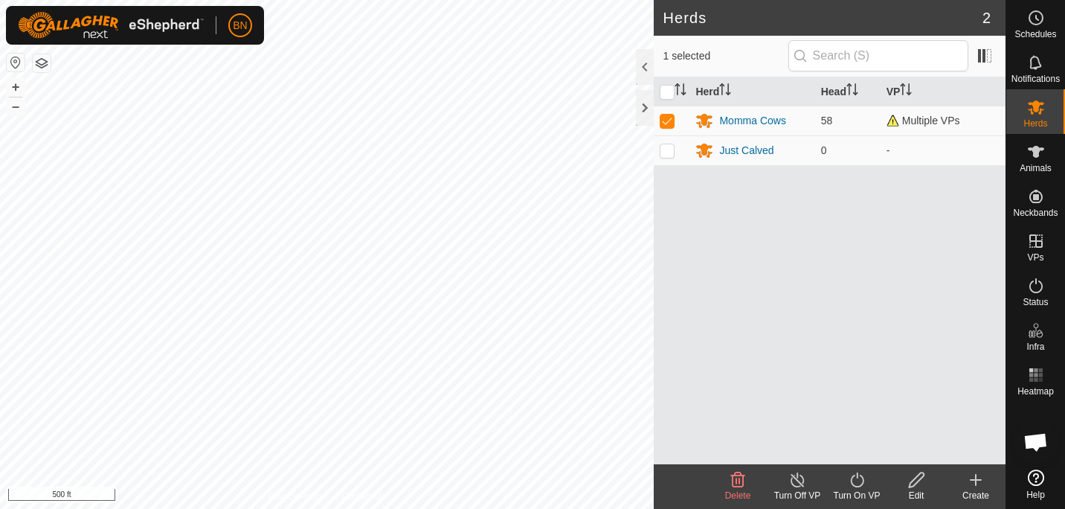
click at [1028, 483] on icon at bounding box center [1036, 477] width 16 height 16
click at [730, 116] on div "Momma Cows" at bounding box center [752, 121] width 66 height 16
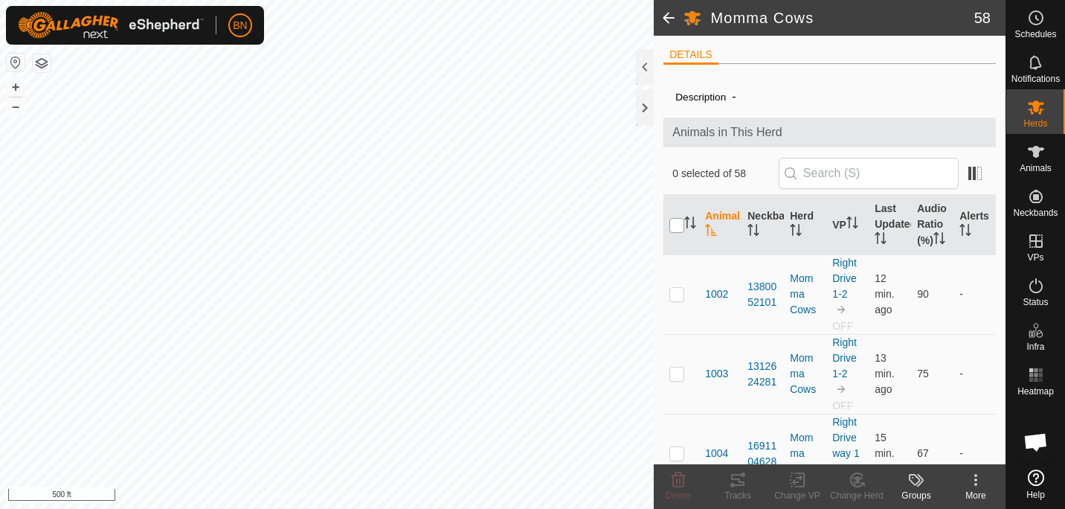
click at [677, 233] on input "checkbox" at bounding box center [676, 225] width 15 height 15
checkbox input "true"
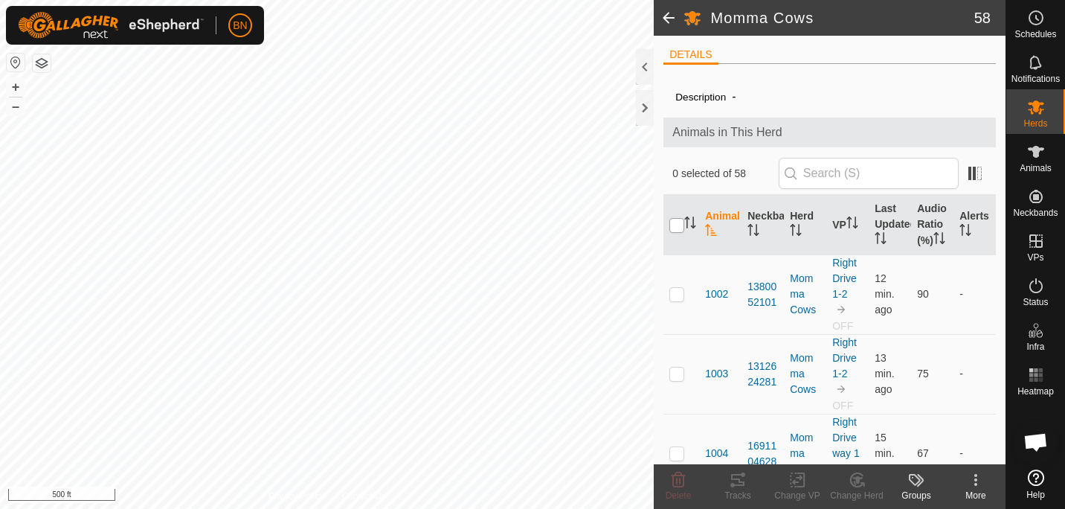
checkbox input "true"
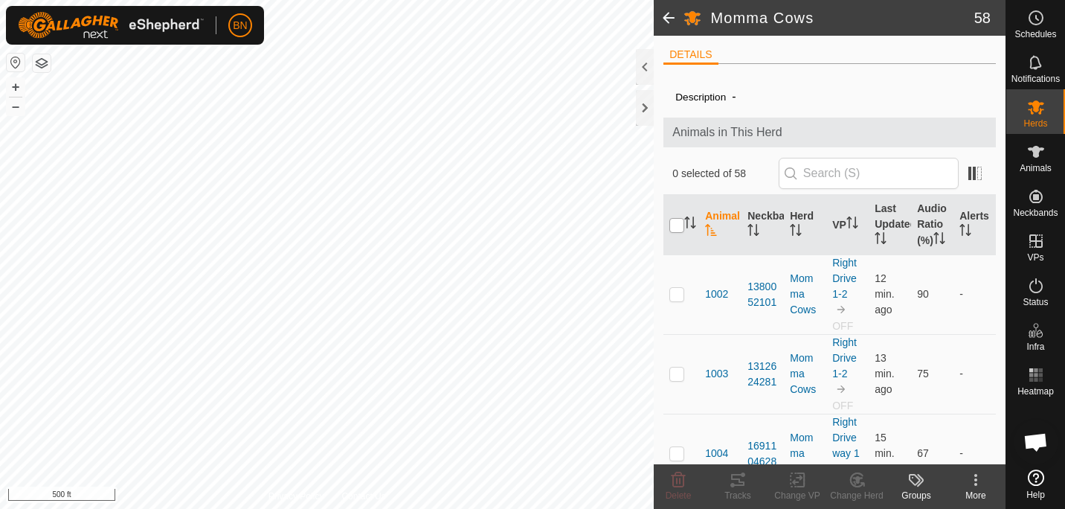
checkbox input "true"
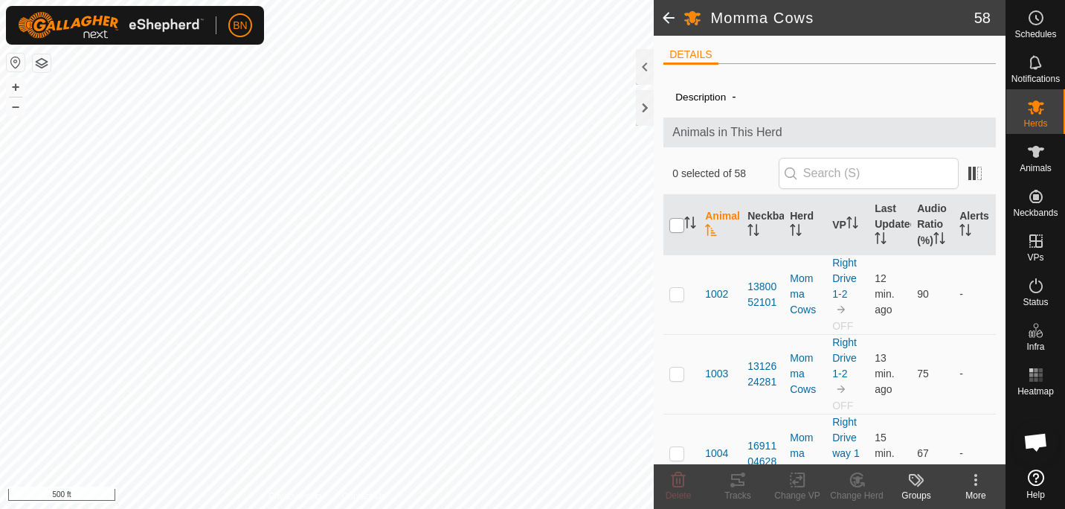
checkbox input "true"
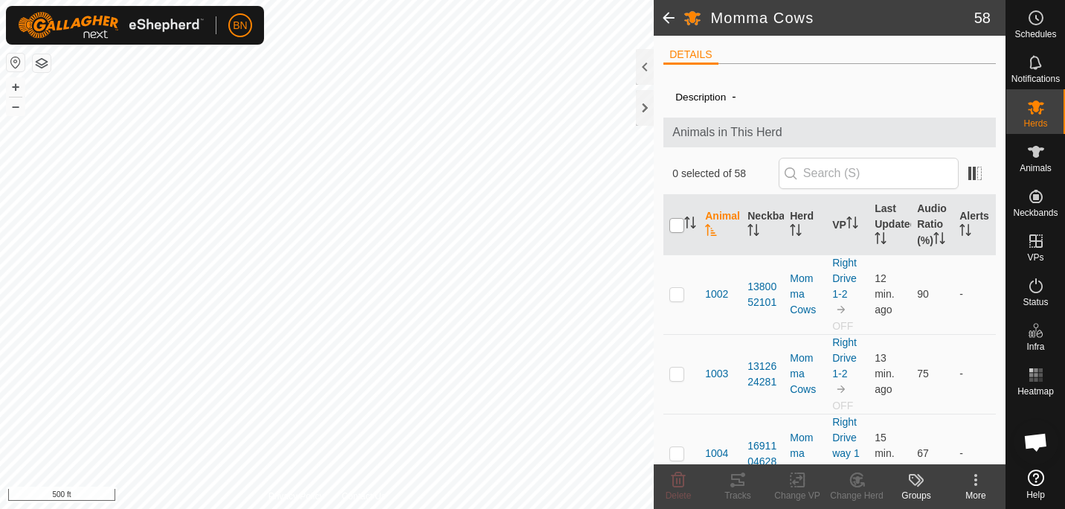
checkbox input "true"
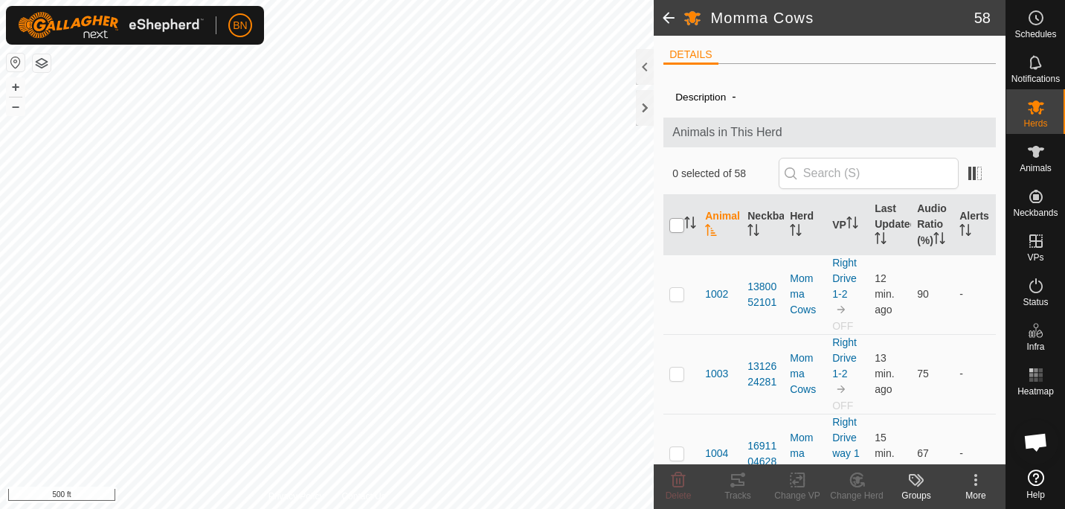
checkbox input "true"
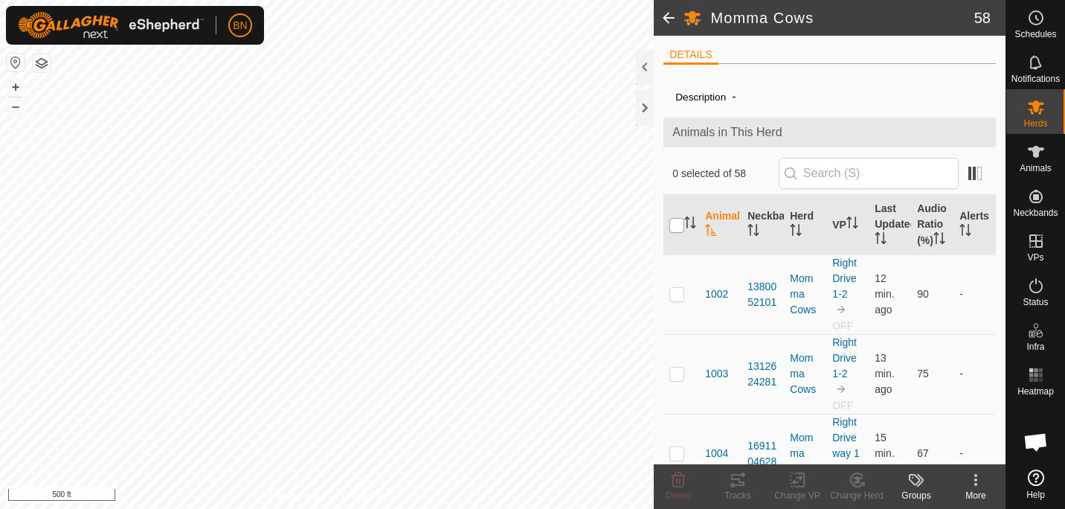
checkbox input "true"
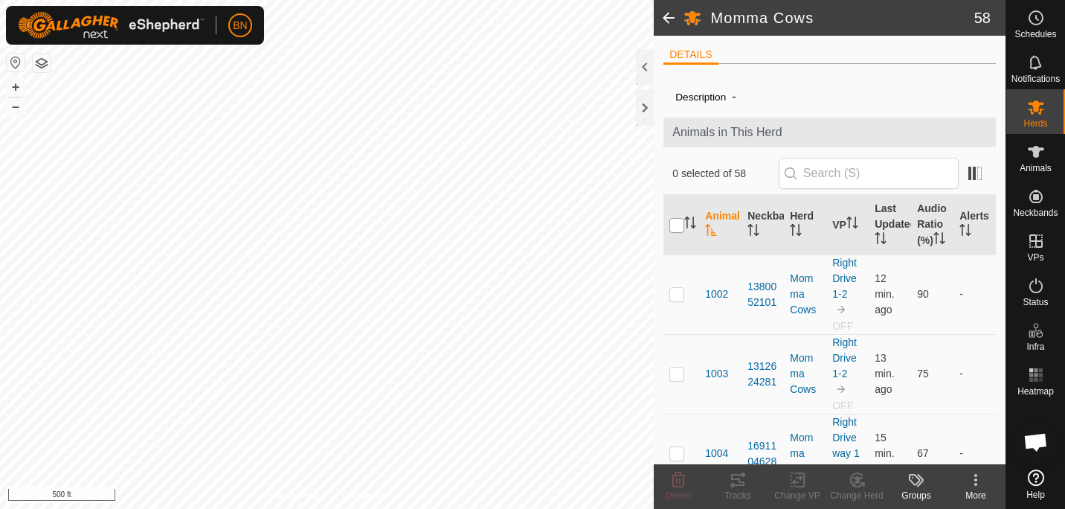
checkbox input "true"
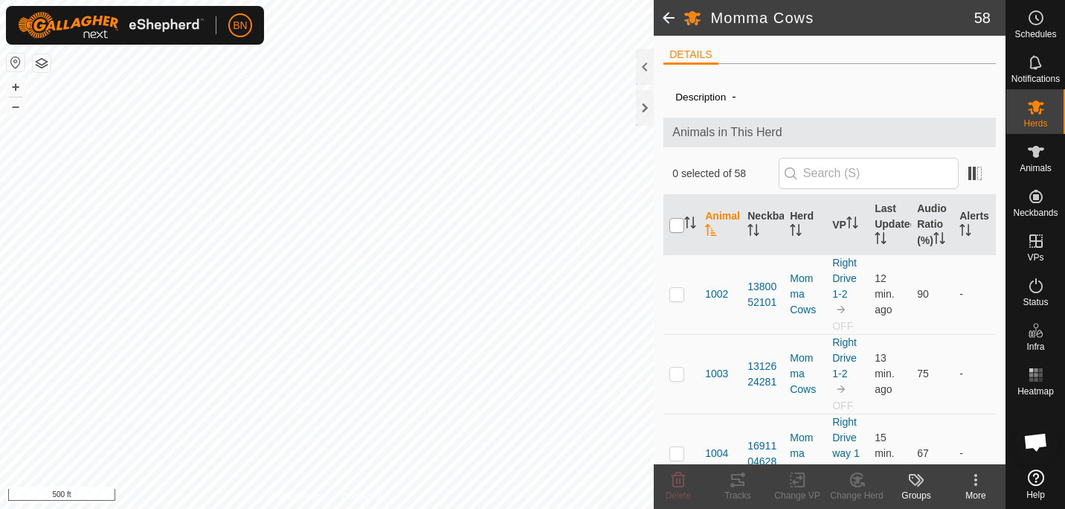
checkbox input "true"
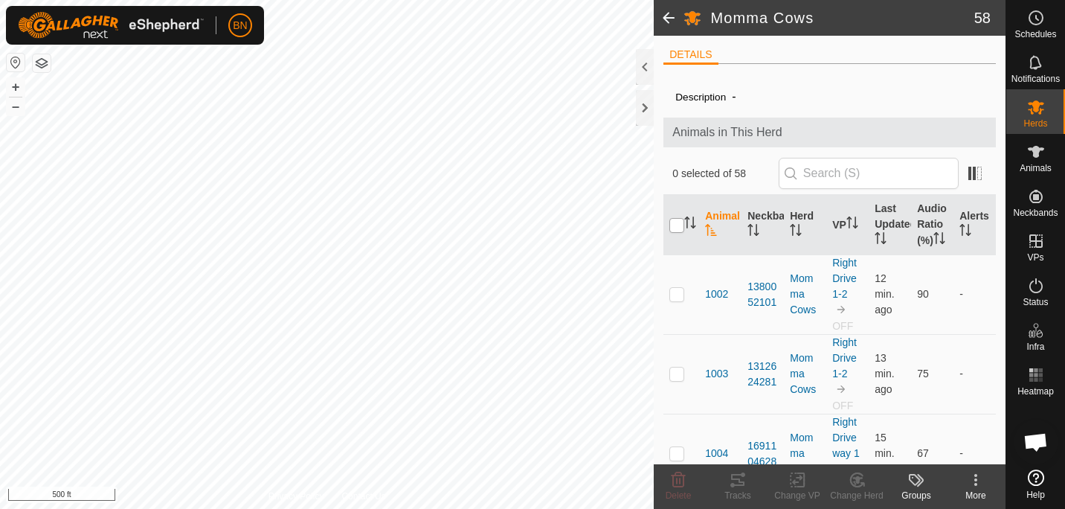
checkbox input "true"
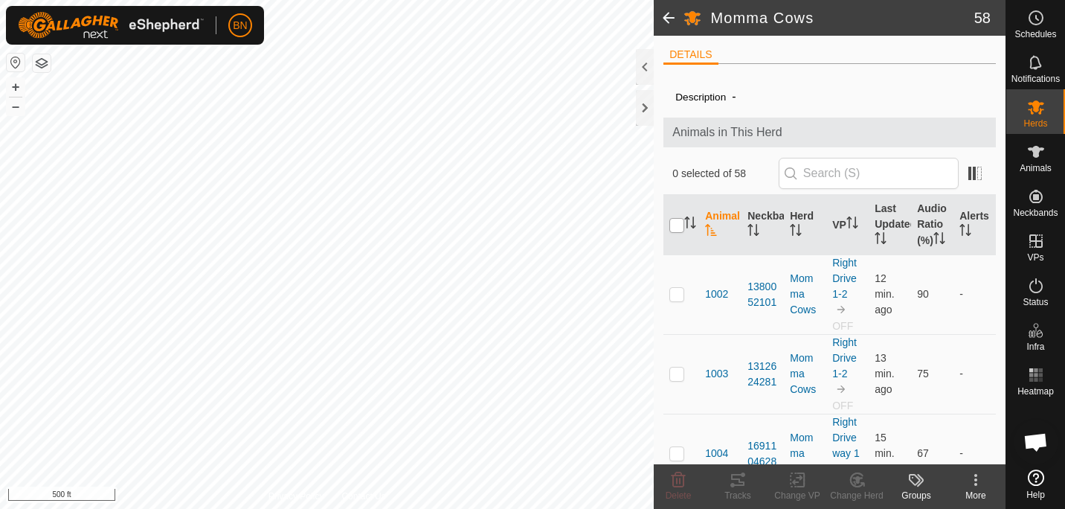
checkbox input "true"
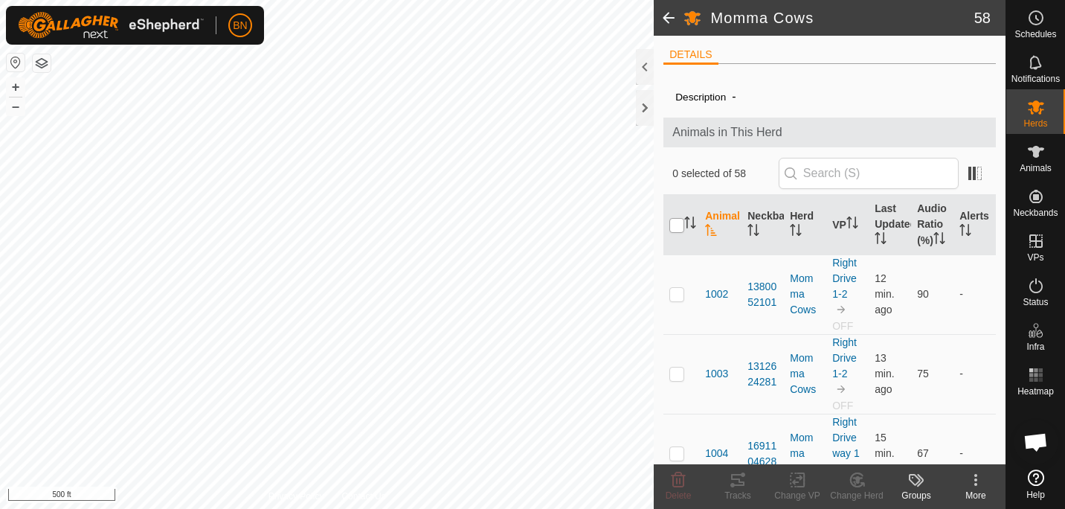
checkbox input "true"
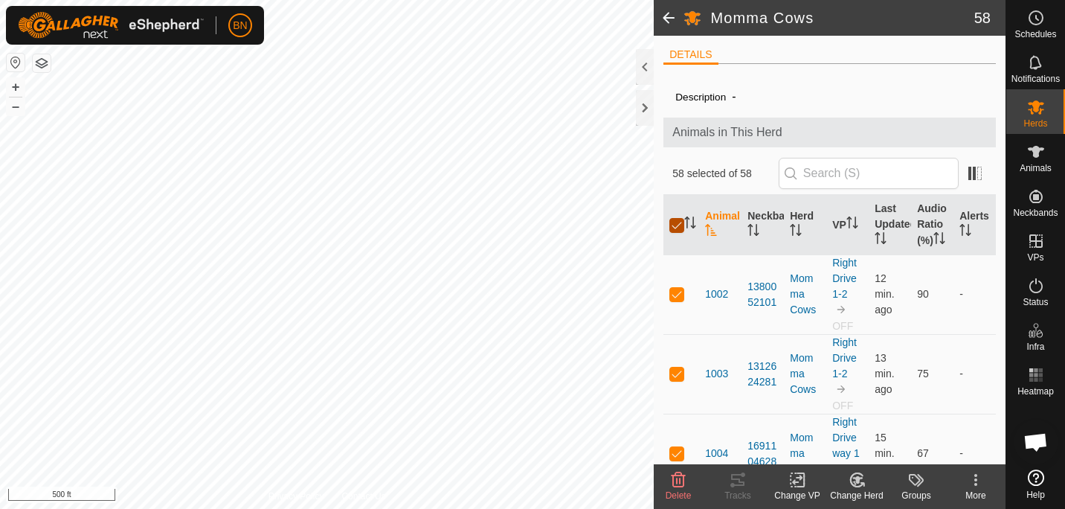
click at [677, 233] on input "checkbox" at bounding box center [676, 225] width 15 height 15
checkbox input "false"
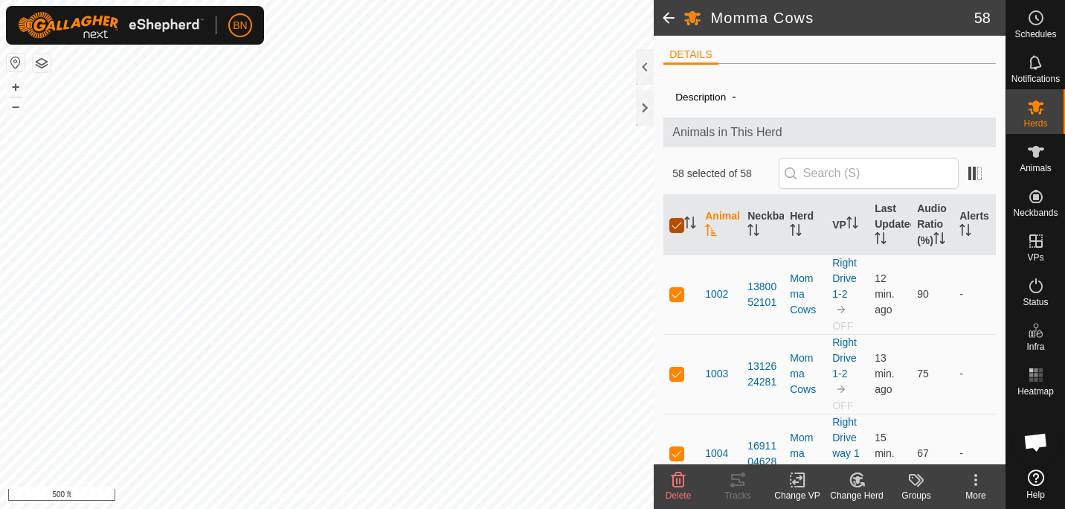
checkbox input "false"
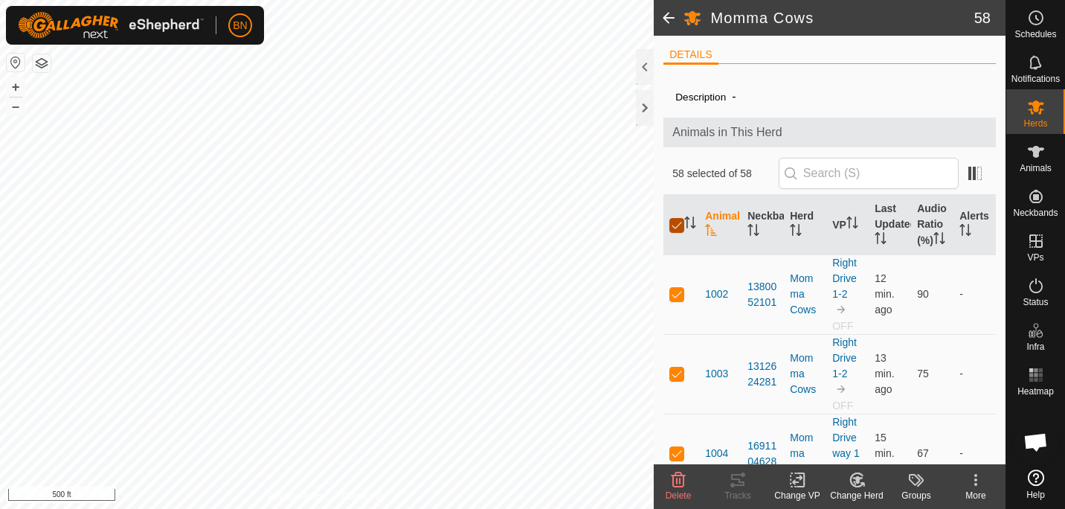
checkbox input "false"
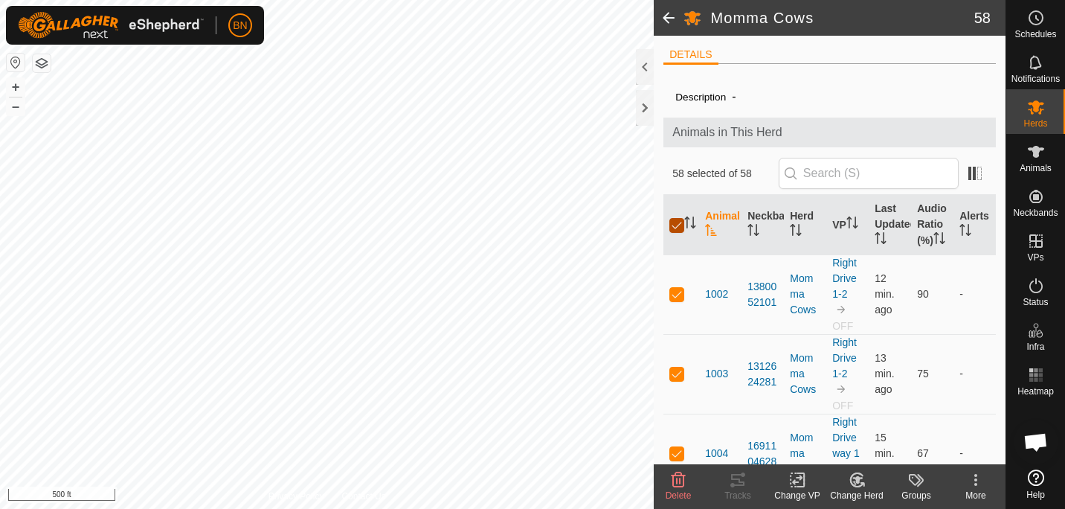
checkbox input "false"
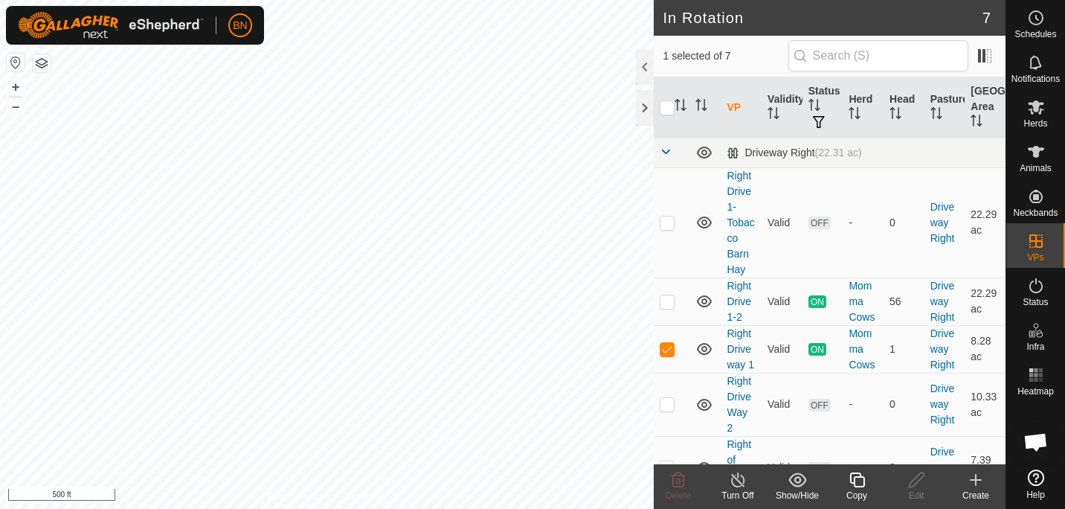
click at [741, 482] on icon at bounding box center [738, 480] width 19 height 18
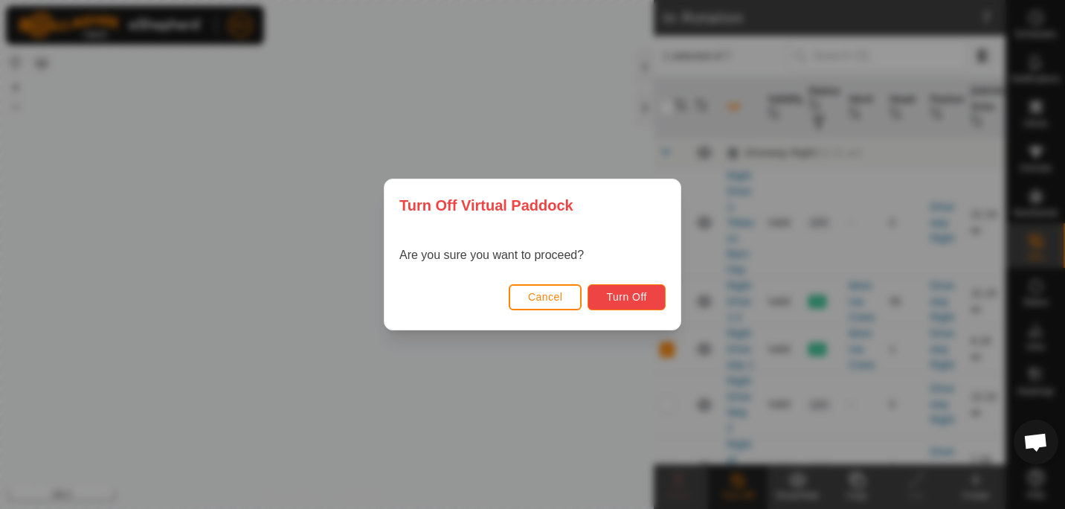
click at [643, 304] on button "Turn Off" at bounding box center [627, 297] width 78 height 26
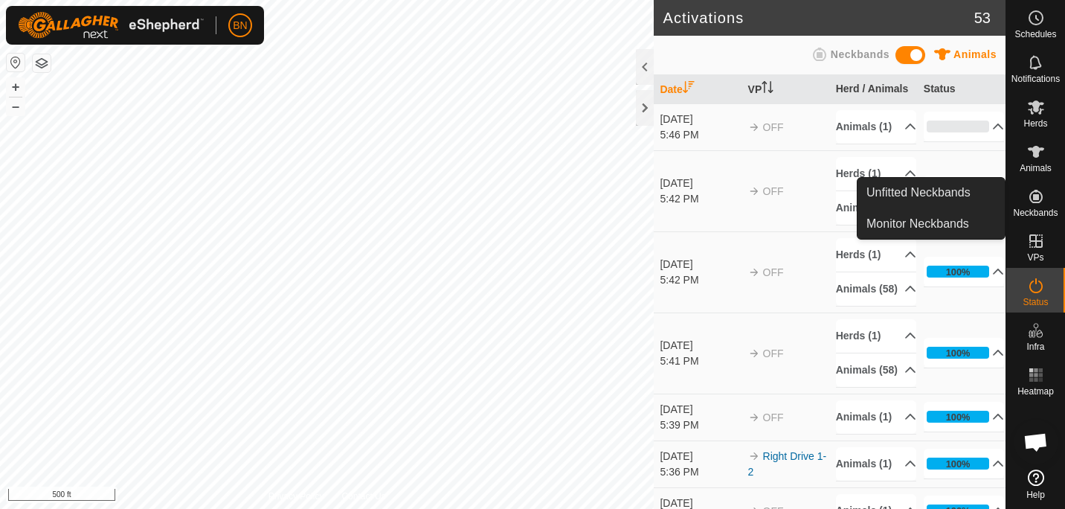
click at [1043, 204] on icon at bounding box center [1036, 196] width 18 height 18
click at [960, 216] on link "Monitor Neckbands" at bounding box center [931, 224] width 147 height 30
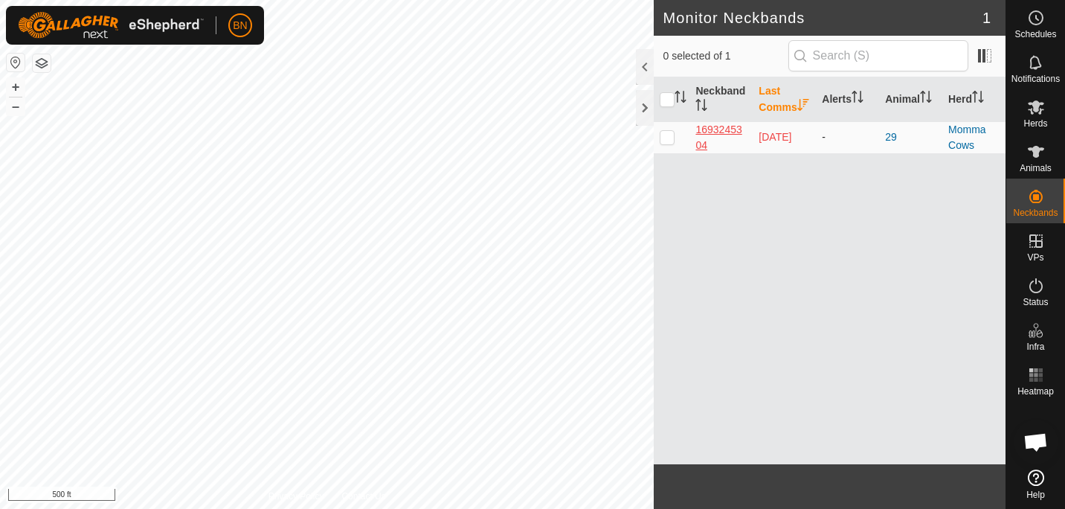
click at [704, 129] on div "1693245304" at bounding box center [720, 137] width 51 height 31
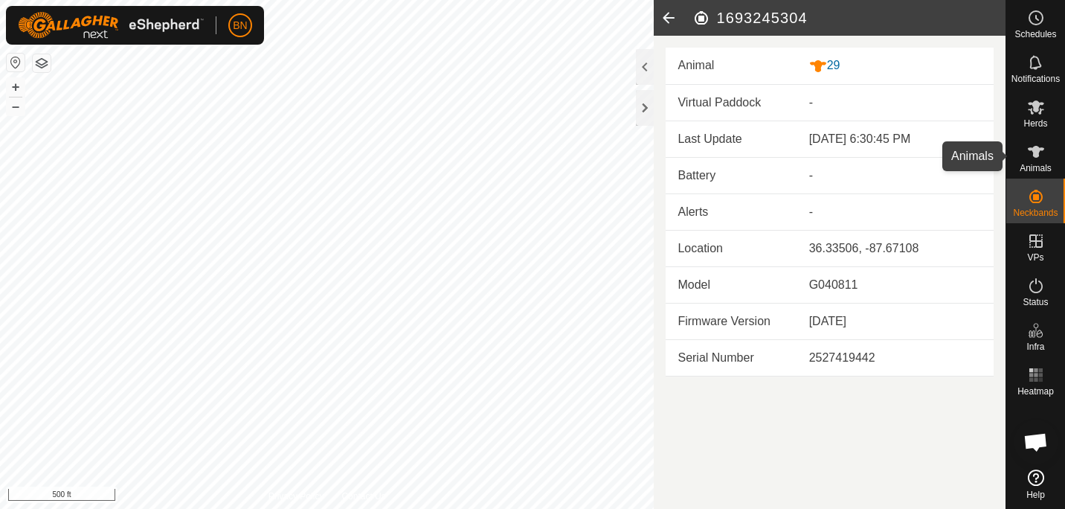
click at [1033, 155] on icon at bounding box center [1036, 152] width 16 height 12
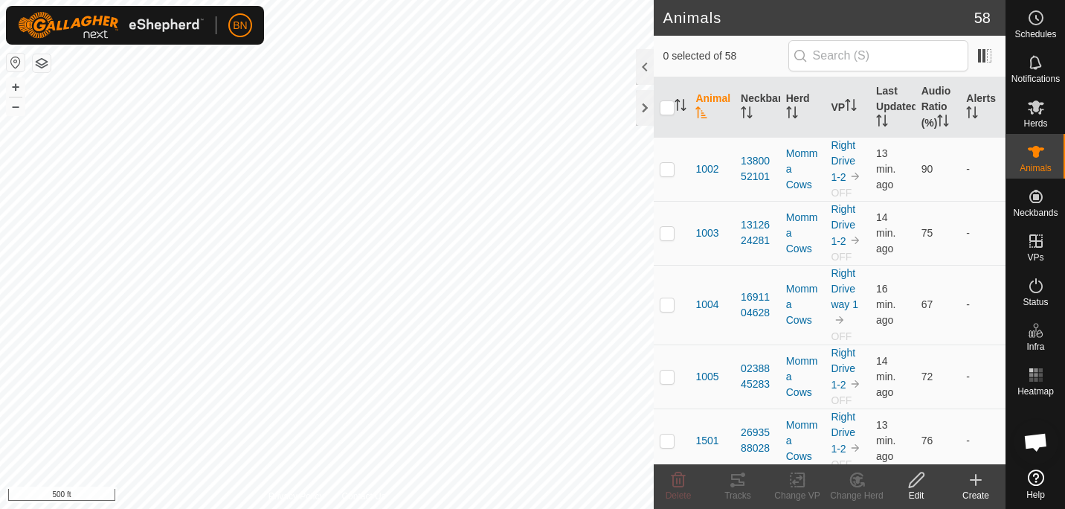
click at [1033, 155] on icon at bounding box center [1036, 152] width 16 height 12
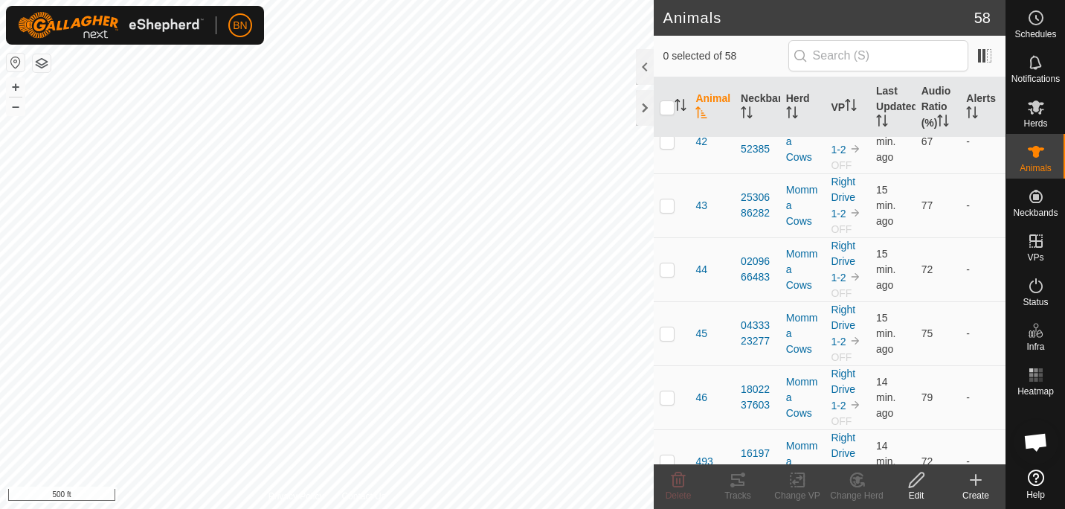
scroll to position [2714, 0]
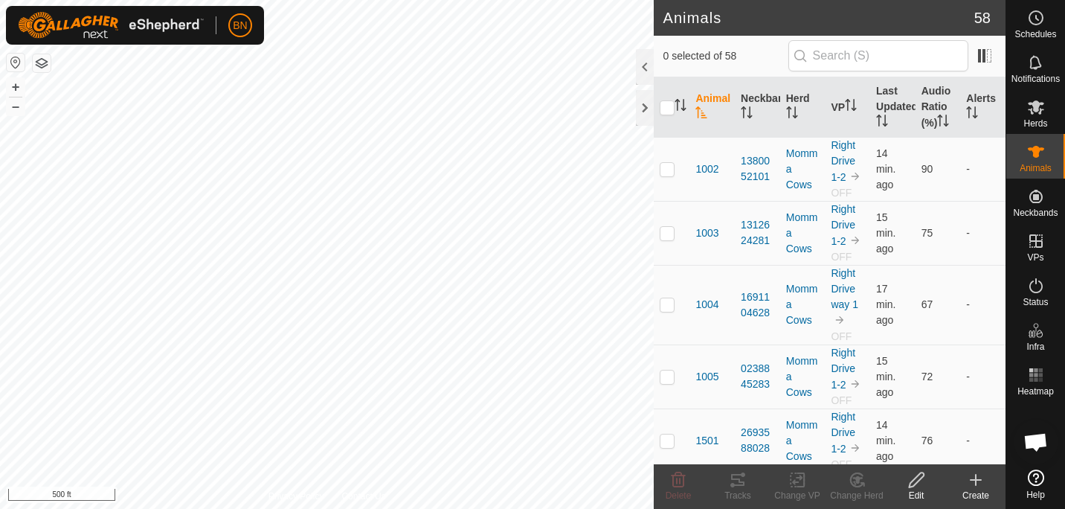
scroll to position [781, 0]
click at [1042, 115] on icon at bounding box center [1036, 107] width 18 height 18
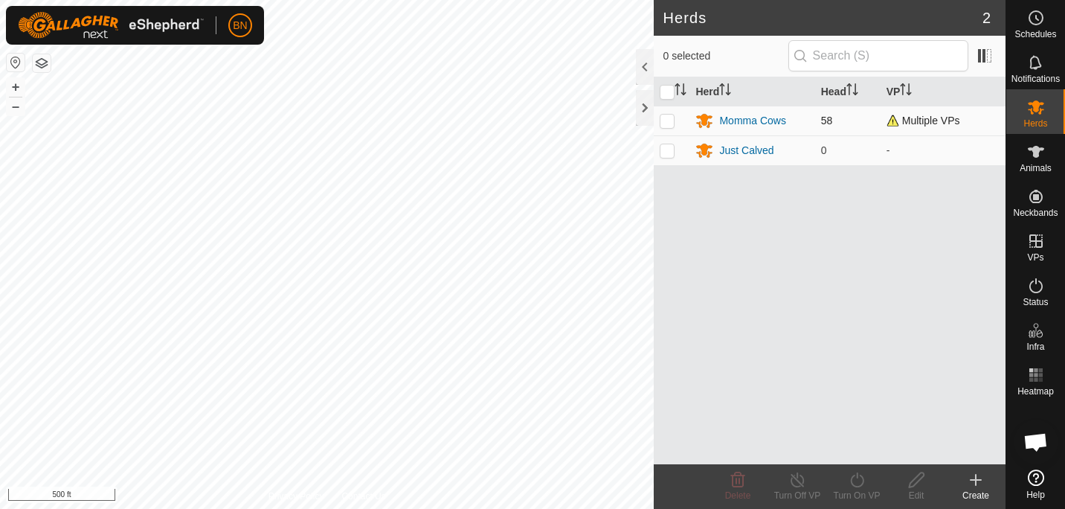
click at [663, 124] on p-checkbox at bounding box center [667, 121] width 15 height 12
checkbox input "true"
click at [850, 478] on icon at bounding box center [857, 480] width 19 height 18
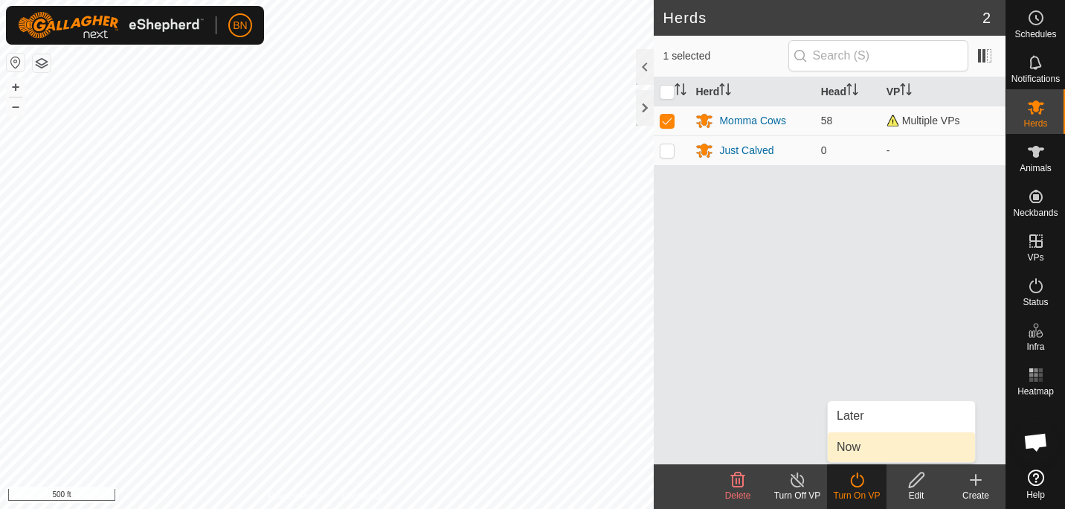
click at [858, 447] on link "Now" at bounding box center [901, 447] width 147 height 30
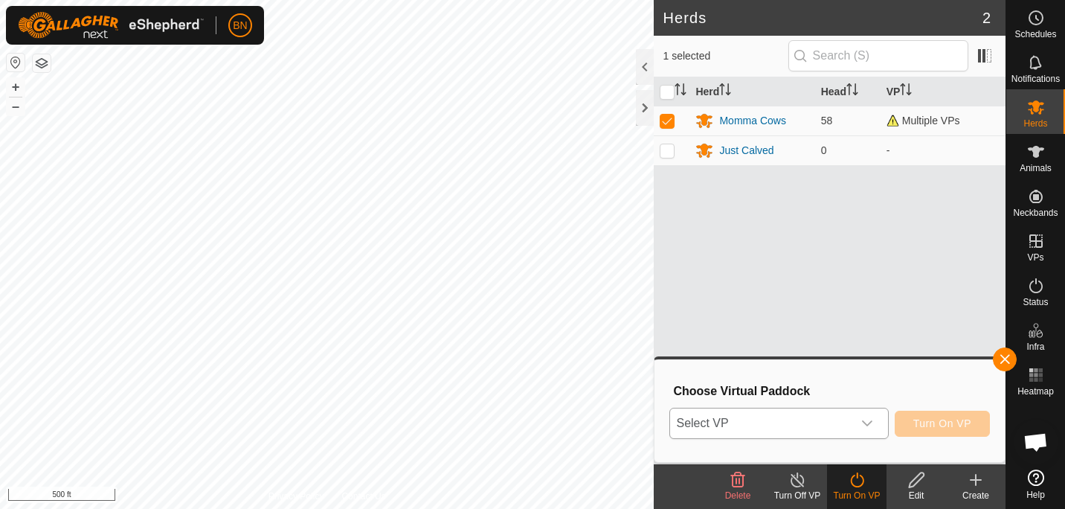
click at [873, 411] on div "dropdown trigger" at bounding box center [867, 423] width 30 height 30
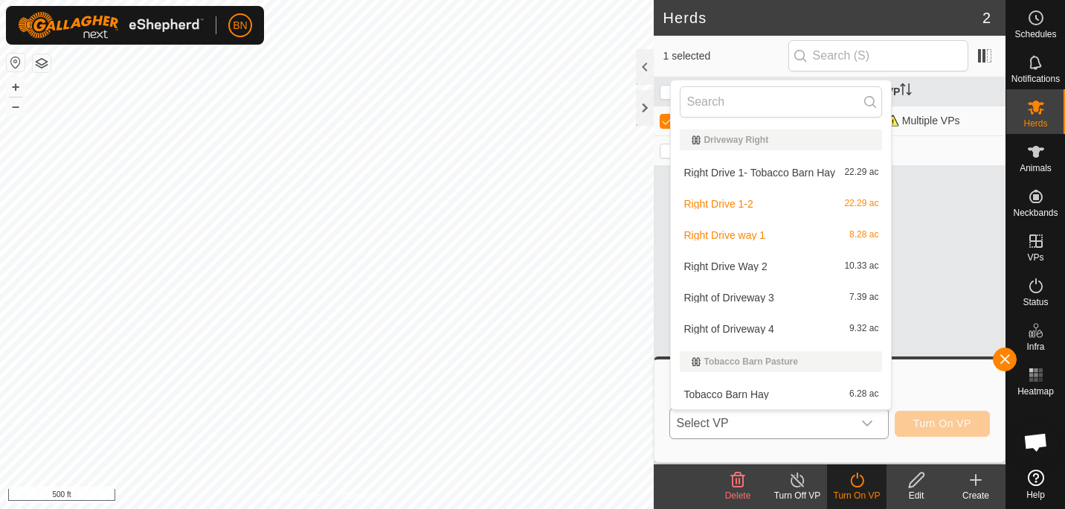
click at [748, 208] on li "Right Drive 1-2 22.29 ac" at bounding box center [781, 204] width 220 height 30
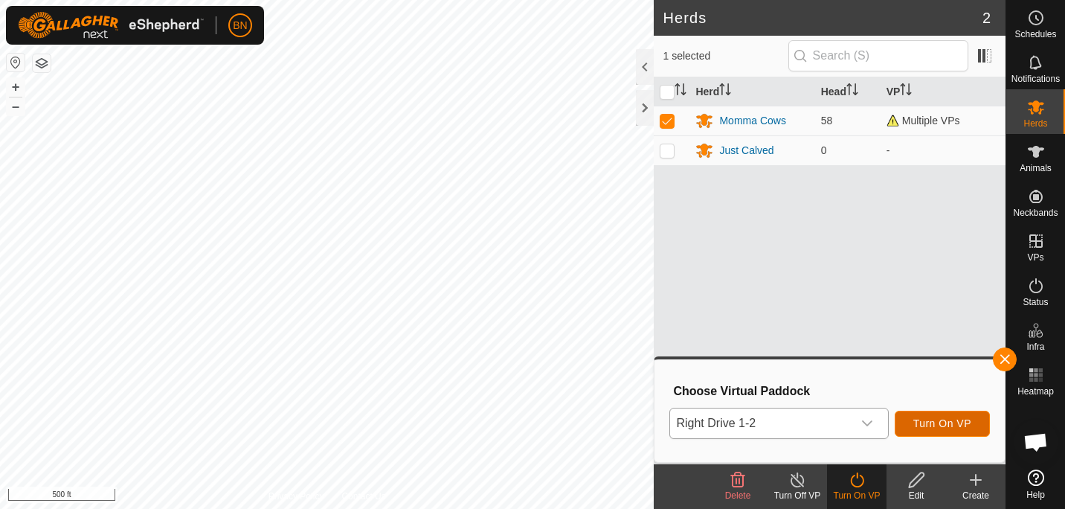
click at [936, 422] on span "Turn On VP" at bounding box center [942, 423] width 58 height 12
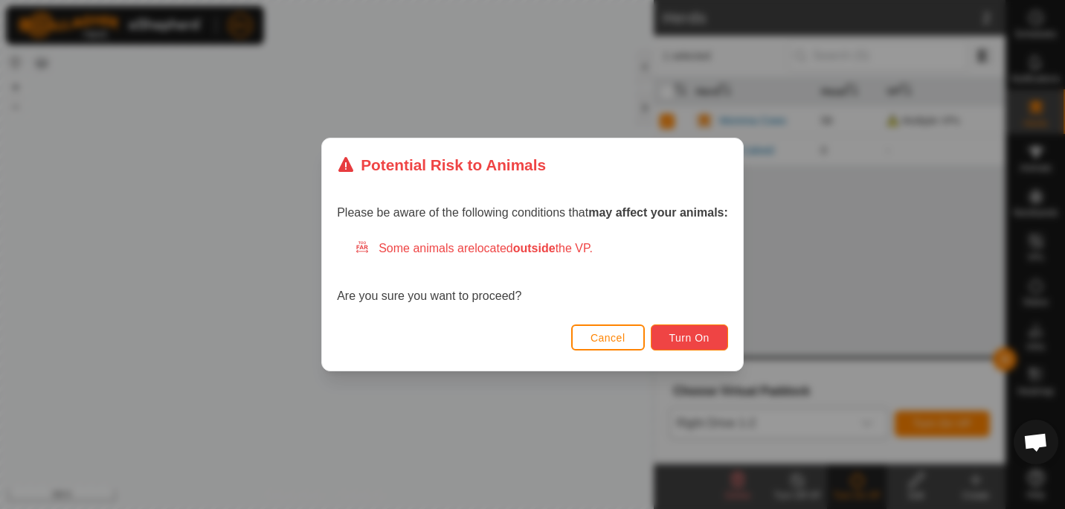
click at [687, 337] on span "Turn On" at bounding box center [689, 338] width 40 height 12
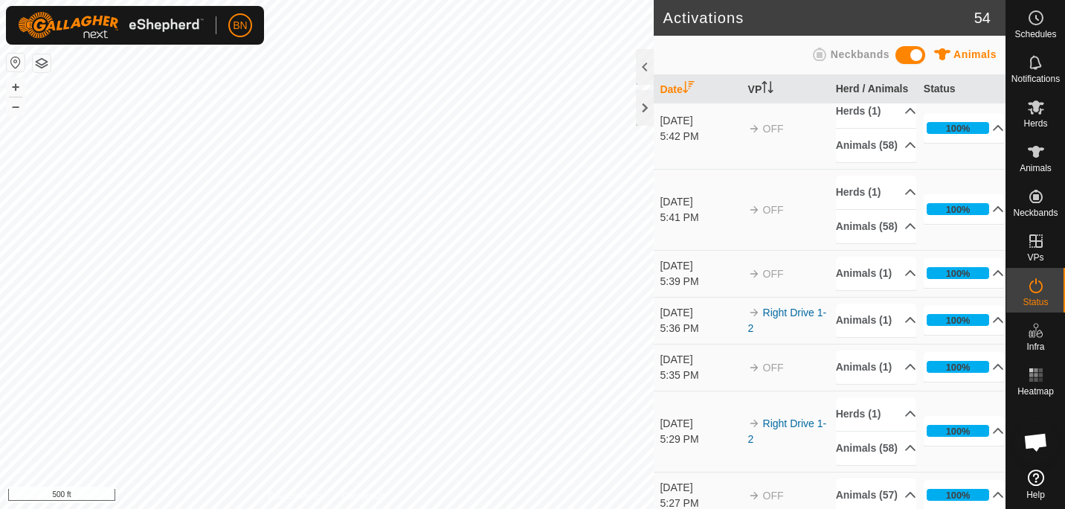
scroll to position [222, 0]
